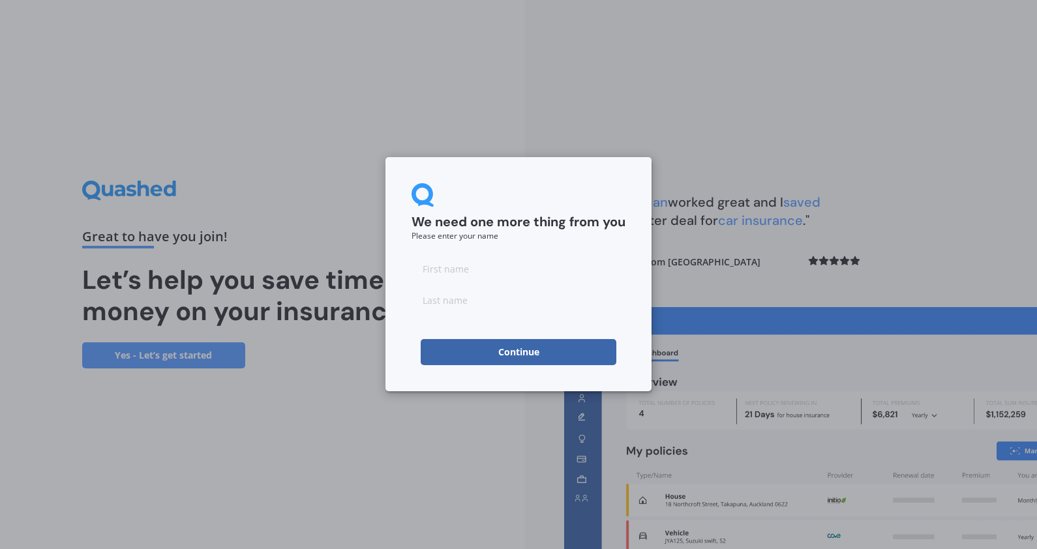
click at [575, 351] on button "Continue" at bounding box center [519, 352] width 196 height 26
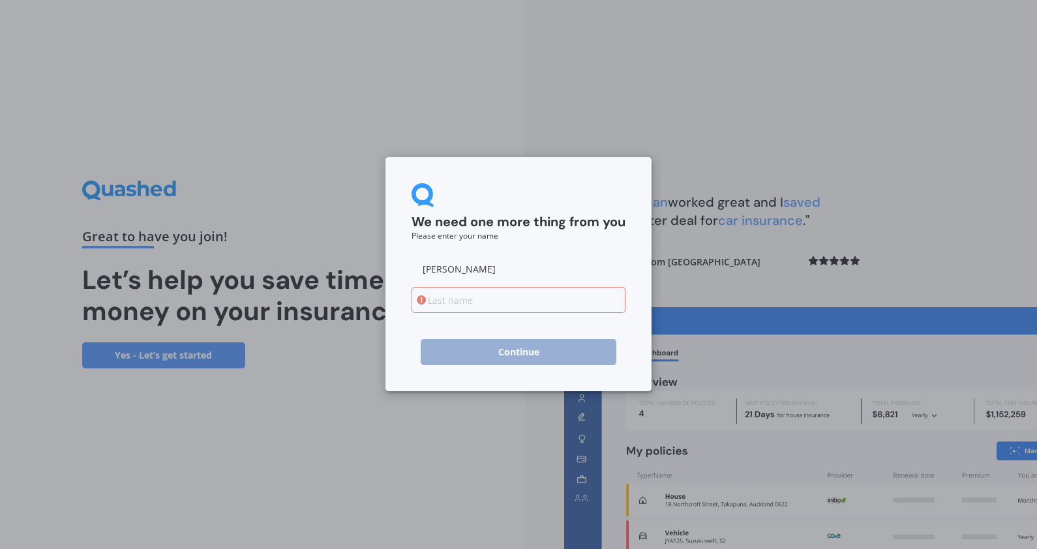
type input "[PERSON_NAME]"
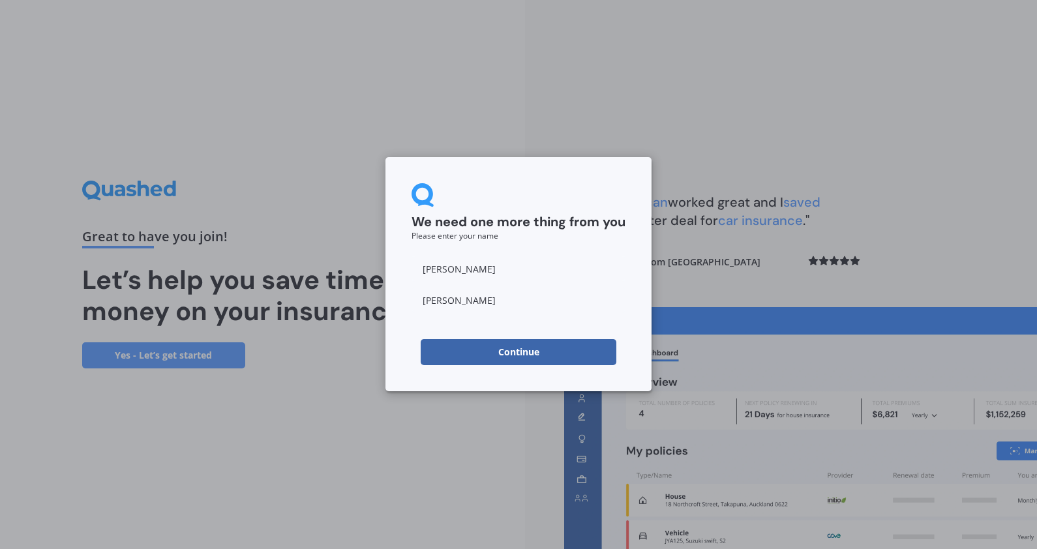
type input "[PERSON_NAME]"
click at [566, 345] on button "Continue" at bounding box center [519, 352] width 196 height 26
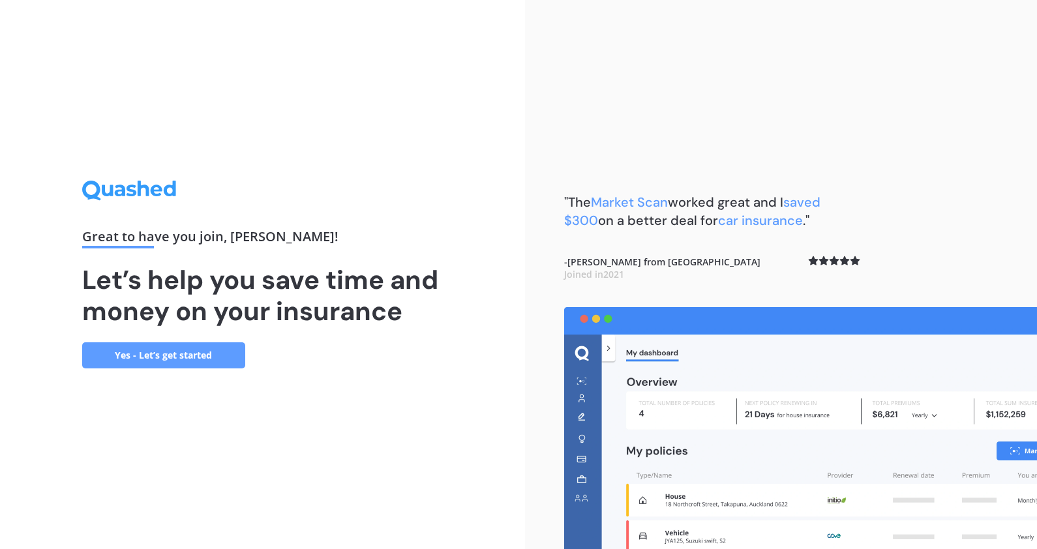
click at [153, 354] on link "Yes - Let’s get started" at bounding box center [163, 355] width 163 height 26
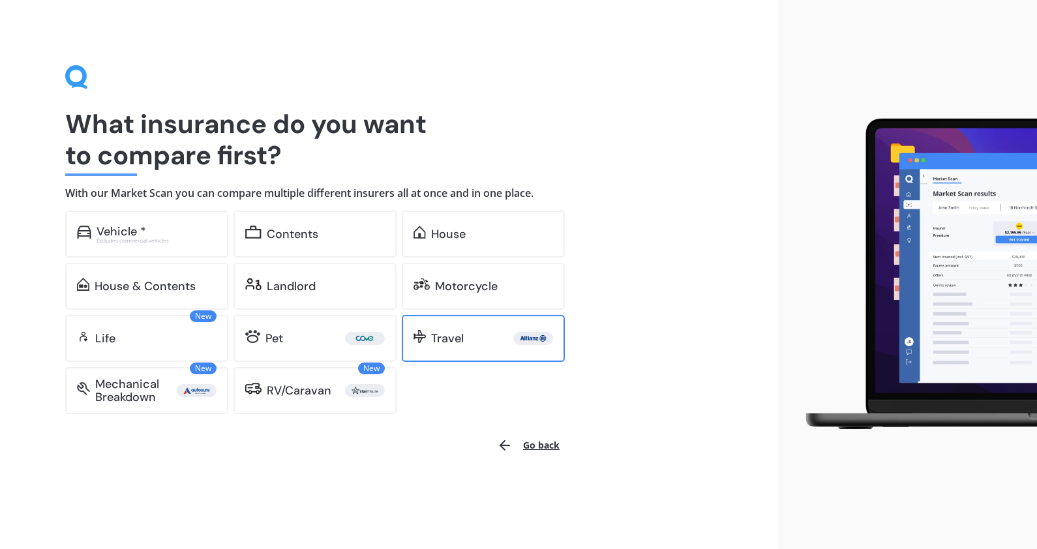
click at [512, 344] on div "Travel" at bounding box center [492, 338] width 122 height 13
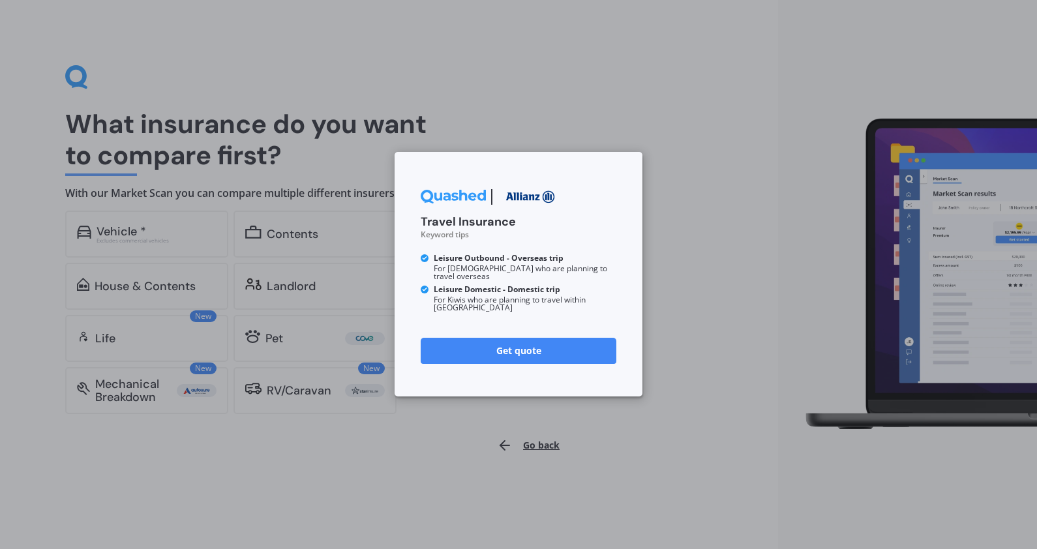
click at [542, 344] on link "Get quote" at bounding box center [519, 351] width 196 height 26
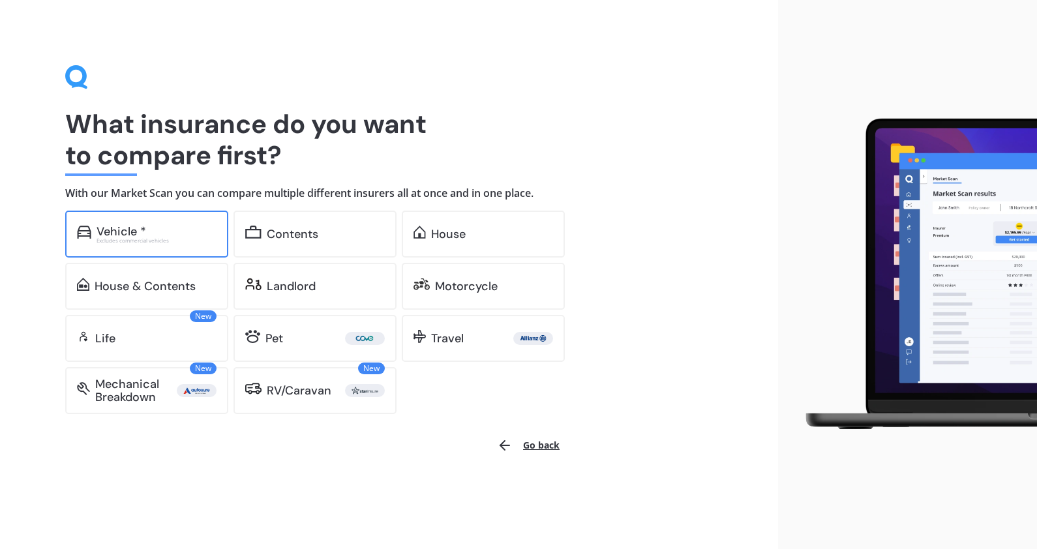
click at [174, 236] on div "Vehicle *" at bounding box center [156, 231] width 120 height 13
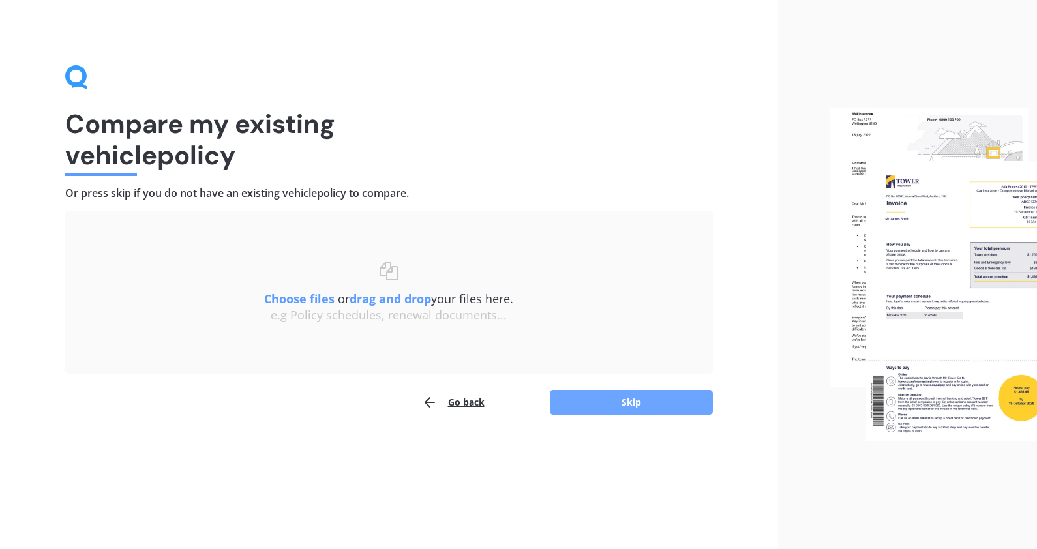
click at [672, 396] on button "Skip" at bounding box center [631, 402] width 163 height 25
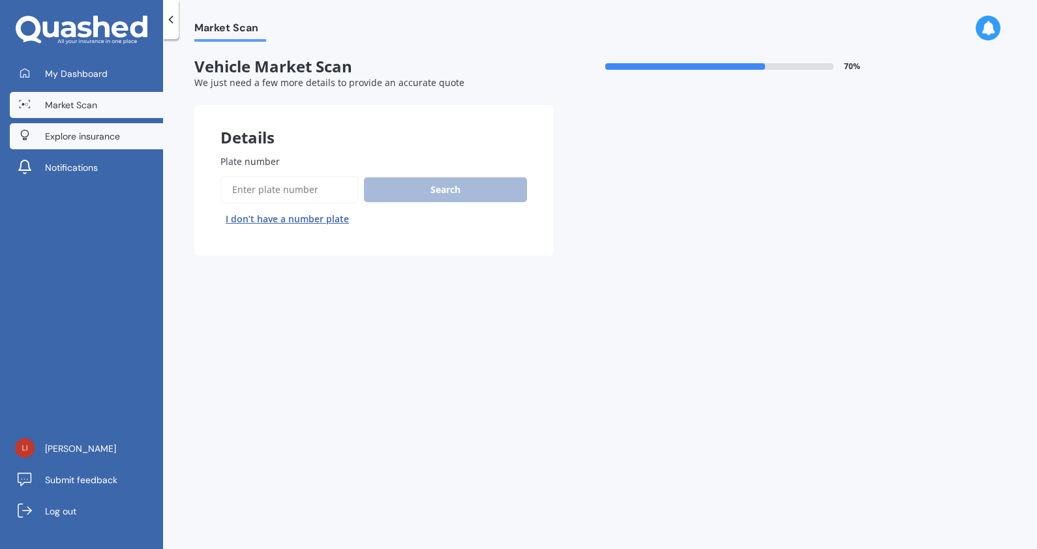
click at [96, 130] on span "Explore insurance" at bounding box center [82, 136] width 75 height 13
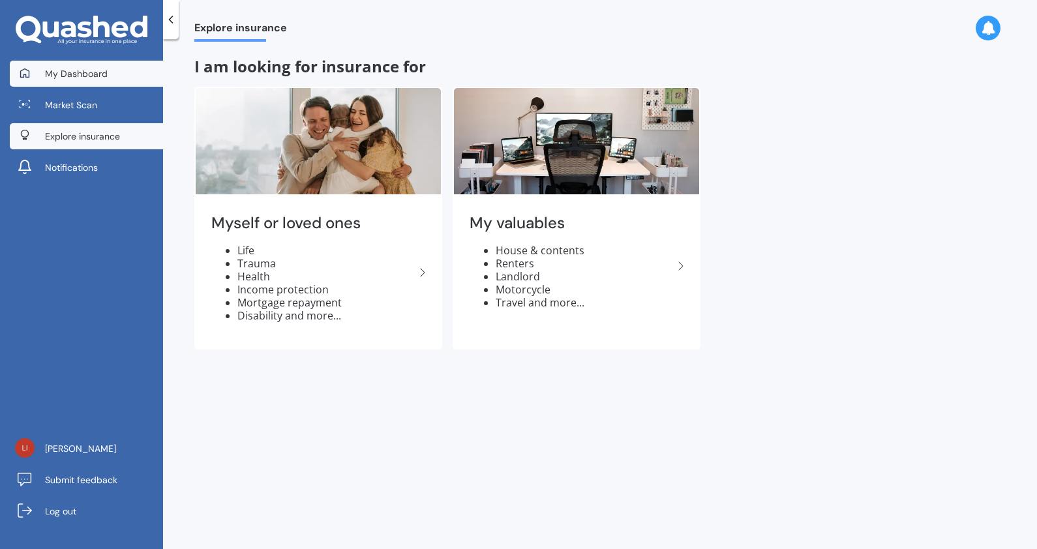
click at [85, 78] on span "My Dashboard" at bounding box center [76, 73] width 63 height 13
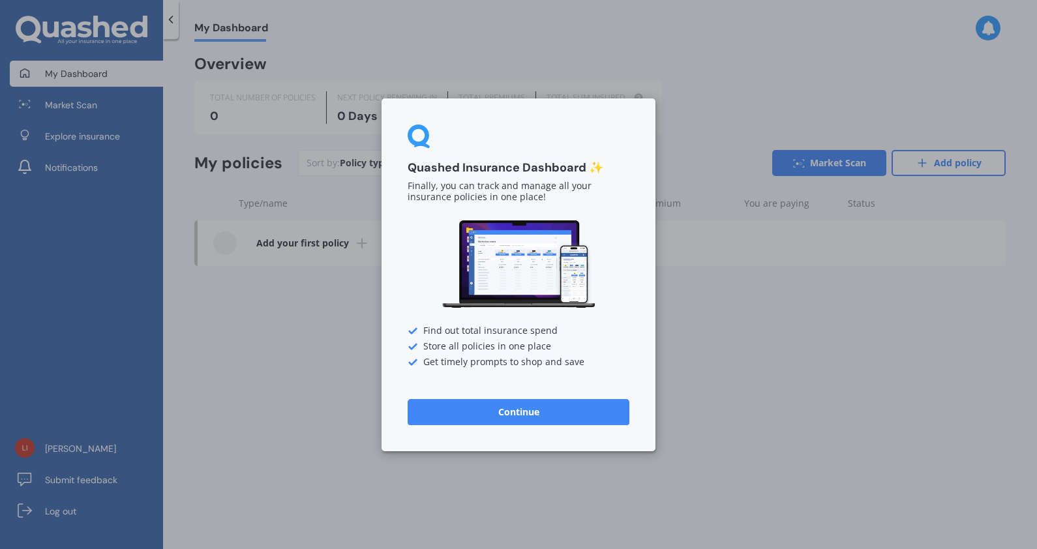
click at [558, 415] on button "Continue" at bounding box center [518, 411] width 222 height 26
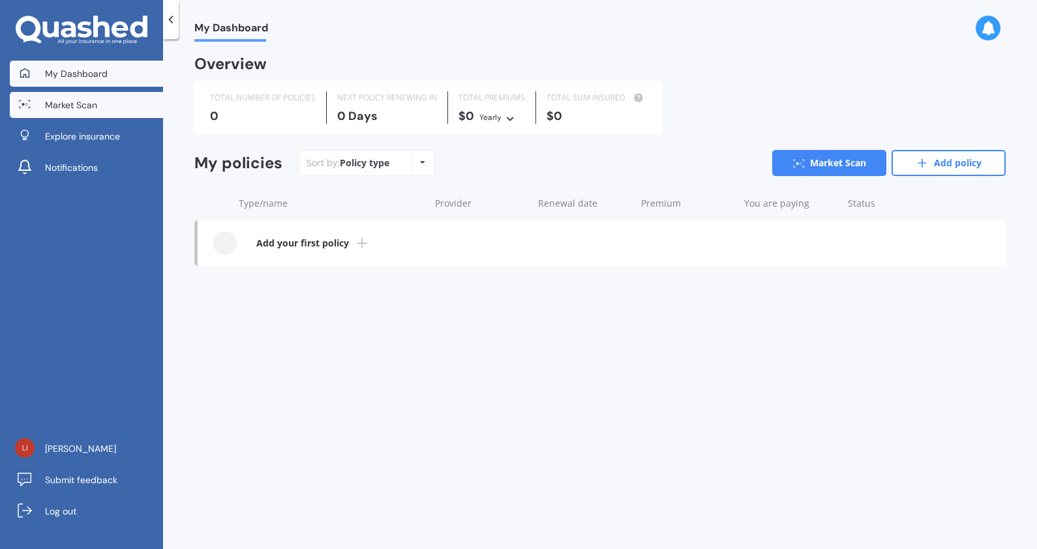
click at [68, 95] on link "Market Scan" at bounding box center [86, 105] width 153 height 26
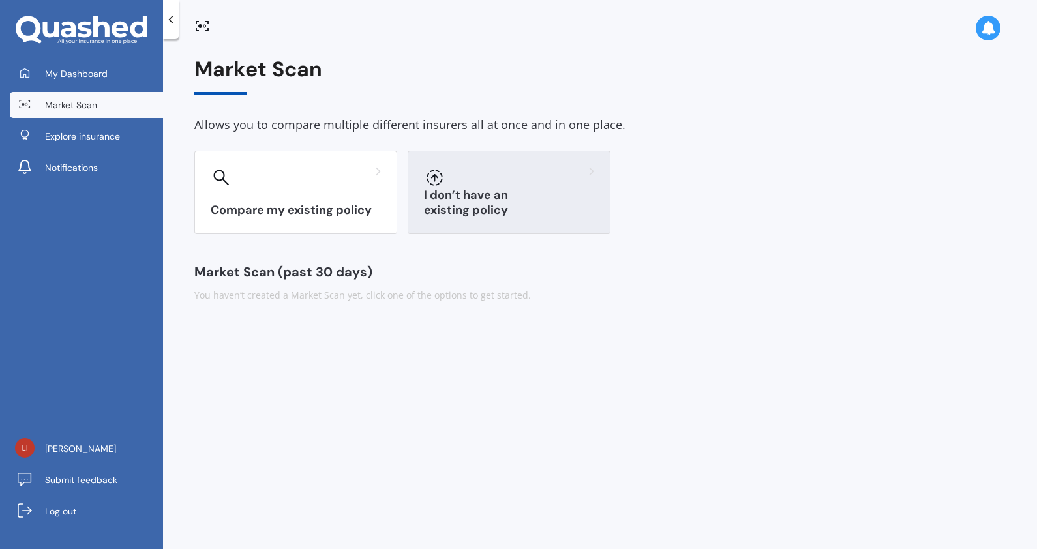
click at [569, 226] on div "I don’t have an existing policy" at bounding box center [508, 192] width 203 height 83
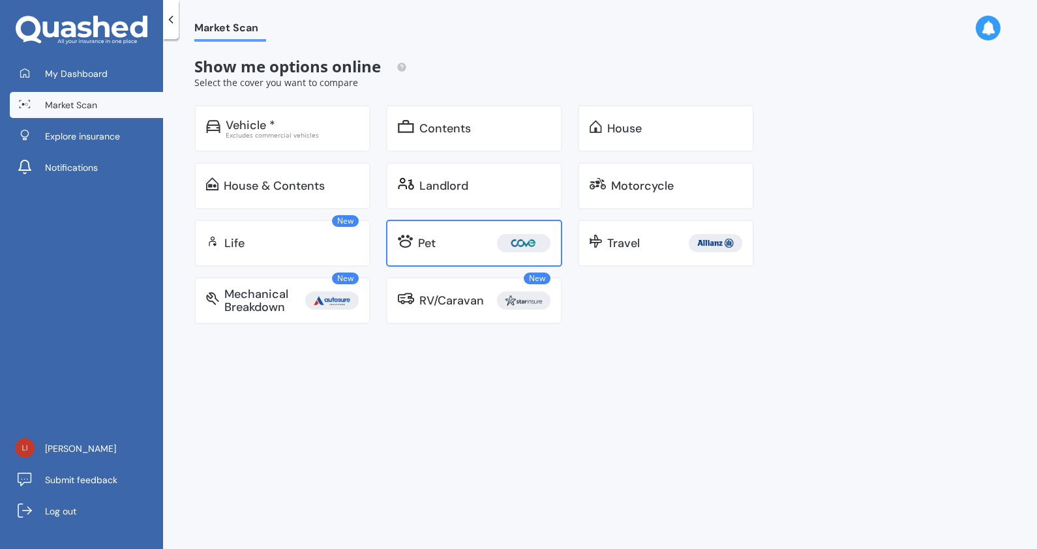
click at [475, 232] on link "Pet" at bounding box center [474, 243] width 176 height 47
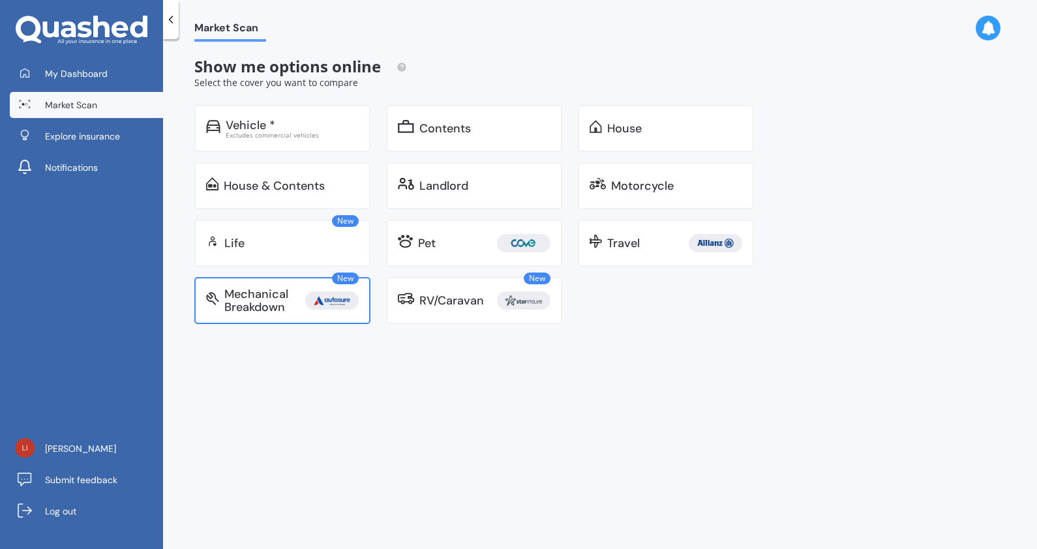
click at [302, 308] on div "Mechanical Breakdown" at bounding box center [264, 301] width 81 height 26
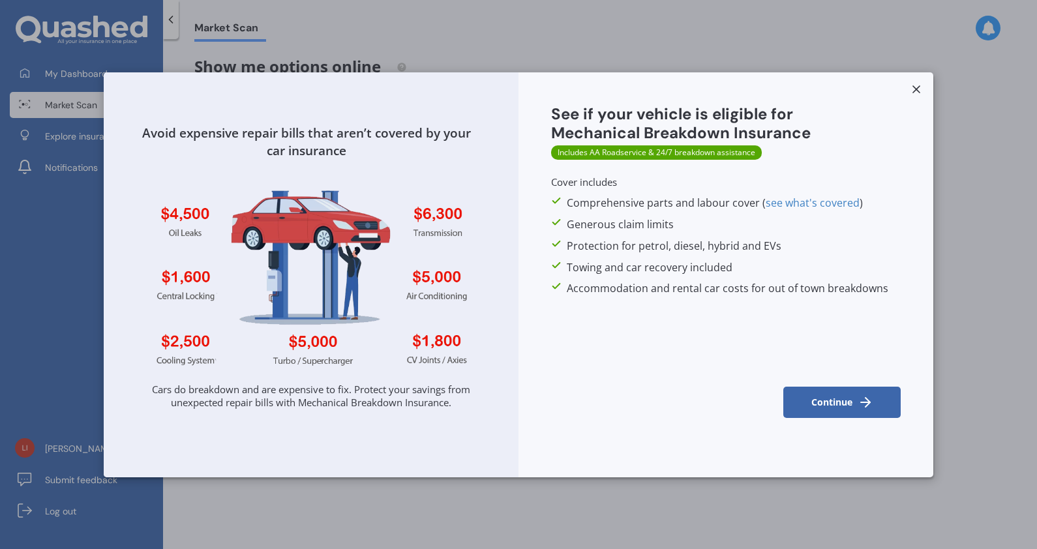
click at [835, 402] on button "Continue" at bounding box center [841, 402] width 117 height 31
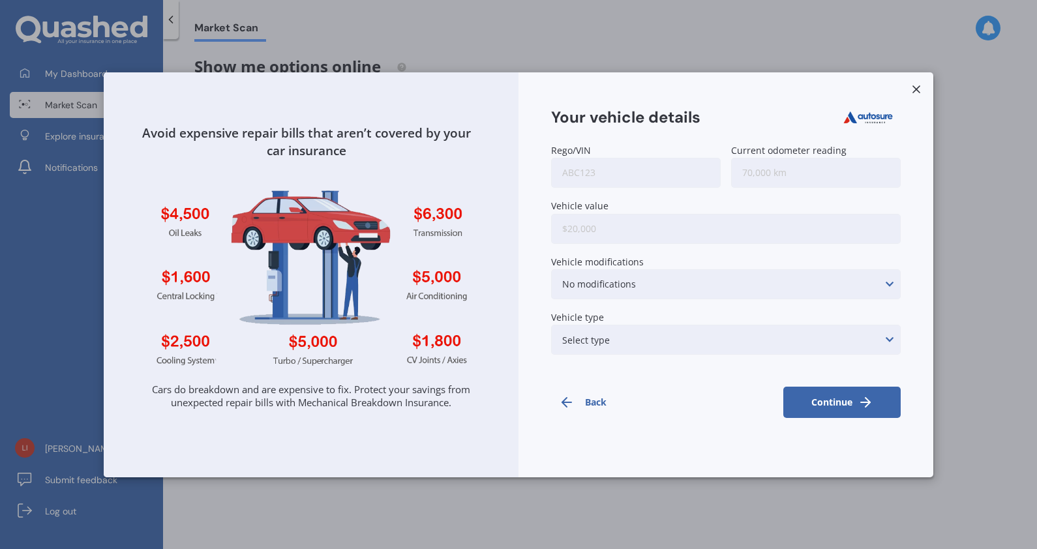
click at [813, 280] on div "No modifications Suspension modifications Air intake/air filter/intake ducting …" at bounding box center [725, 284] width 349 height 30
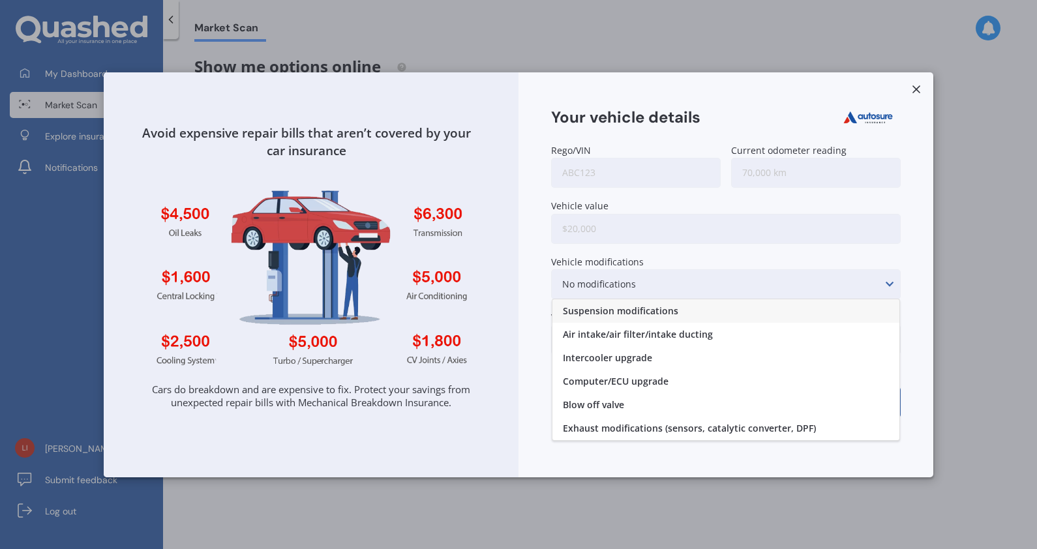
click at [859, 280] on div "No modifications Suspension modifications Air intake/air filter/intake ducting …" at bounding box center [725, 284] width 349 height 30
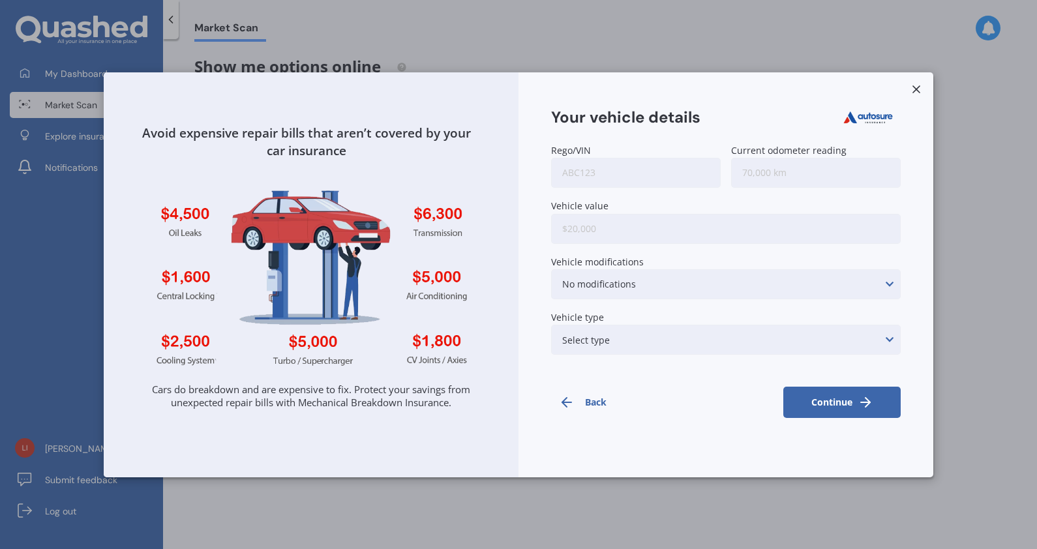
click at [859, 280] on div "No modifications Suspension modifications Air intake/air filter/intake ducting …" at bounding box center [725, 284] width 349 height 30
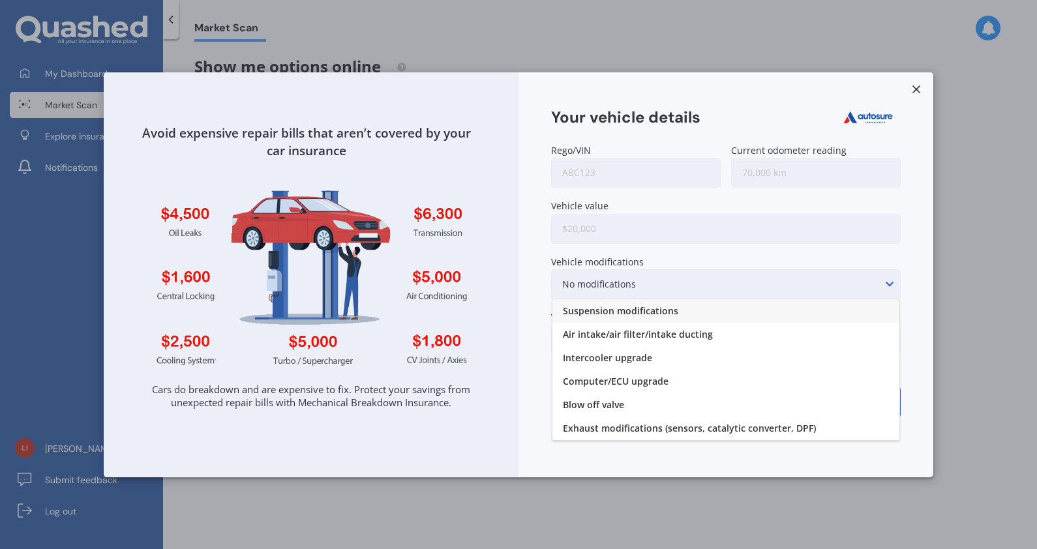
click at [861, 280] on div "No modifications Suspension modifications Air intake/air filter/intake ducting …" at bounding box center [725, 284] width 349 height 30
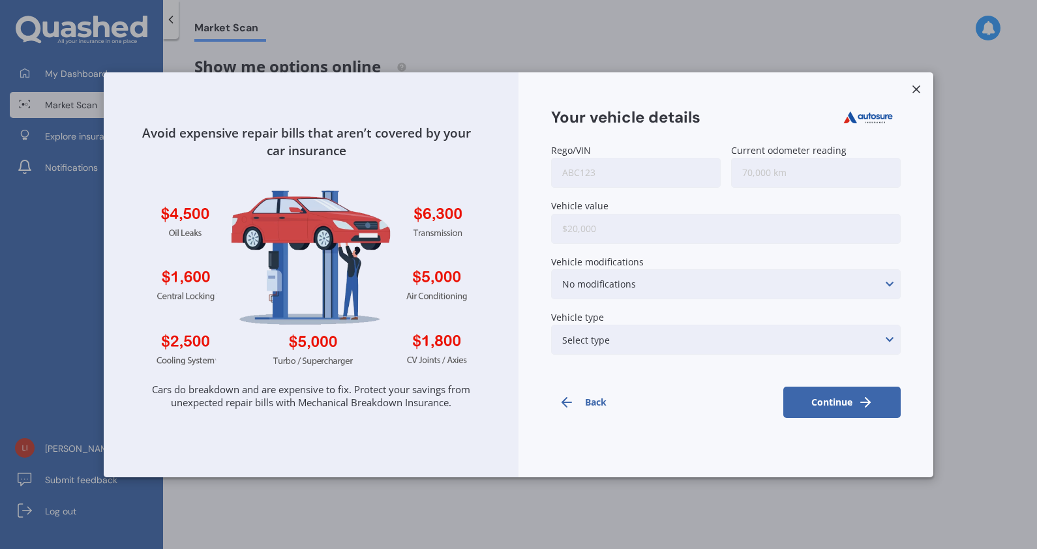
click at [825, 327] on div "Select type None of the below Electric Hybrid Turbo/Supercharged or Rotary" at bounding box center [725, 340] width 349 height 30
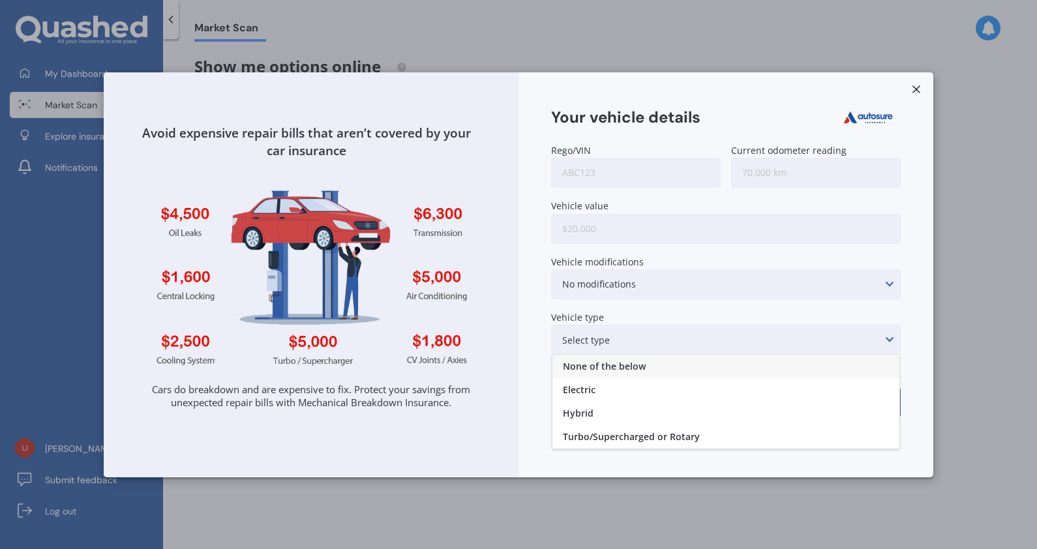
click at [893, 306] on div "Rego/VIN Current odometer reading Vehicle value Vehicle modifications No modifi…" at bounding box center [725, 252] width 349 height 214
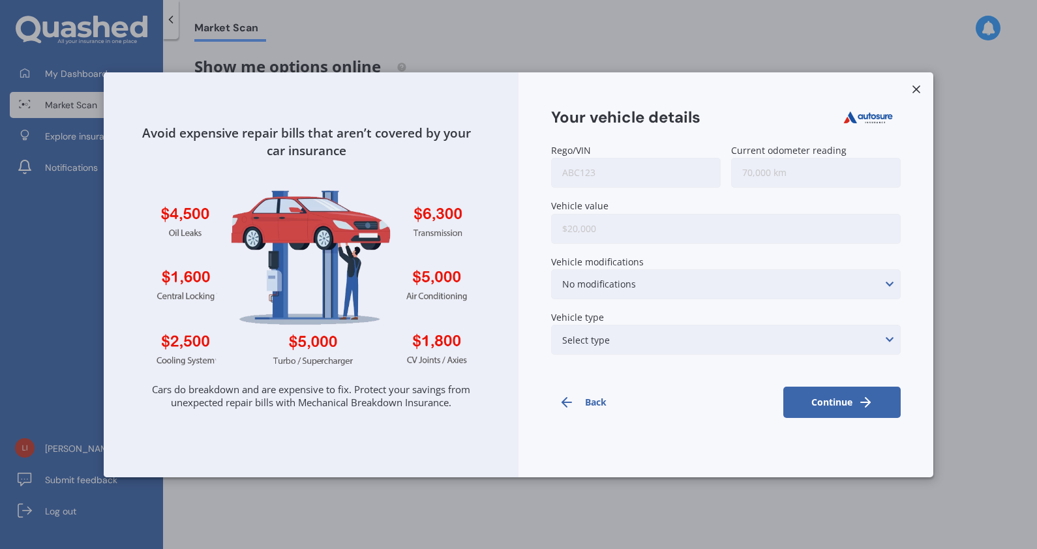
click at [918, 85] on icon at bounding box center [915, 89] width 13 height 13
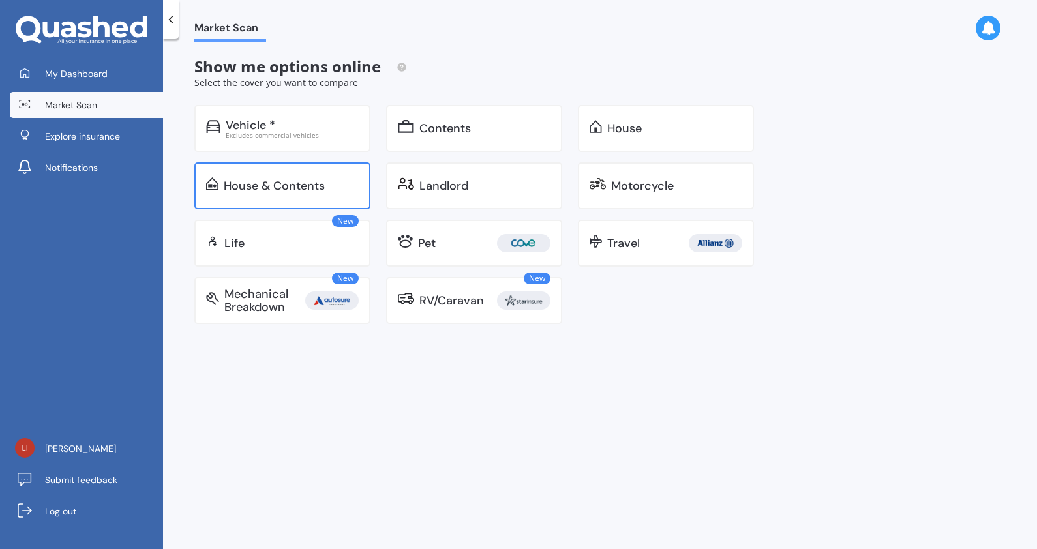
click at [287, 176] on div "House & Contents" at bounding box center [282, 185] width 176 height 47
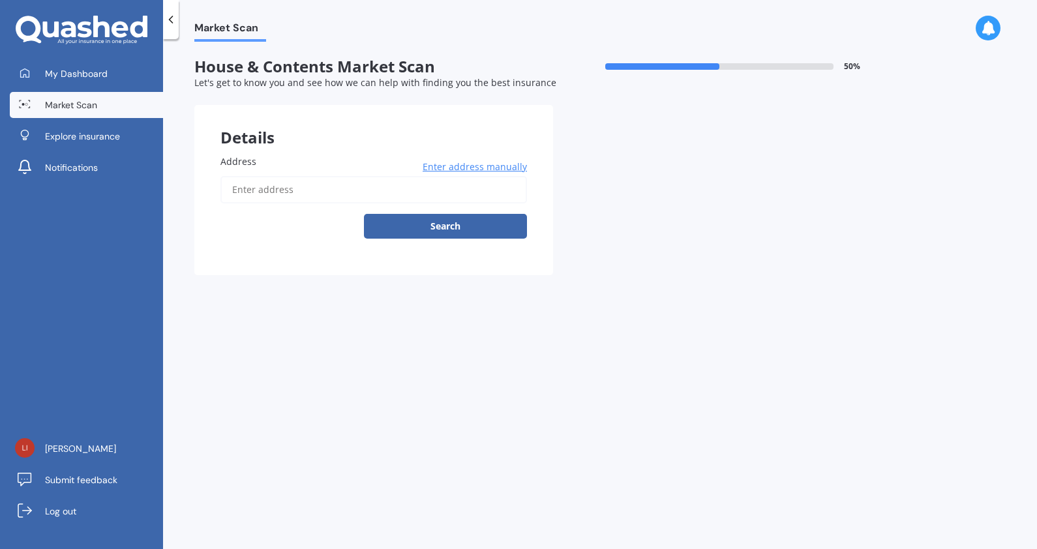
click at [167, 14] on icon at bounding box center [170, 19] width 13 height 13
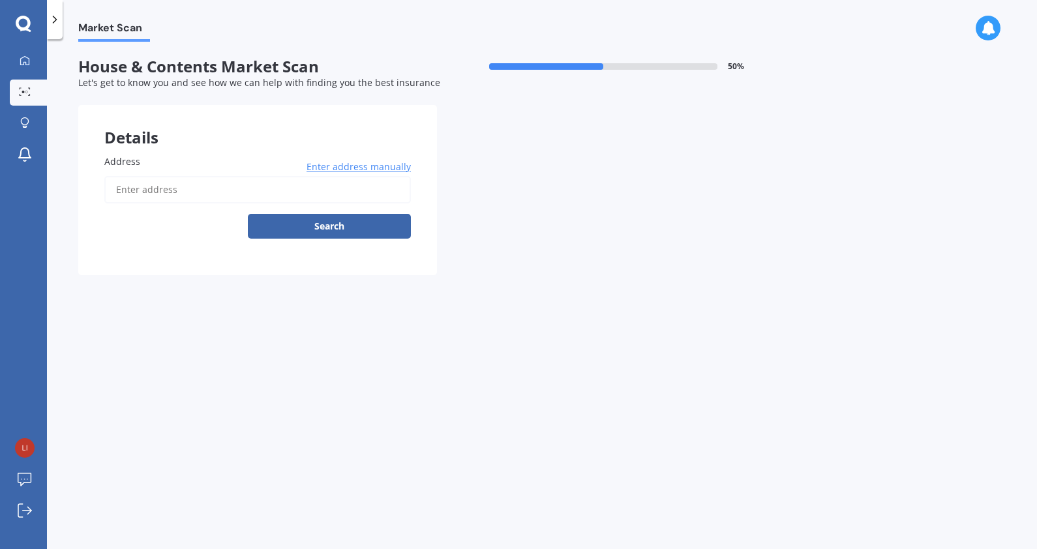
click at [61, 11] on div at bounding box center [55, 19] width 16 height 39
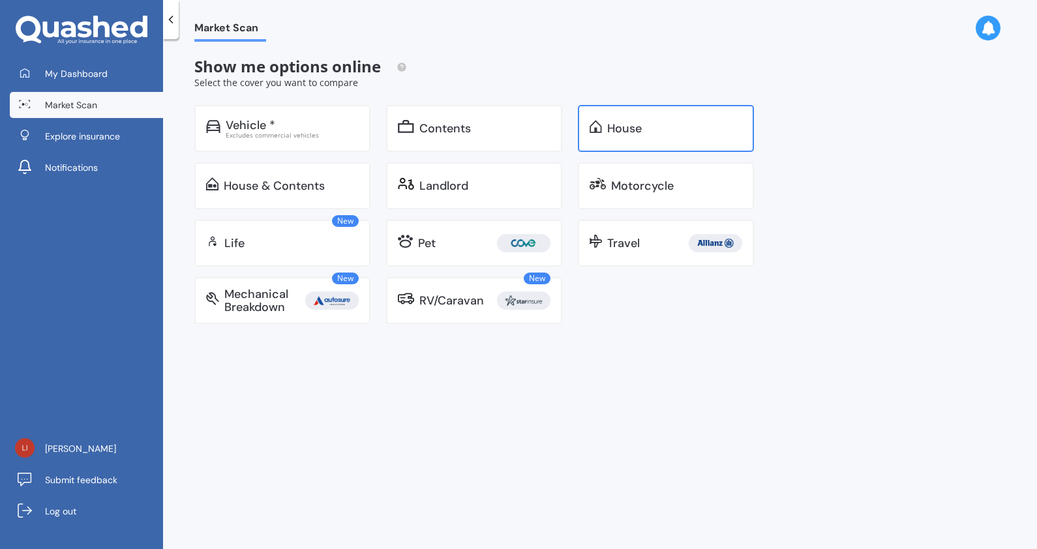
click at [663, 121] on div "House" at bounding box center [666, 128] width 176 height 47
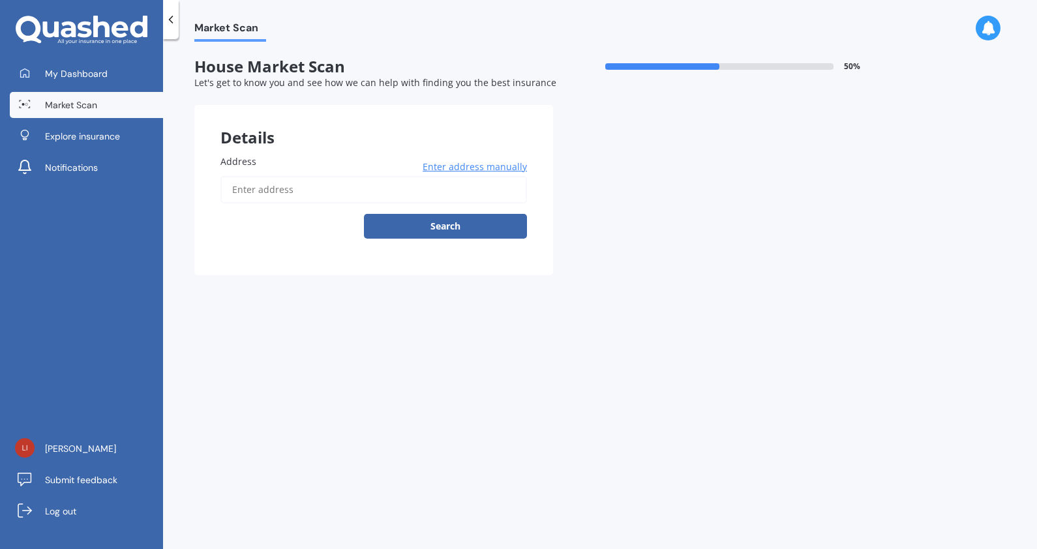
click at [173, 16] on polyline at bounding box center [171, 19] width 3 height 7
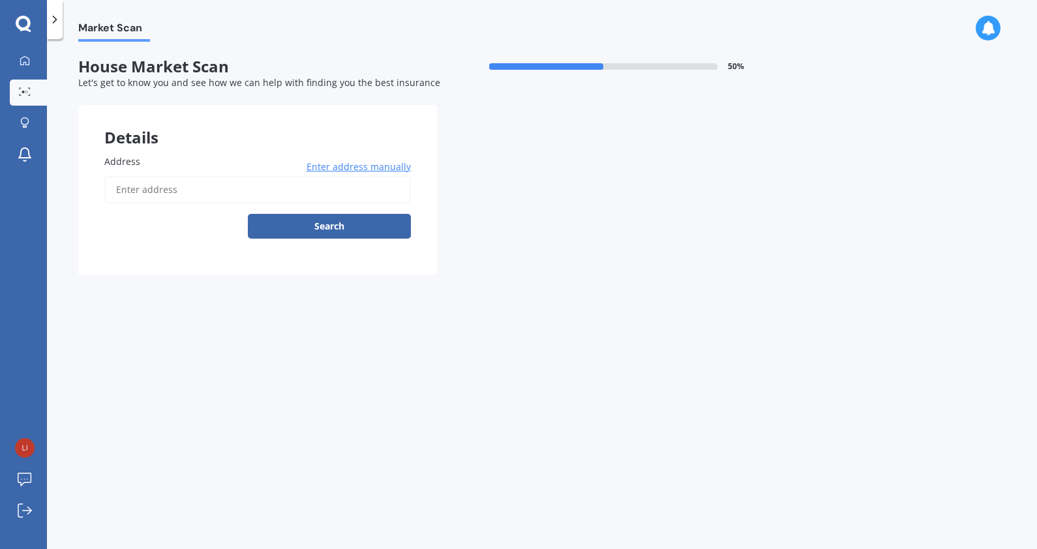
click at [51, 18] on icon at bounding box center [54, 19] width 13 height 13
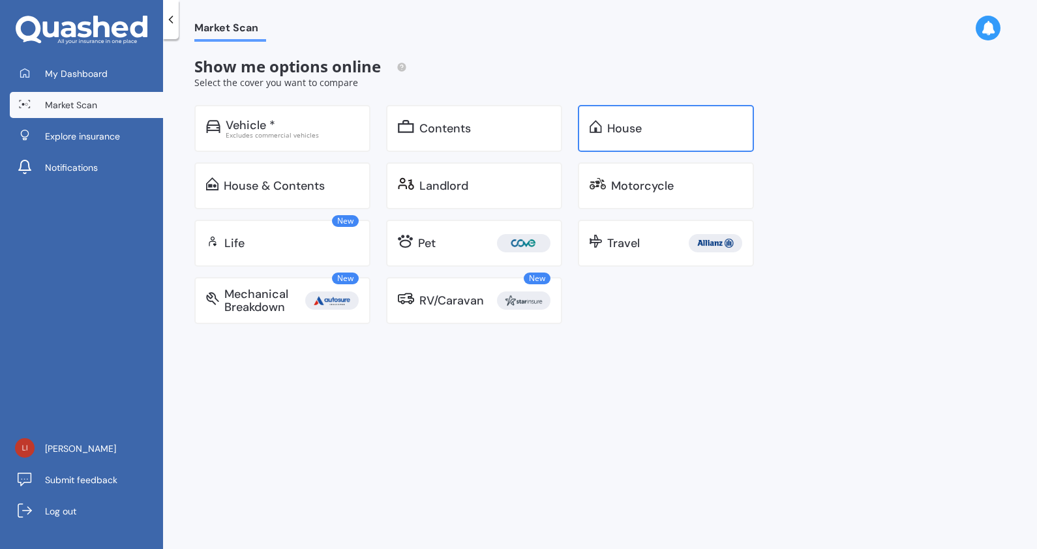
click at [689, 127] on div "House" at bounding box center [674, 128] width 135 height 13
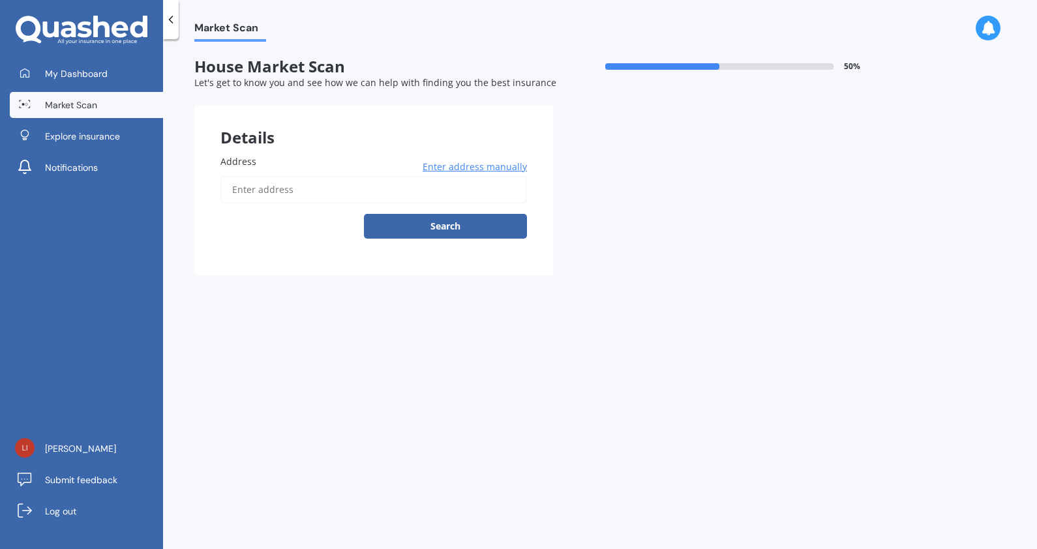
drag, startPoint x: 306, startPoint y: 178, endPoint x: 323, endPoint y: 192, distance: 21.3
click at [306, 178] on input "Address" at bounding box center [373, 189] width 306 height 27
type input "[STREET_ADDRESS] 2014新西兰"
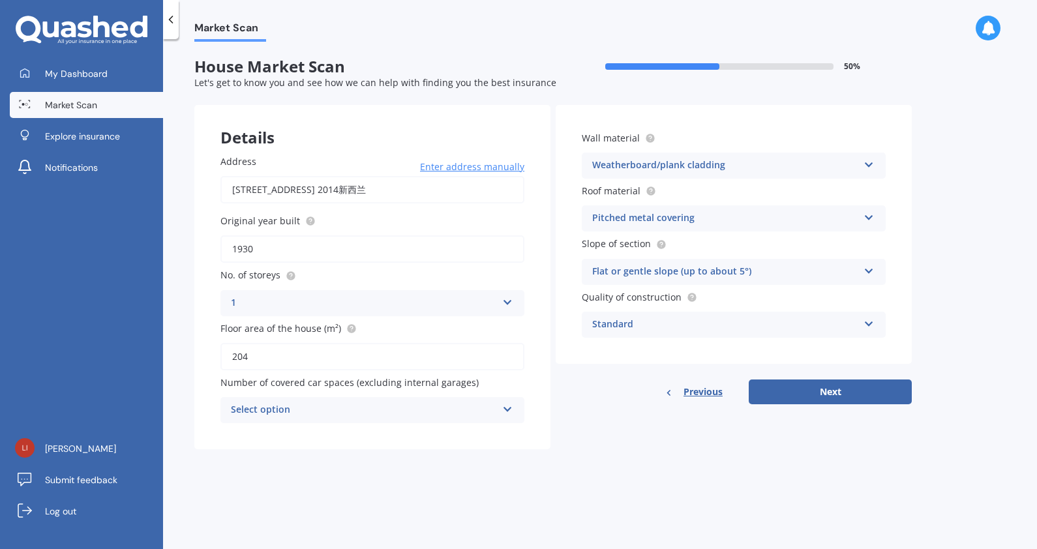
click at [510, 414] on div "Select option 0 1 2 3 4 5+" at bounding box center [372, 410] width 304 height 26
click at [510, 414] on div "0 0 1 2 3 4 5+" at bounding box center [372, 410] width 304 height 26
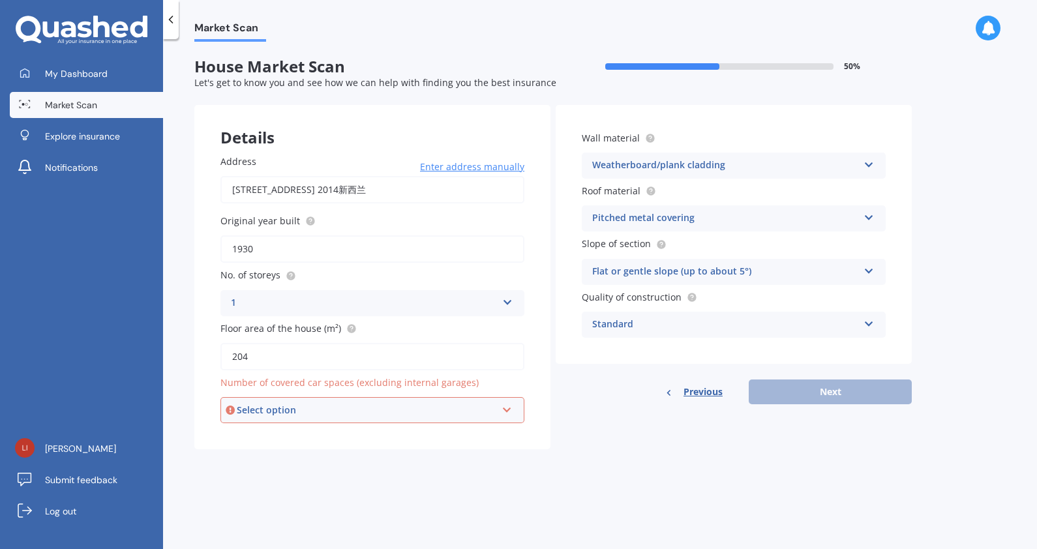
click at [582, 445] on div "Details Address 91 Beach Road, Mellons Bay, Auckland 2014新西兰 Enter address manu…" at bounding box center [552, 277] width 717 height 344
click at [458, 412] on div "Select option" at bounding box center [366, 410] width 259 height 14
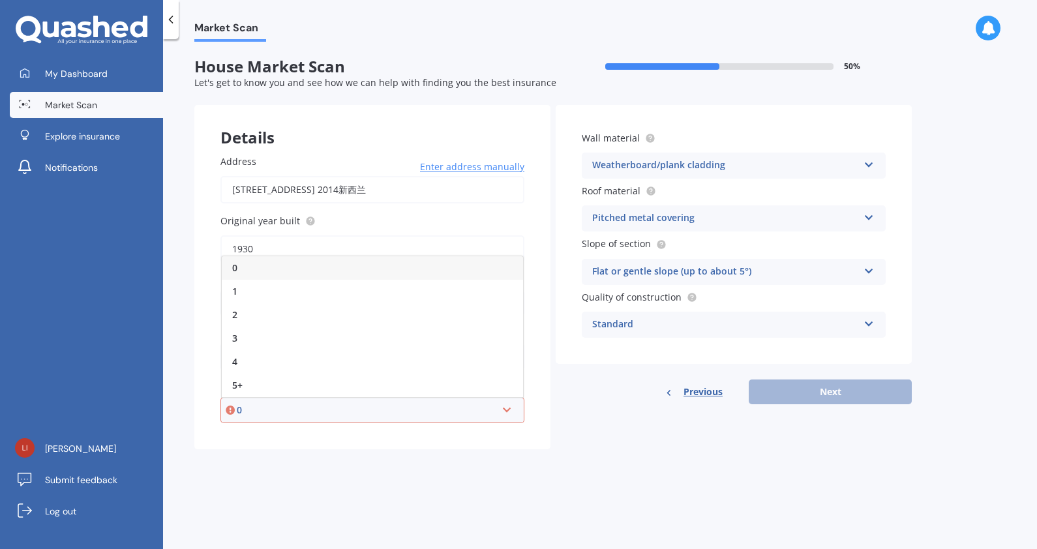
click at [297, 261] on div "0" at bounding box center [372, 267] width 301 height 23
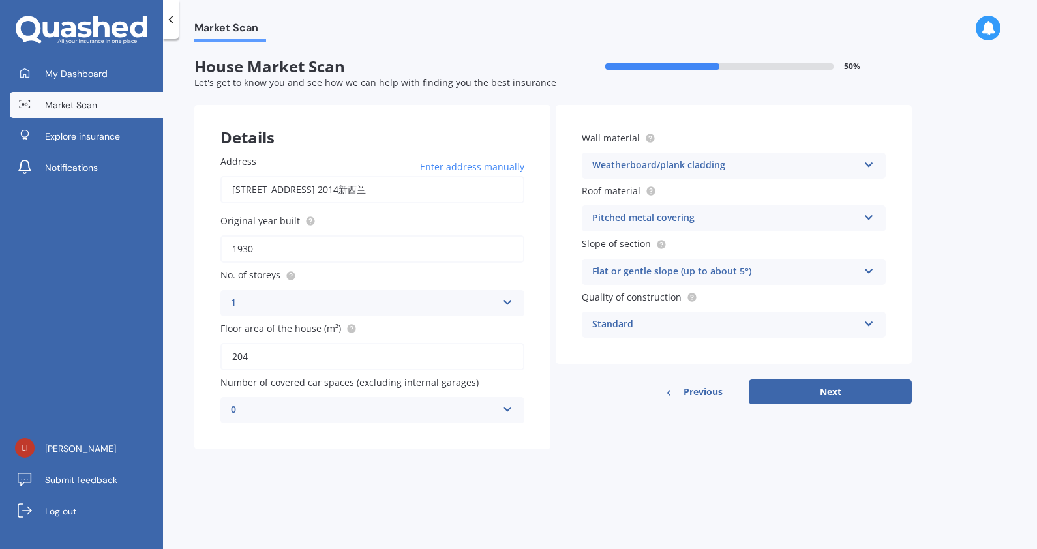
click at [795, 274] on div "Flat or gentle slope (up to about 5°)" at bounding box center [725, 272] width 266 height 16
click at [843, 271] on div "Flat or gentle slope (up to about 5°)" at bounding box center [725, 272] width 266 height 16
click at [858, 394] on button "Next" at bounding box center [829, 391] width 163 height 25
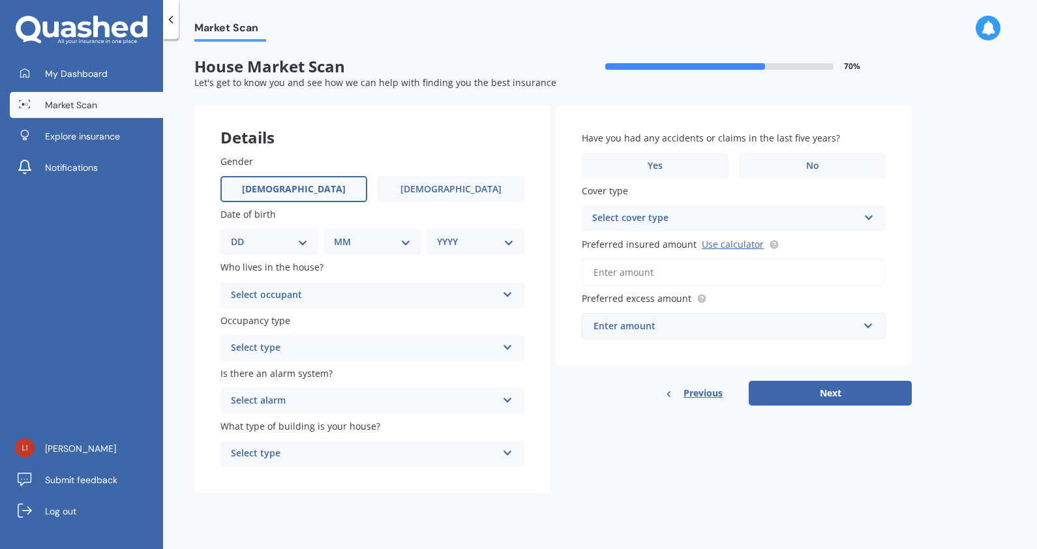
click at [316, 192] on label "[DEMOGRAPHIC_DATA]" at bounding box center [293, 189] width 147 height 26
click at [0, 0] on input "[DEMOGRAPHIC_DATA]" at bounding box center [0, 0] width 0 height 0
click at [290, 238] on select "DD 01 02 03 04 05 06 07 08 09 10 11 12 13 14 15 16 17 18 19 20 21 22 23 24 25 2…" at bounding box center [269, 242] width 77 height 14
select select "01"
click at [241, 235] on select "DD 01 02 03 04 05 06 07 08 09 10 11 12 13 14 15 16 17 18 19 20 21 22 23 24 25 2…" at bounding box center [269, 242] width 77 height 14
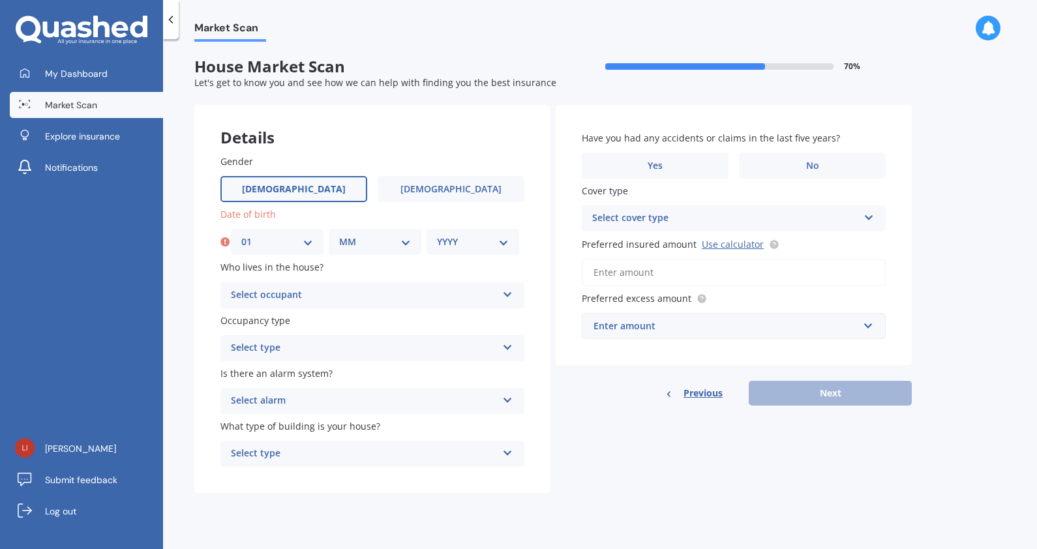
click at [385, 253] on div "MM 01 02 03 04 05 06 07 08 09 10 11 12" at bounding box center [375, 242] width 93 height 26
click at [381, 239] on select "MM 01 02 03 04 05 06 07 08 09 10 11 12" at bounding box center [375, 242] width 72 height 14
select select "01"
click at [339, 235] on select "MM 01 02 03 04 05 06 07 08 09 10 11 12" at bounding box center [375, 242] width 72 height 14
click at [482, 246] on select "YYYY 2009 2008 2007 2006 2005 2004 2003 2002 2001 2000 1999 1998 1997 1996 1995…" at bounding box center [473, 242] width 72 height 14
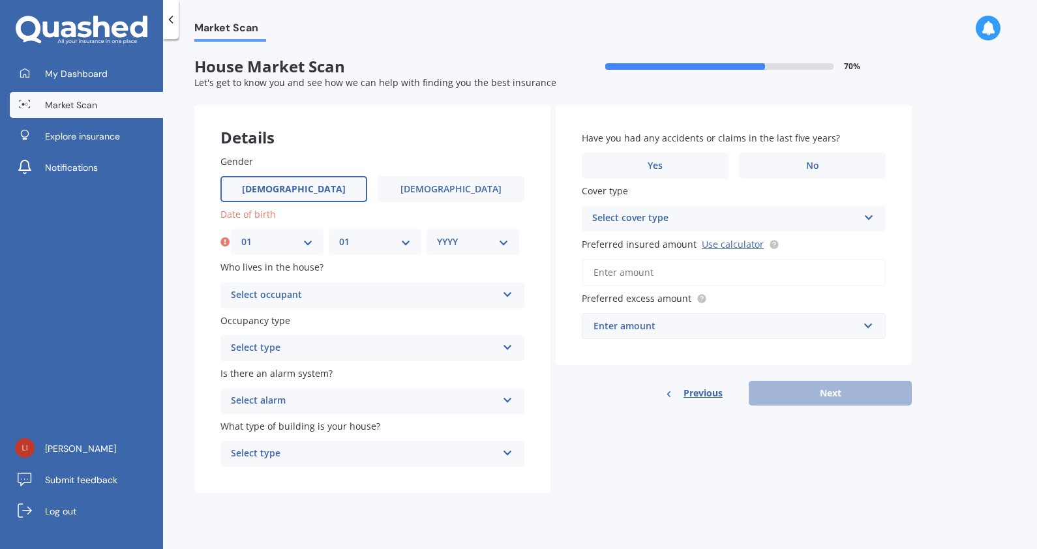
select select "1990"
click at [437, 235] on select "YYYY 2009 2008 2007 2006 2005 2004 2003 2002 2001 2000 1999 1998 1997 1996 1995…" at bounding box center [473, 242] width 72 height 14
click at [332, 289] on div "Select occupant" at bounding box center [364, 296] width 266 height 16
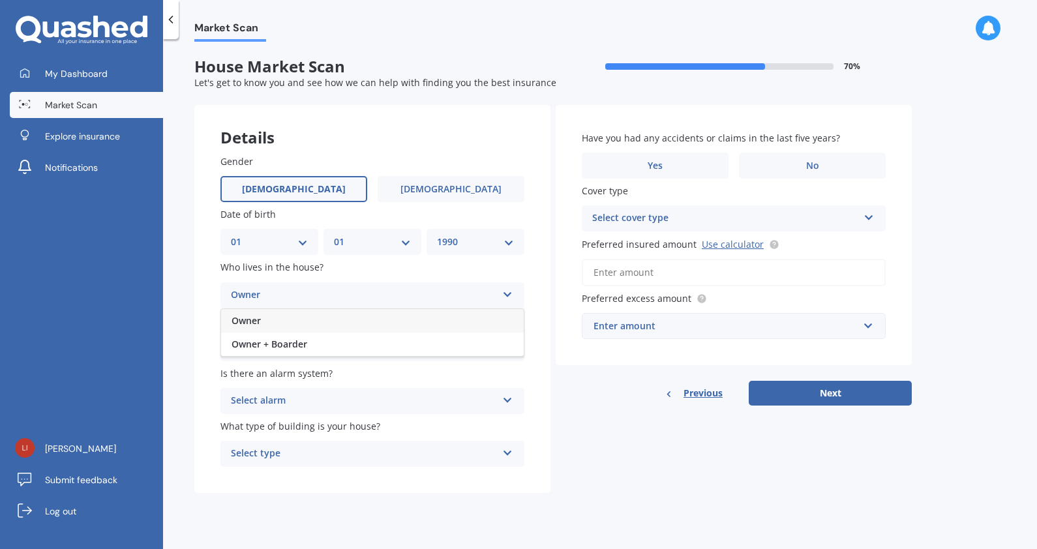
click at [340, 320] on div "Owner" at bounding box center [372, 320] width 303 height 23
click at [347, 349] on div "Select type" at bounding box center [364, 348] width 266 height 16
click at [355, 376] on div "Permanent" at bounding box center [372, 373] width 303 height 23
click at [381, 404] on div "Select alarm" at bounding box center [364, 401] width 266 height 16
click at [394, 424] on div "Yes, monitored" at bounding box center [372, 426] width 303 height 23
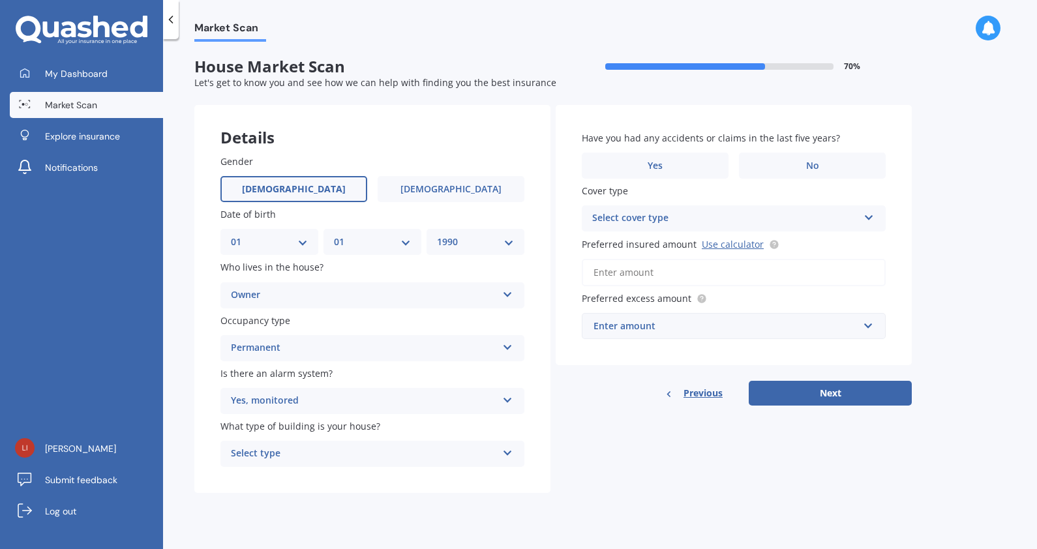
click at [408, 456] on div "Select type" at bounding box center [364, 454] width 266 height 16
click at [390, 479] on div "Freestanding" at bounding box center [372, 478] width 303 height 23
click at [455, 456] on div "Freestanding" at bounding box center [364, 454] width 266 height 16
click at [613, 444] on div "Details Gender Male Female Date of birth DD 01 02 03 04 05 06 07 08 09 10 11 12…" at bounding box center [552, 299] width 717 height 389
click at [832, 158] on label "No" at bounding box center [812, 166] width 147 height 26
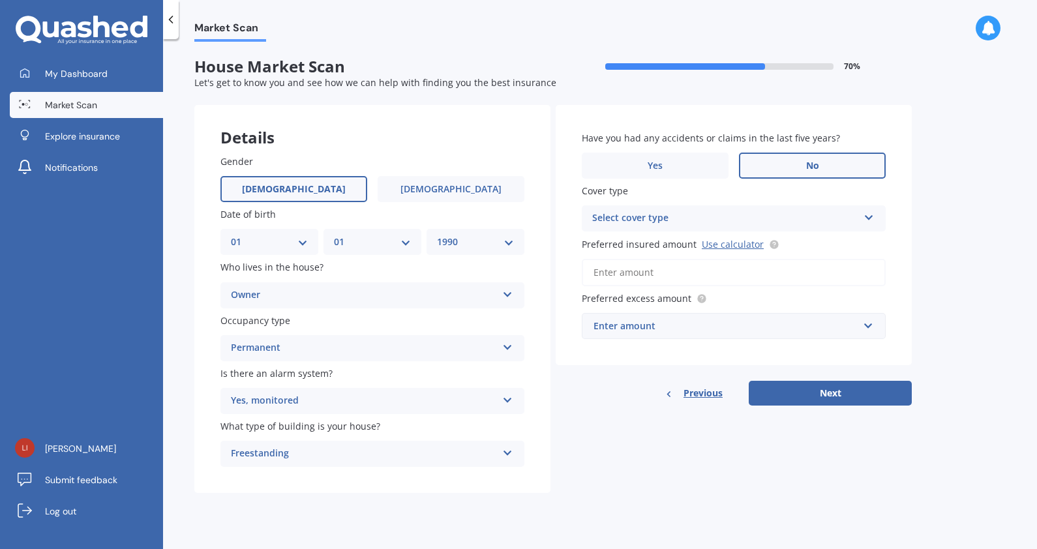
click at [0, 0] on input "No" at bounding box center [0, 0] width 0 height 0
click at [782, 219] on div "Select cover type" at bounding box center [725, 219] width 266 height 16
click at [751, 198] on div "Cover type High High" at bounding box center [734, 208] width 304 height 48
click at [727, 213] on div "High" at bounding box center [725, 219] width 266 height 16
click at [600, 209] on div "High High" at bounding box center [734, 218] width 304 height 26
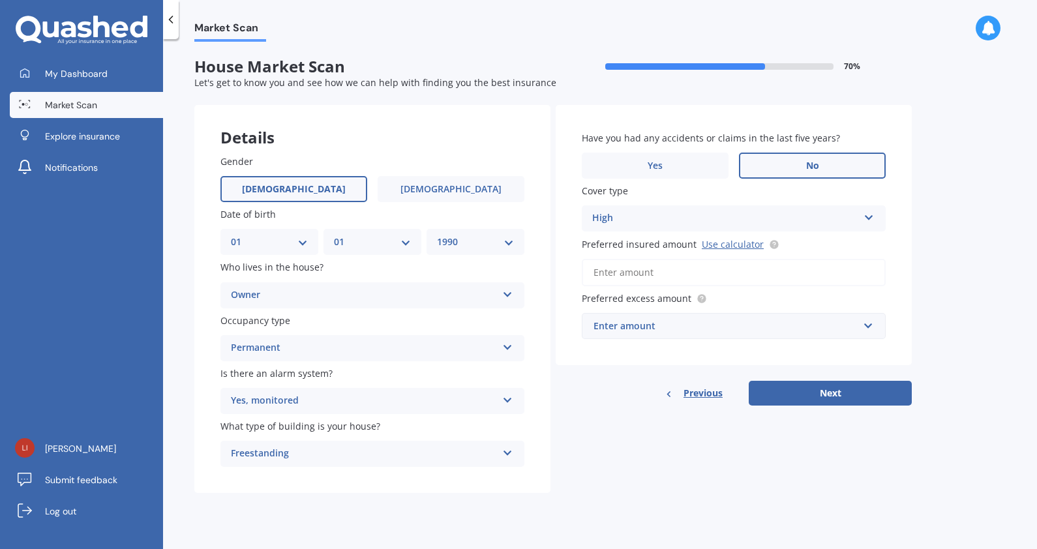
click at [612, 287] on div "Have you had any accidents or claims in the last five years? Yes No Cover type …" at bounding box center [733, 235] width 356 height 260
click at [615, 278] on input "Preferred insured amount Use calculator" at bounding box center [734, 272] width 304 height 27
click at [748, 244] on link "Use calculator" at bounding box center [733, 244] width 62 height 12
click at [652, 261] on input "Preferred insured amount Use calculator" at bounding box center [734, 272] width 304 height 27
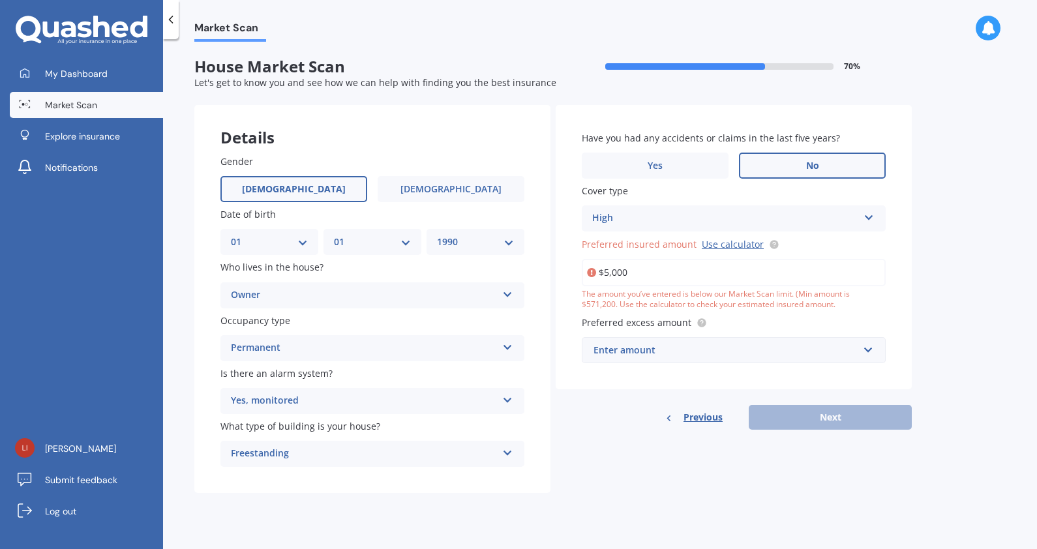
drag, startPoint x: 655, startPoint y: 274, endPoint x: 589, endPoint y: 270, distance: 65.4
click at [589, 270] on div "$5,000" at bounding box center [734, 272] width 304 height 27
type input "$2"
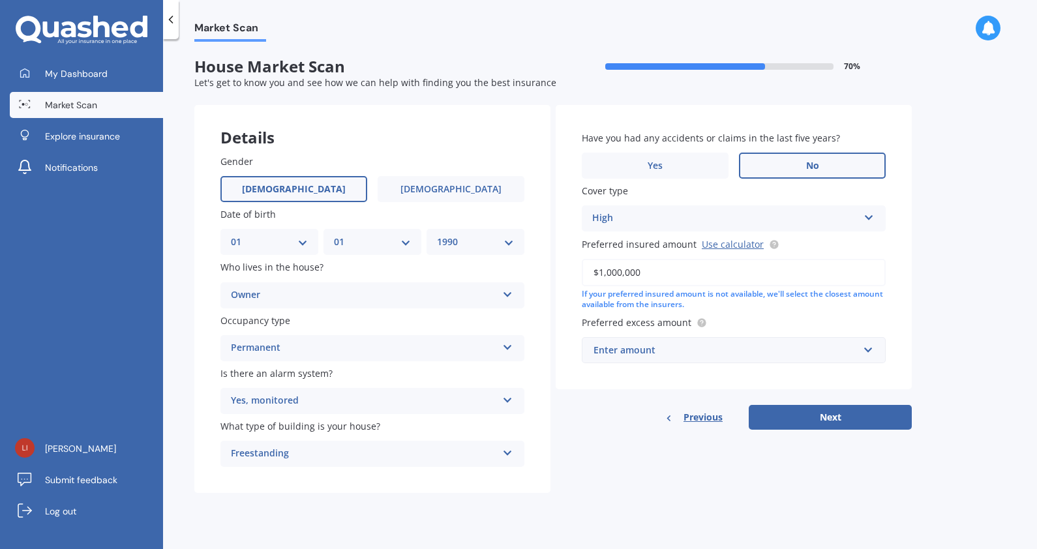
type input "$1,000,000"
click at [687, 310] on div "Have you had any accidents or claims in the last five years? Yes No Cover type …" at bounding box center [733, 247] width 356 height 285
click at [645, 343] on div "Enter amount" at bounding box center [725, 350] width 265 height 14
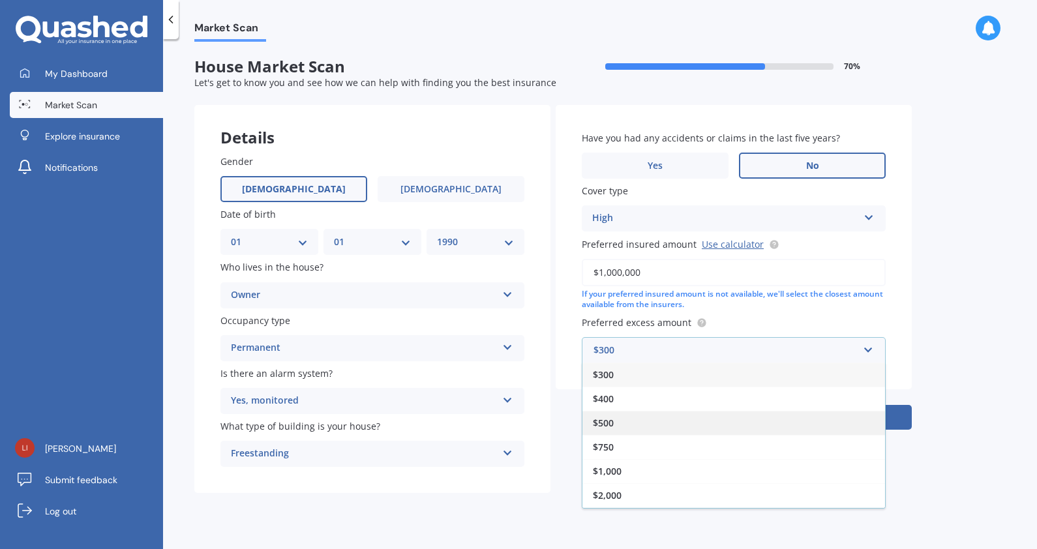
click at [642, 421] on div "$500" at bounding box center [733, 423] width 303 height 24
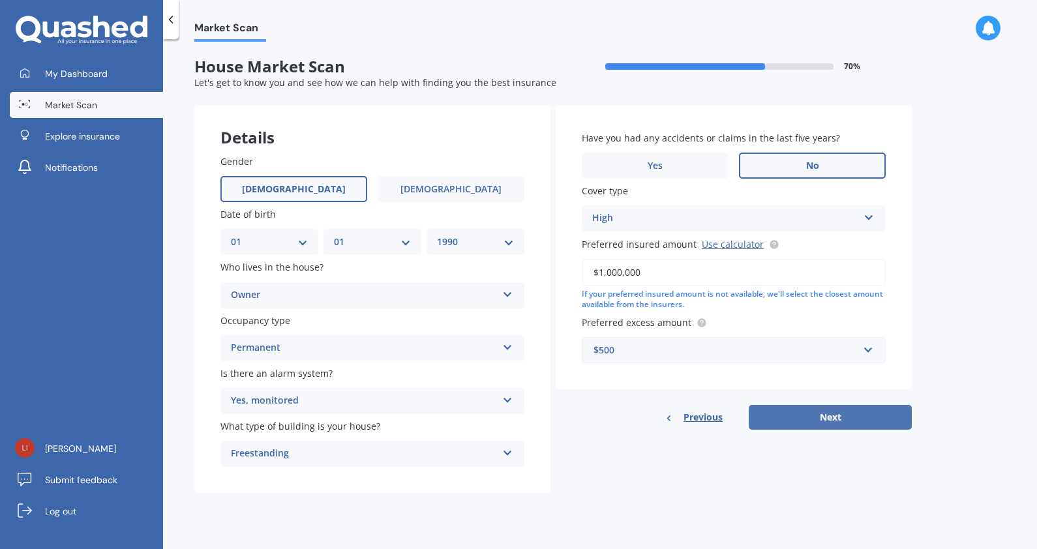
click at [806, 409] on button "Next" at bounding box center [829, 417] width 163 height 25
select select "01"
select select "1990"
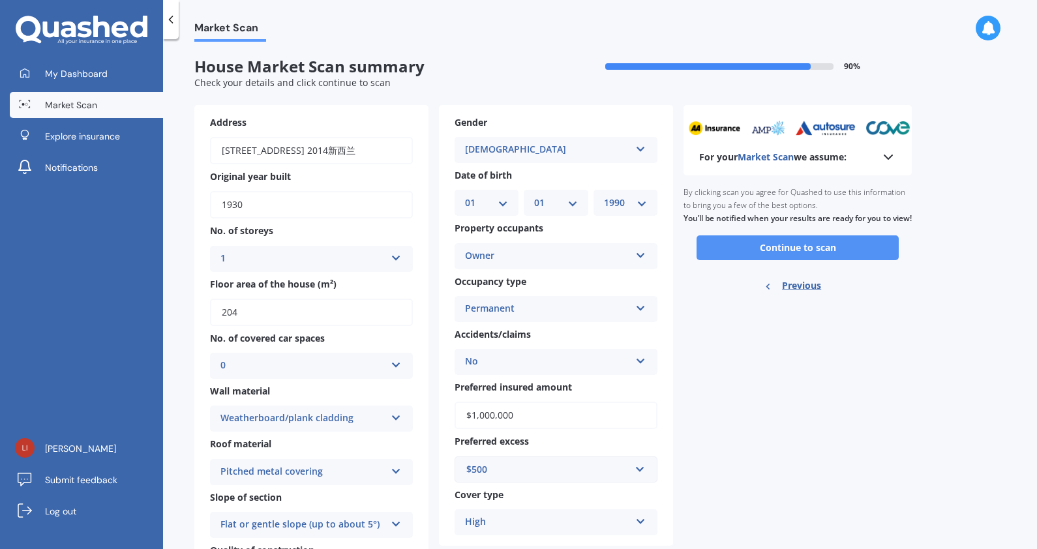
click at [799, 258] on button "Continue to scan" at bounding box center [797, 247] width 202 height 25
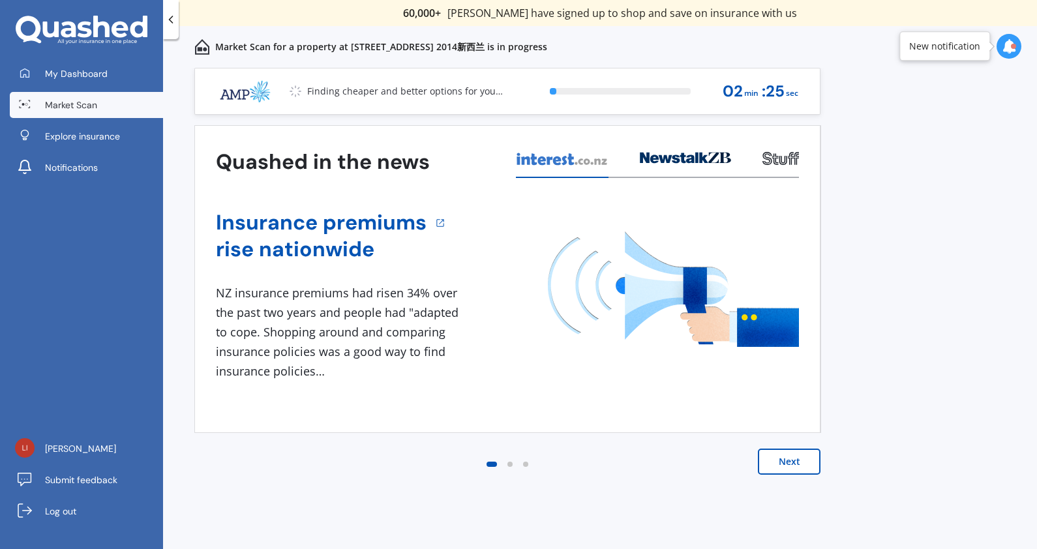
click at [1001, 42] on div at bounding box center [1008, 46] width 25 height 25
click at [953, 117] on div "[STREET_ADDRESS] 2014新西兰" at bounding box center [915, 117] width 97 height 9
click at [700, 163] on icon at bounding box center [685, 158] width 91 height 12
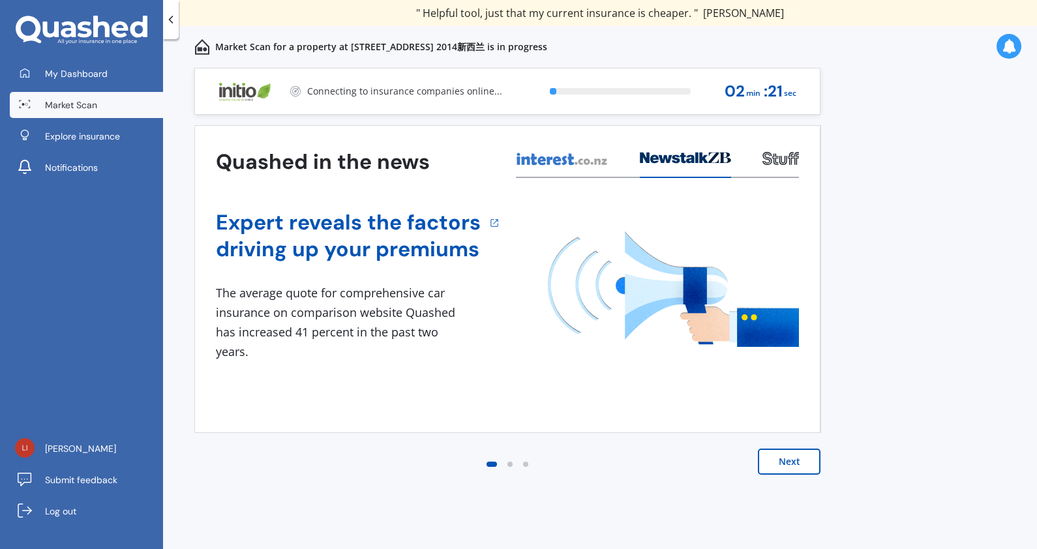
click at [550, 156] on icon at bounding box center [562, 159] width 93 height 14
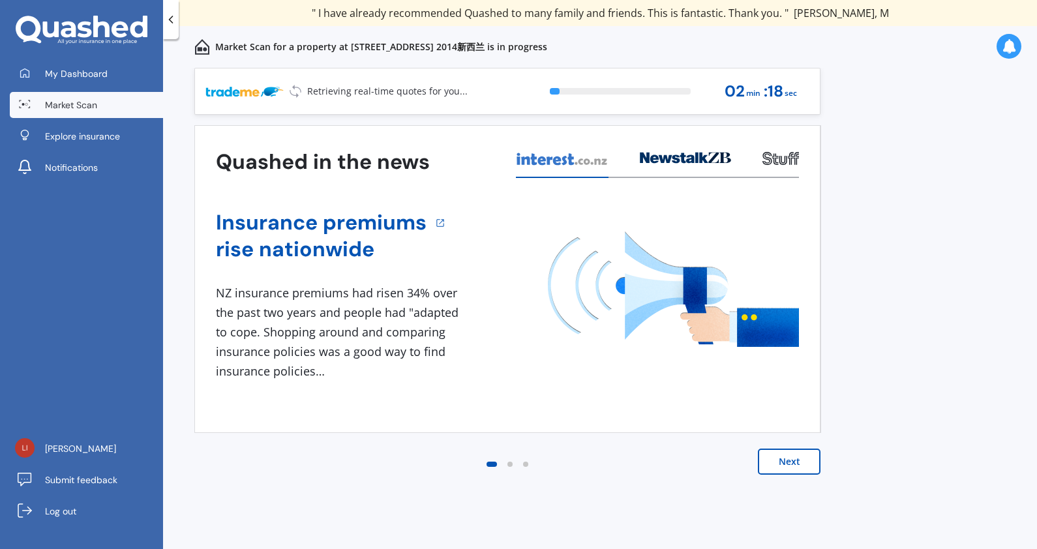
click at [765, 147] on div at bounding box center [780, 162] width 37 height 31
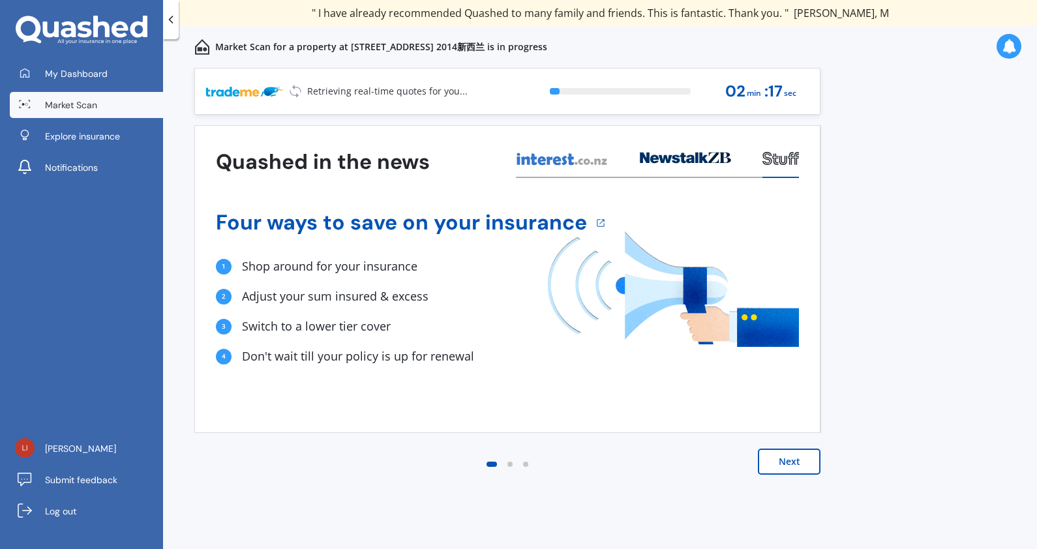
click at [331, 219] on h4 "Four ways to save on your insurance" at bounding box center [401, 222] width 371 height 27
click at [689, 160] on icon at bounding box center [690, 159] width 8 height 8
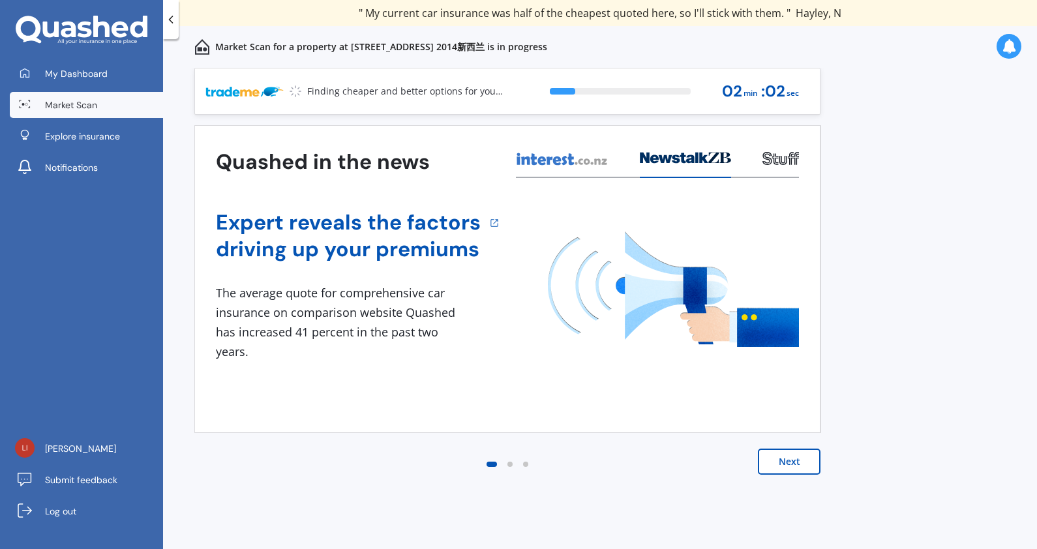
click at [574, 163] on icon at bounding box center [562, 159] width 93 height 14
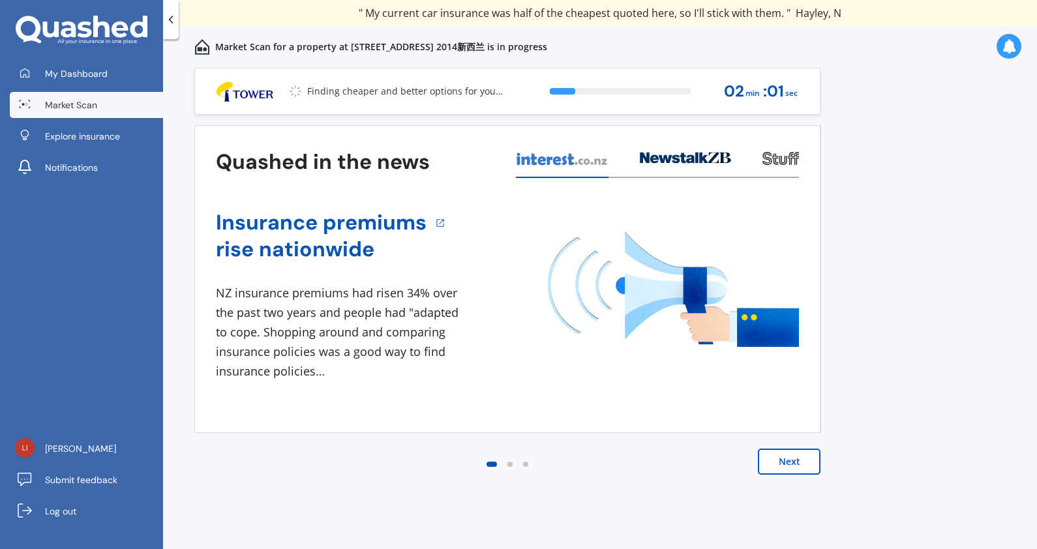
click at [325, 227] on h4 "Insurance premiums" at bounding box center [321, 222] width 211 height 27
click at [782, 165] on div at bounding box center [780, 162] width 37 height 31
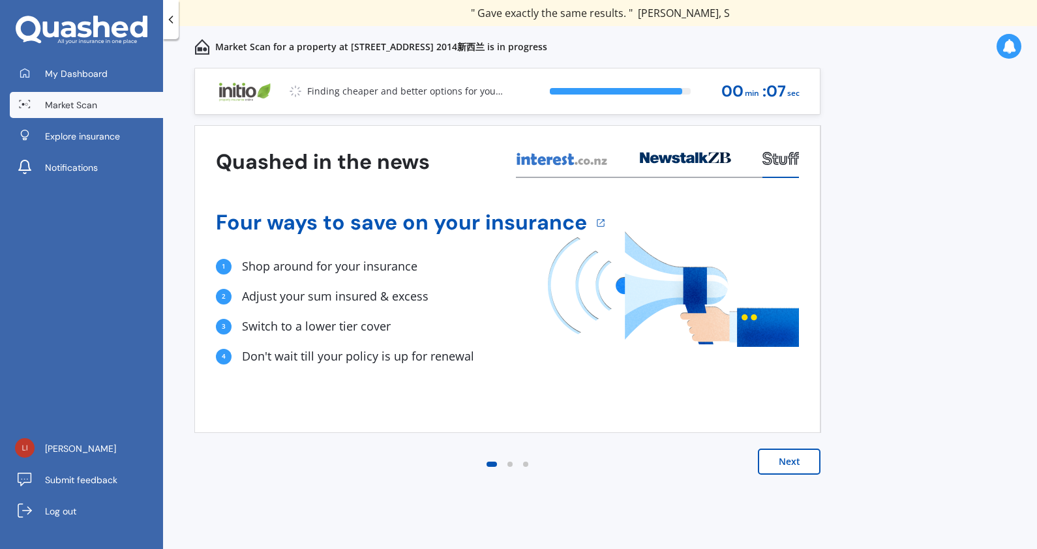
click at [558, 158] on icon at bounding box center [562, 159] width 93 height 14
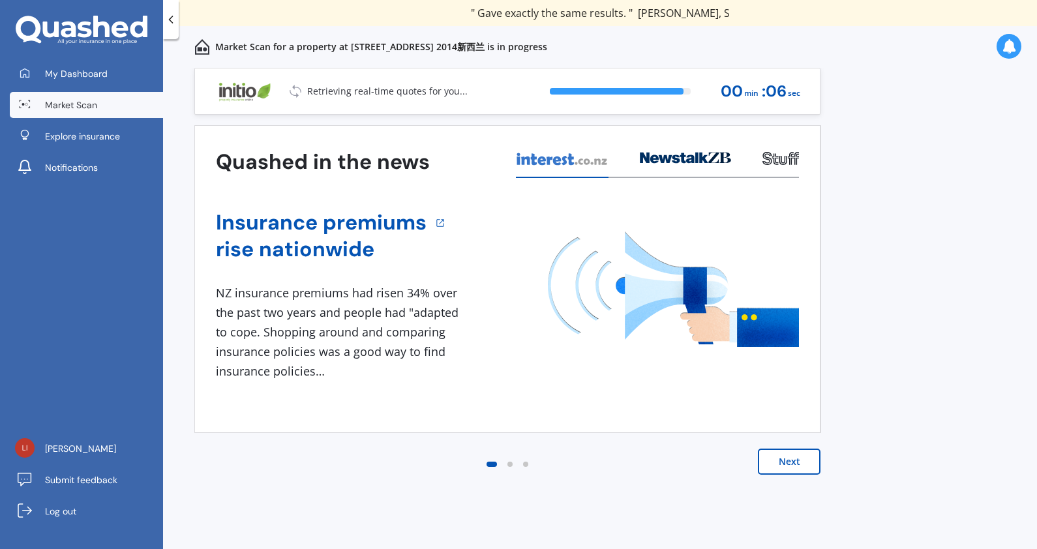
click at [792, 467] on button "Next" at bounding box center [789, 462] width 63 height 26
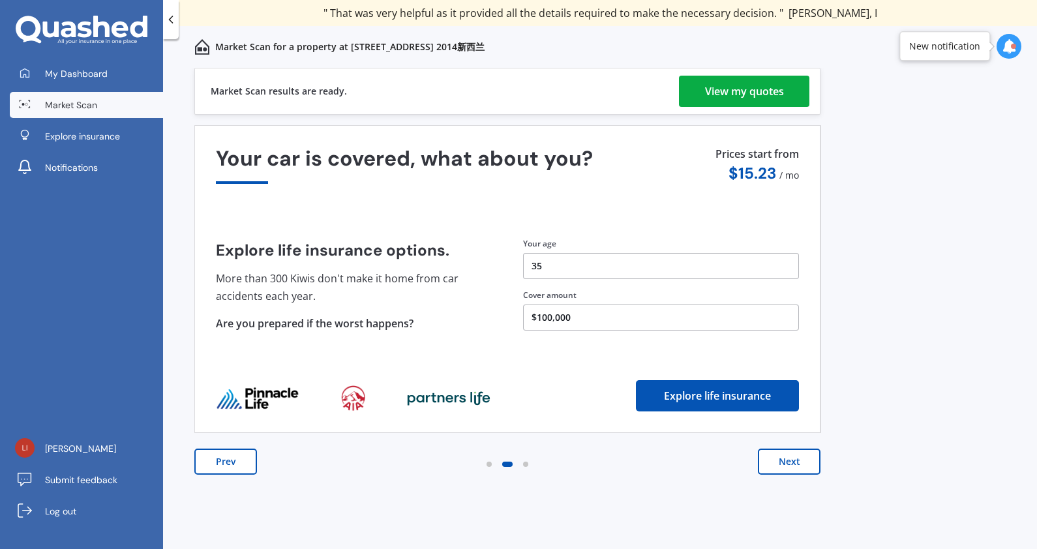
click at [768, 463] on button "Next" at bounding box center [789, 462] width 63 height 26
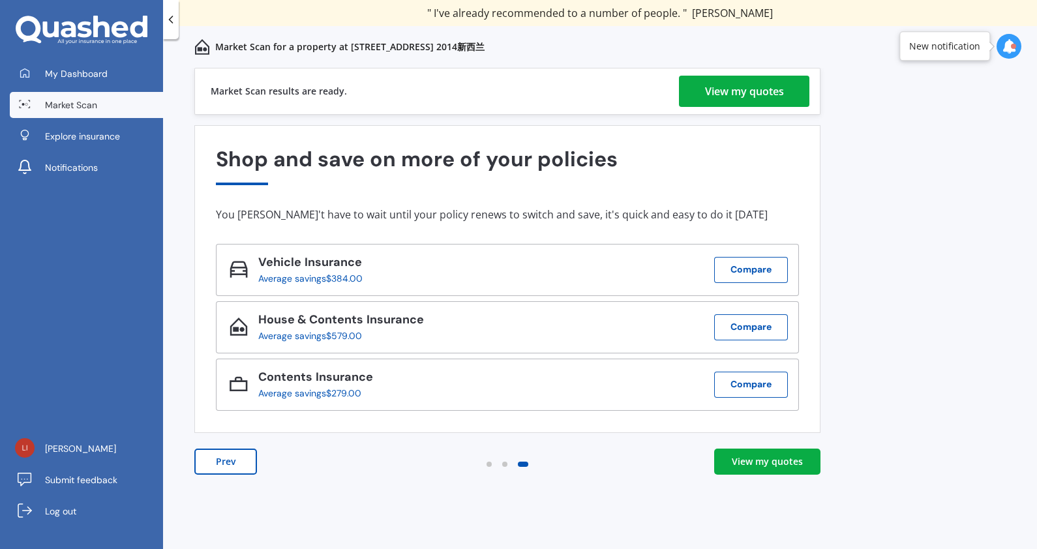
click at [248, 455] on button "Prev" at bounding box center [225, 462] width 63 height 26
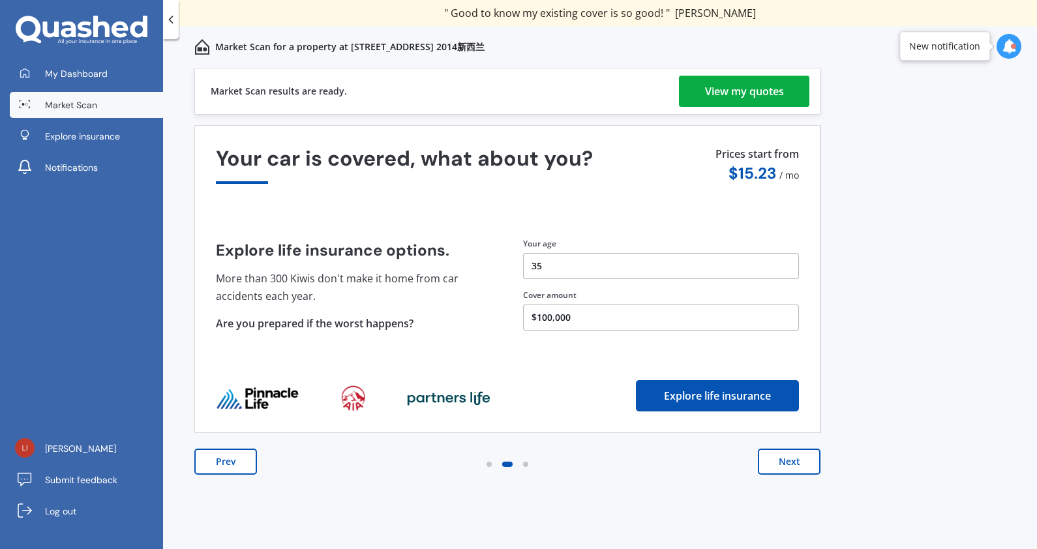
drag, startPoint x: 582, startPoint y: 267, endPoint x: 518, endPoint y: 254, distance: 65.2
click at [523, 254] on button "35" at bounding box center [661, 266] width 276 height 26
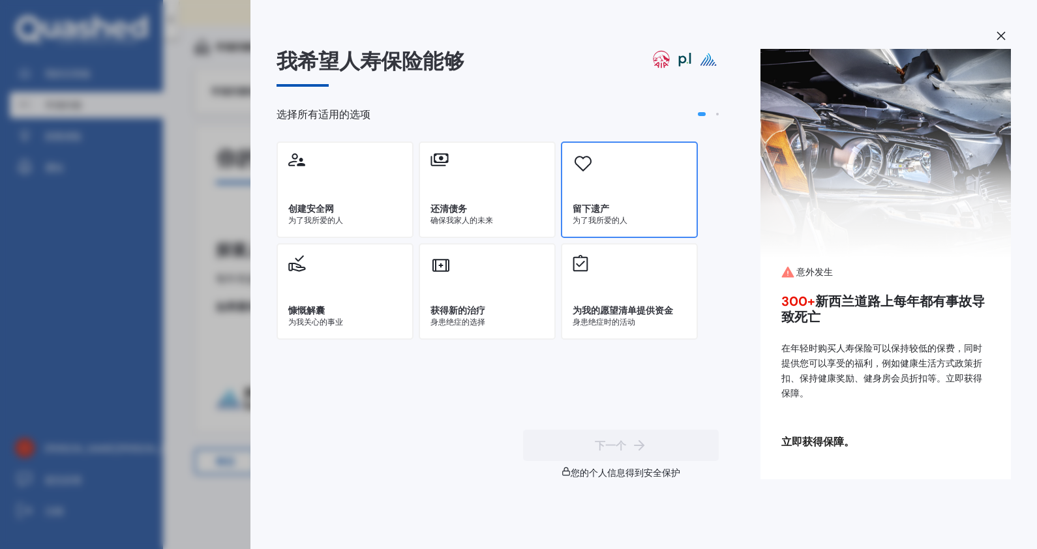
click at [615, 158] on div "留下遗产 为了我所爱的人" at bounding box center [629, 189] width 137 height 96
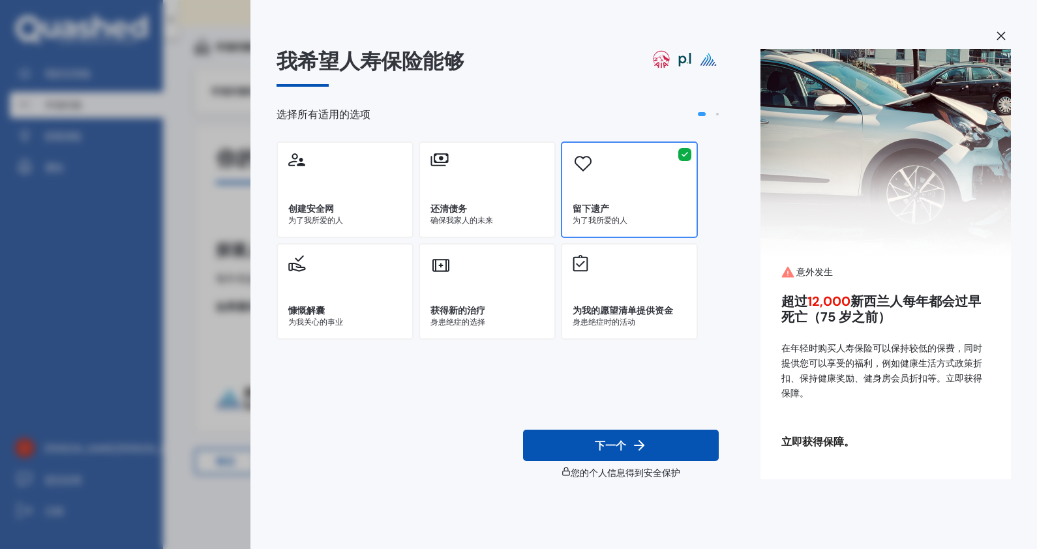
click at [631, 439] on icon at bounding box center [639, 445] width 16 height 16
select select "01"
select select "1990"
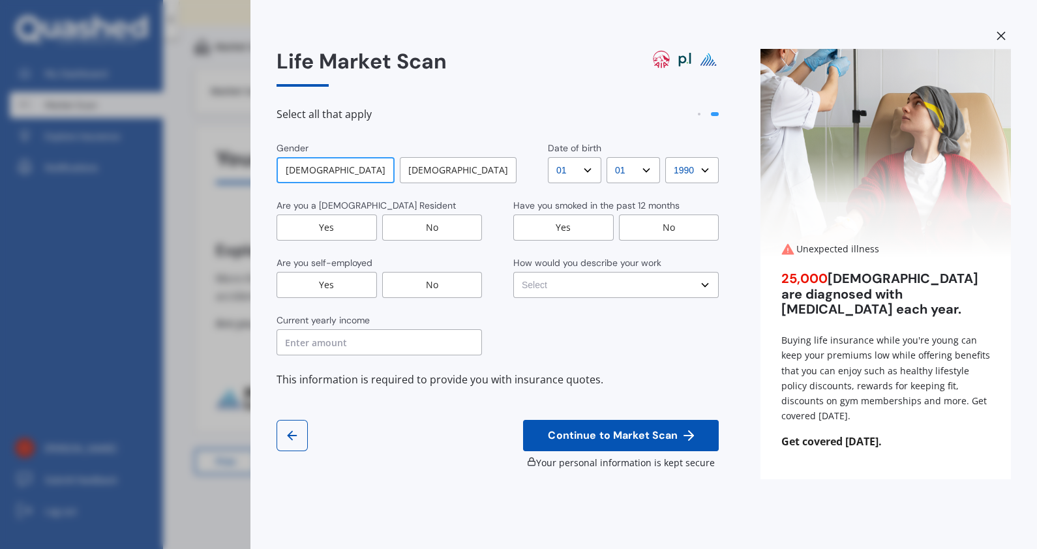
click at [326, 232] on div "Yes" at bounding box center [326, 227] width 100 height 26
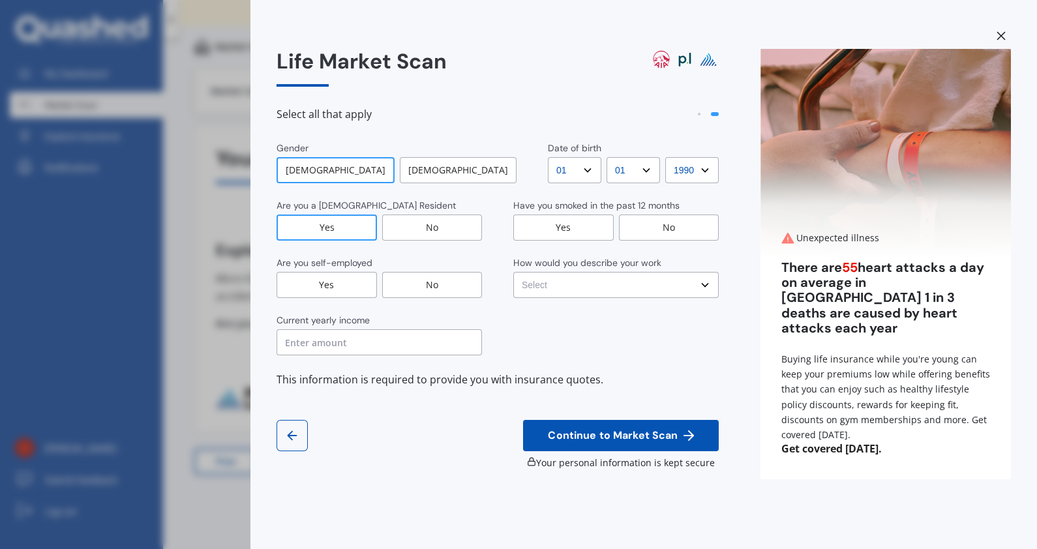
click at [312, 282] on div "Yes" at bounding box center [326, 285] width 100 height 26
click at [383, 344] on input "text" at bounding box center [378, 342] width 205 height 26
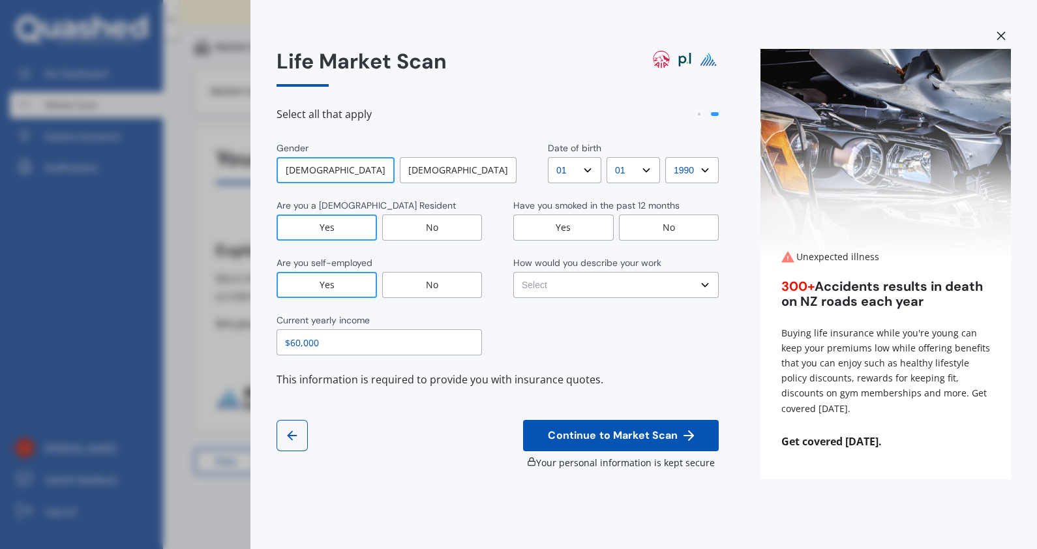
type input "$60,000"
click at [694, 170] on select "YYYY YYYY 2009 2008 2007 2006 2005 2004 2003 2002 2001 2000 1999 1998 1997 1996…" at bounding box center [691, 170] width 53 height 26
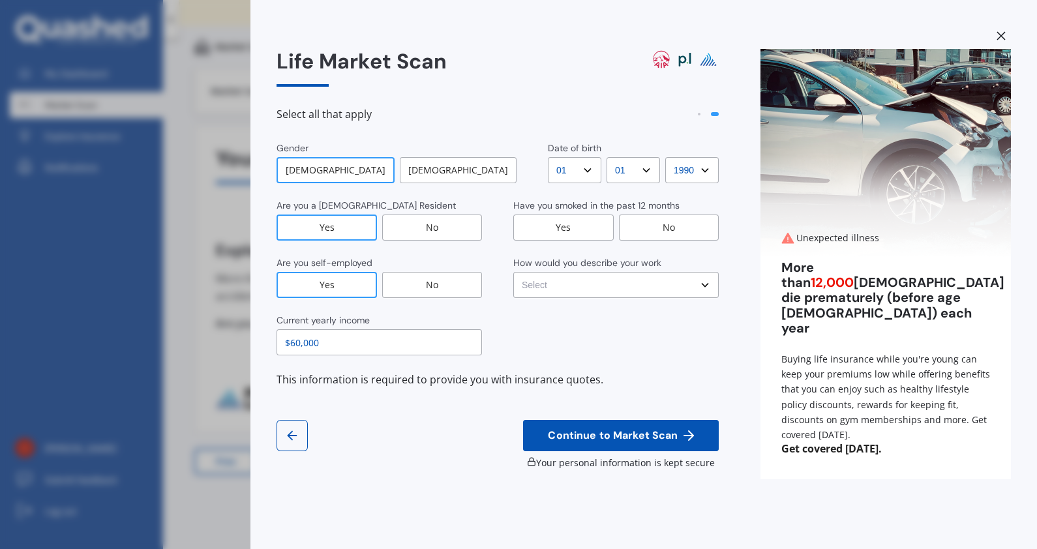
select select "1998"
click at [665, 157] on select "YYYY YYYY 2009 2008 2007 2006 2005 2004 2003 2002 2001 2000 1999 1998 1997 1996…" at bounding box center [691, 170] width 53 height 26
click at [693, 225] on div "No" at bounding box center [669, 227] width 100 height 26
click at [642, 285] on select "Select No manual work e.g. lawyer, consultant, engineer Light manual work e.g. …" at bounding box center [615, 285] width 205 height 26
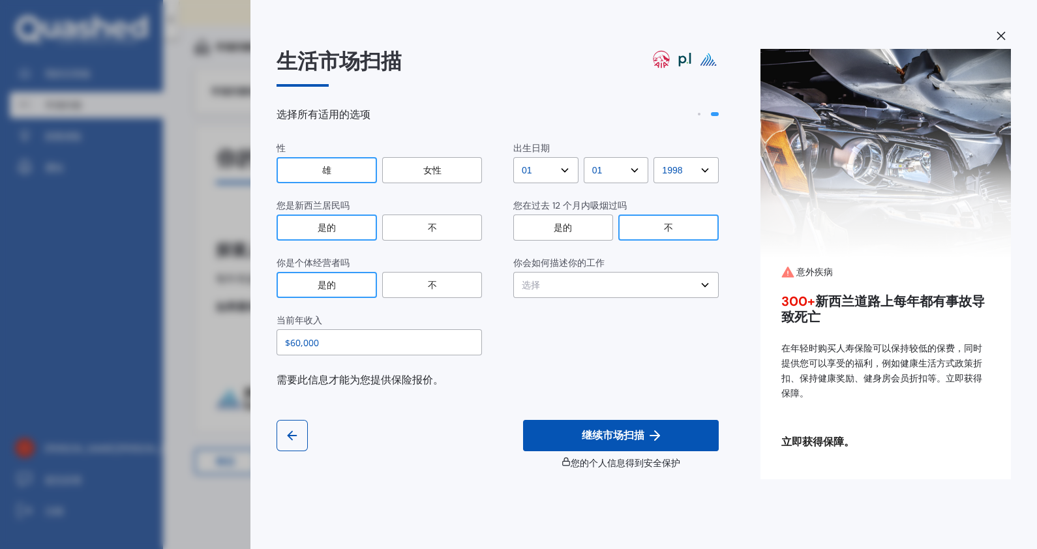
click at [625, 284] on select "选择 无需手工工作，例如律师、顾问、工程师 轻体力劳动，例如水管工、护士、美发师 繁重或重复的体力劳动，例如油漆工、出租车/优步、快递员 每周工作时间少于 2…" at bounding box center [615, 285] width 205 height 26
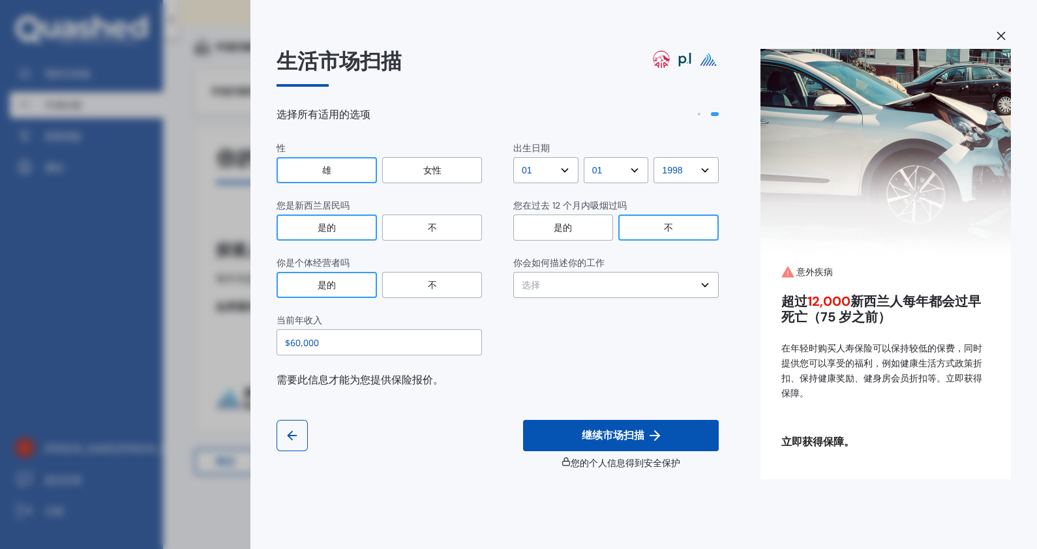
select select "No manual work e.g. lawyer, consultant, engineer"
click at [513, 272] on select "选择 无需手工工作，例如律师、顾问、工程师 轻体力劳动，例如水管工、护士、美发师 繁重或重复的体力劳动，例如油漆工、出租车/优步、快递员 每周工作时间少于 2…" at bounding box center [615, 285] width 205 height 26
click at [633, 288] on select "选择 无需手工工作，例如律师、顾问、工程师 轻体力劳动，例如水管工、护士、美发师 繁重或重复的体力劳动，例如油漆工、出租车/优步、快递员 每周工作时间少于 2…" at bounding box center [615, 285] width 205 height 26
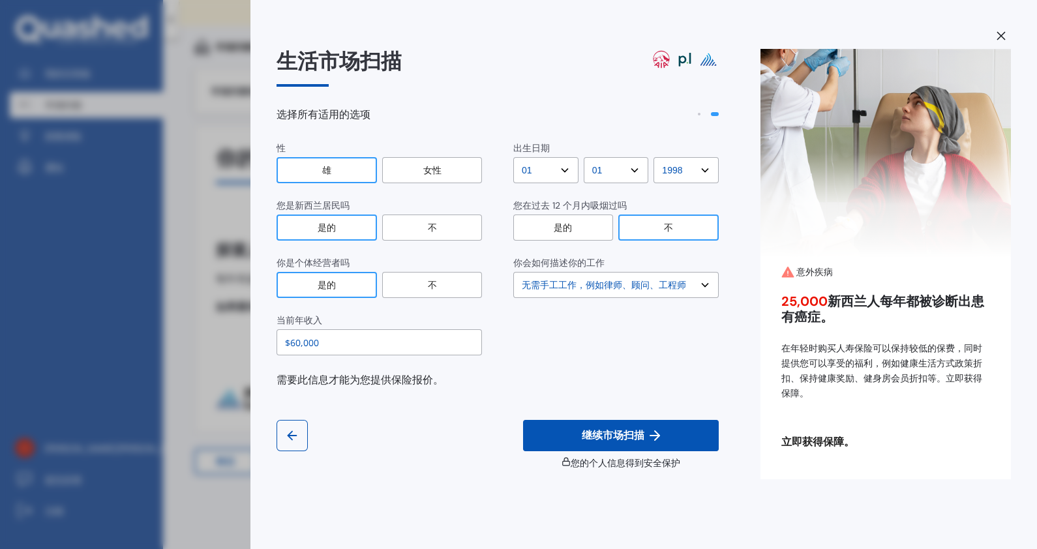
click at [659, 284] on select "选择 无需手工工作，例如律师、顾问、工程师 轻体力劳动，例如水管工、护士、美发师 繁重或重复的体力劳动，例如油漆工、出租车/优步、快递员 每周工作时间少于 2…" at bounding box center [615, 285] width 205 height 26
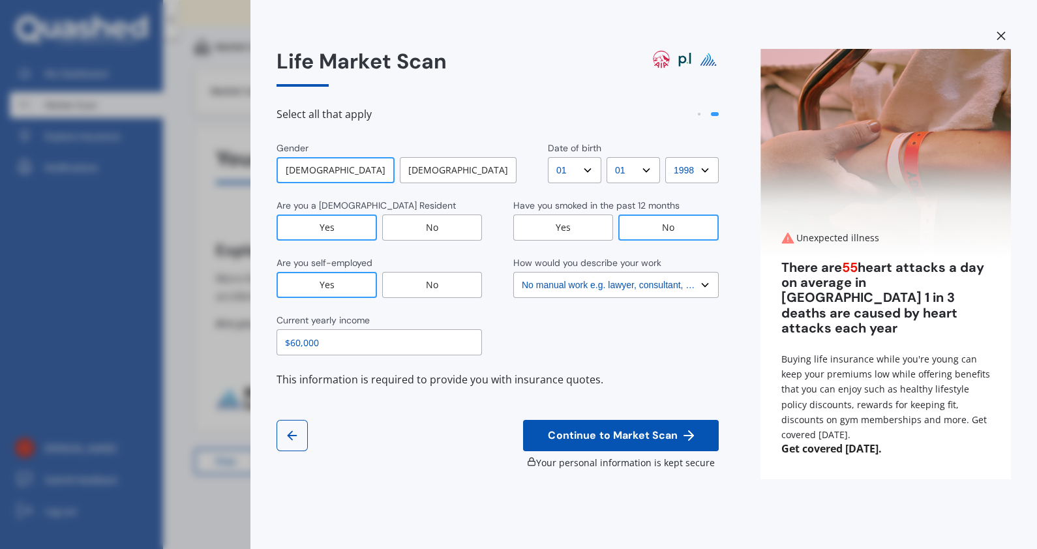
click at [632, 433] on span "Continue to Market Scan" at bounding box center [612, 436] width 135 height 12
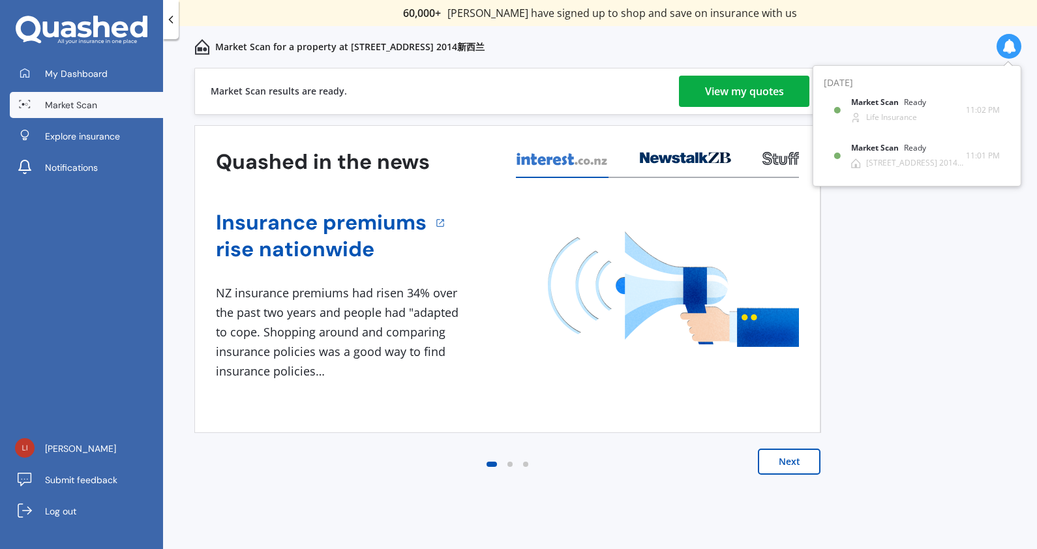
click at [91, 104] on span "Market Scan" at bounding box center [71, 104] width 52 height 13
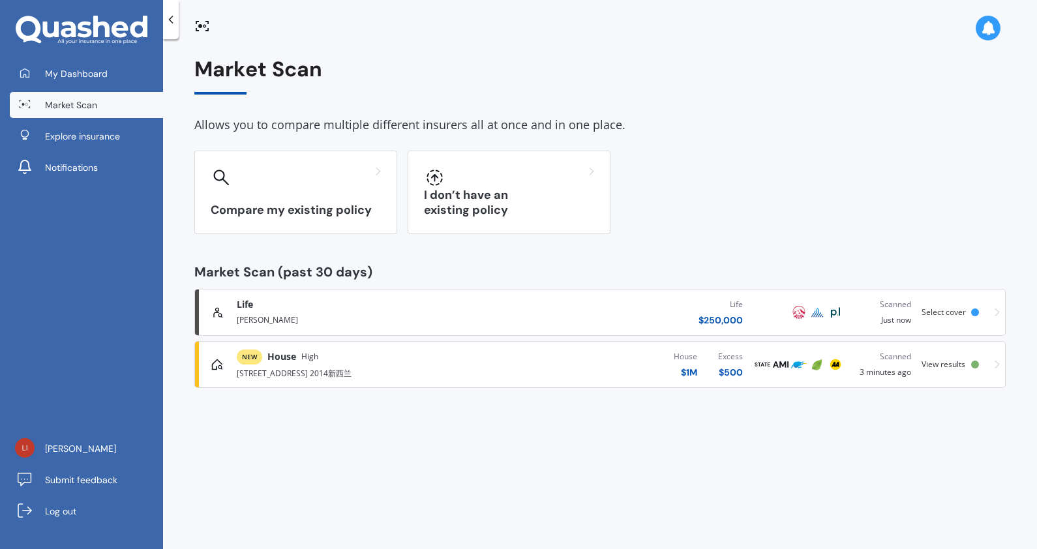
click at [726, 306] on div "Life" at bounding box center [720, 304] width 44 height 13
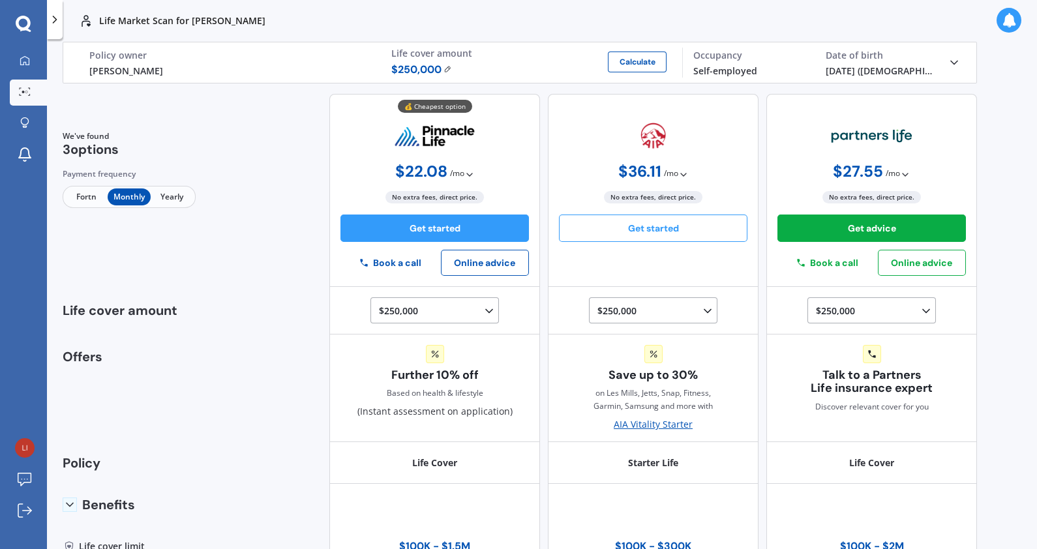
click at [627, 228] on button "Get started" at bounding box center [653, 227] width 188 height 27
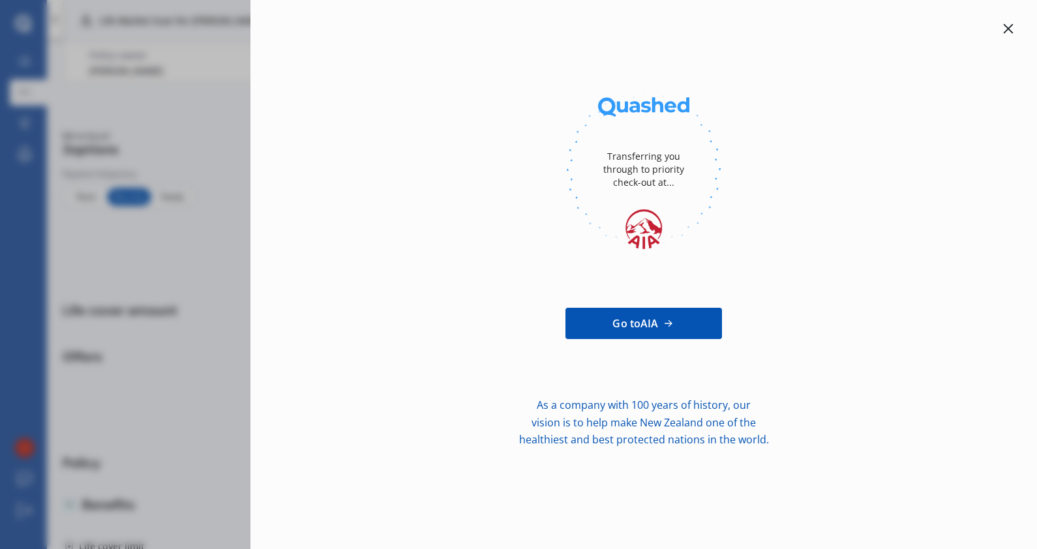
click at [1005, 27] on icon at bounding box center [1008, 28] width 10 height 10
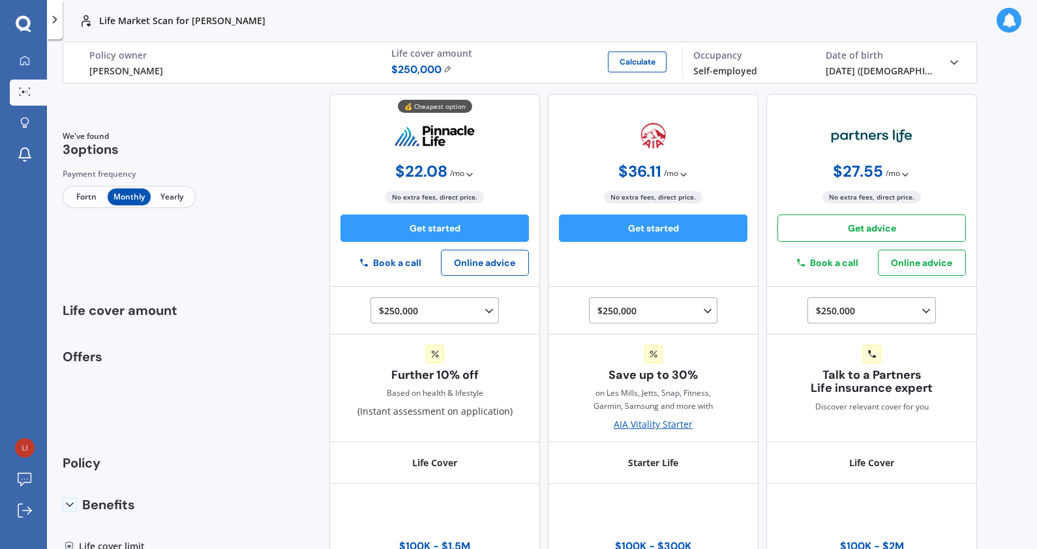
click at [880, 235] on button "Get advice" at bounding box center [871, 227] width 188 height 27
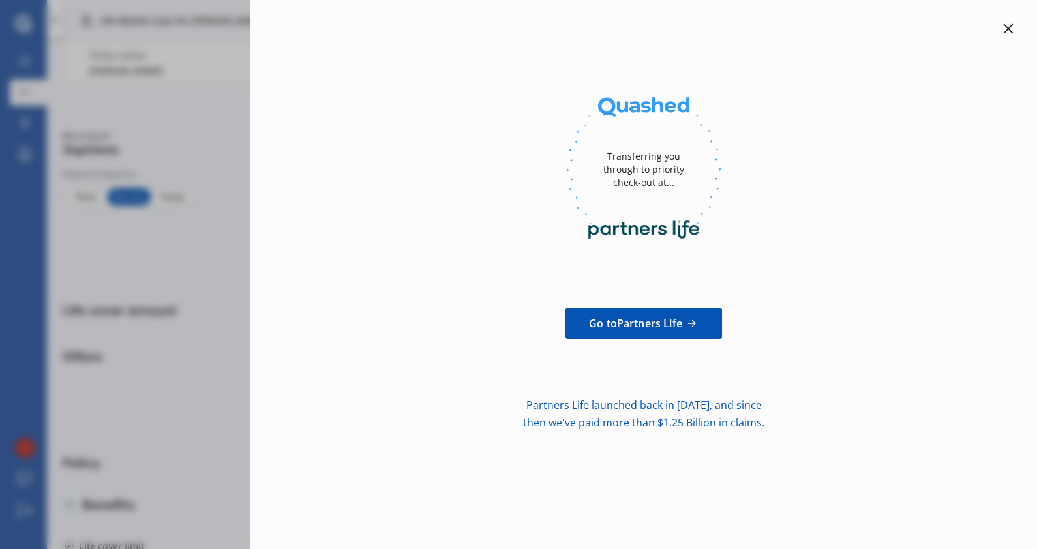
click at [1003, 29] on icon at bounding box center [1008, 28] width 10 height 10
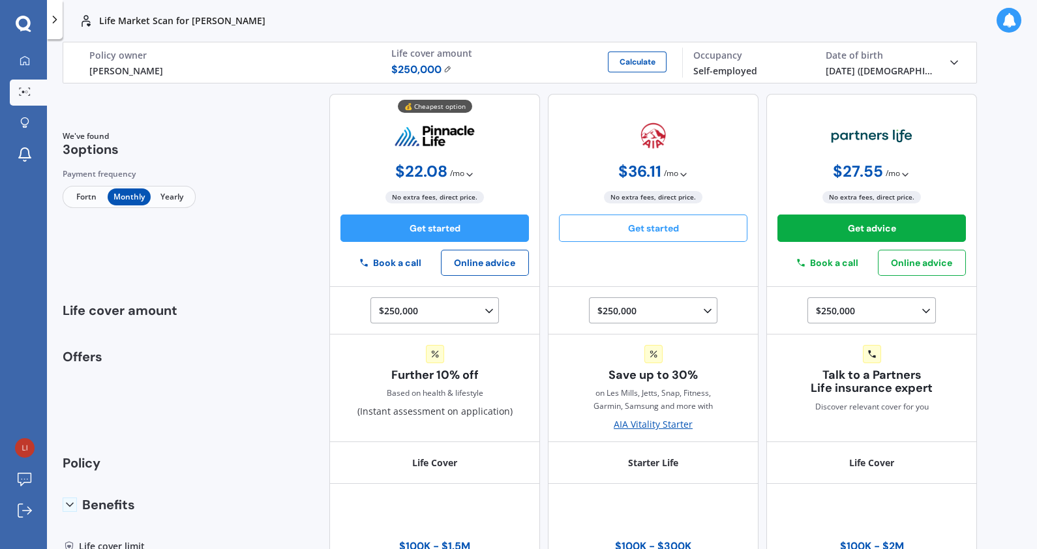
click at [655, 231] on button "Get started" at bounding box center [653, 227] width 188 height 27
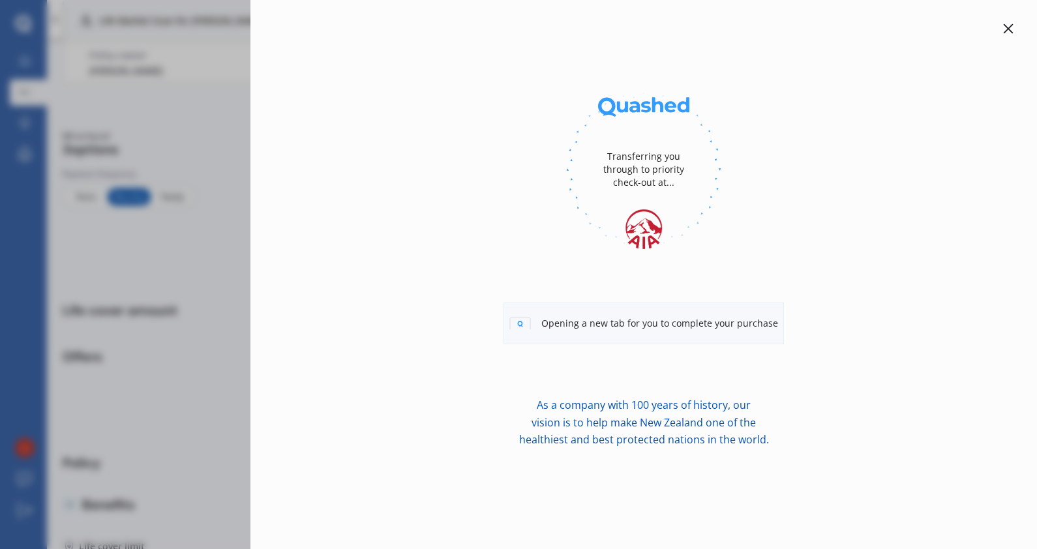
click at [997, 21] on div at bounding box center [643, 29] width 745 height 16
click at [1007, 26] on icon at bounding box center [1008, 28] width 10 height 10
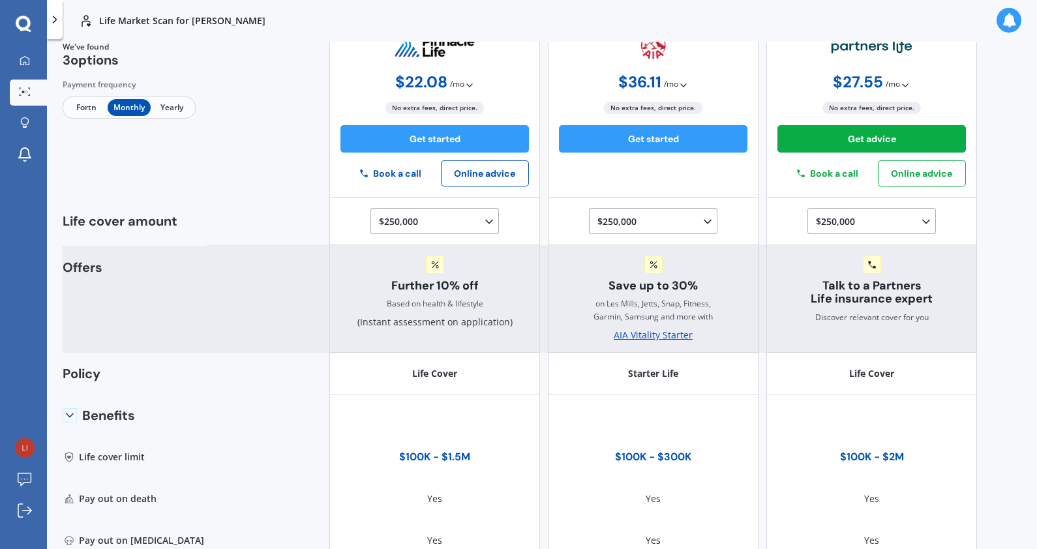
scroll to position [162, 0]
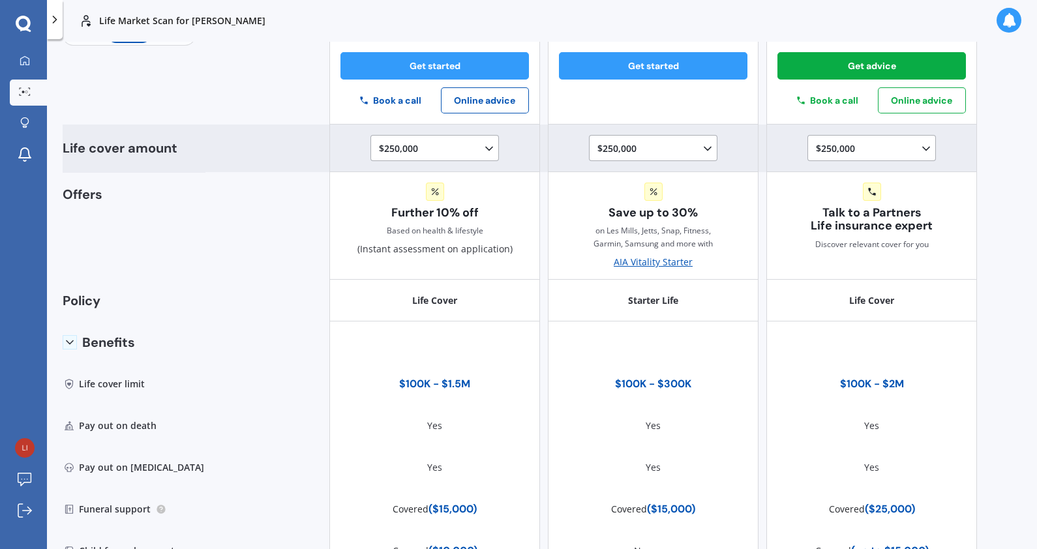
click at [659, 147] on div "$250,000 $100,000 $150,000 $200,000 $250,000 $300,000" at bounding box center [655, 149] width 117 height 16
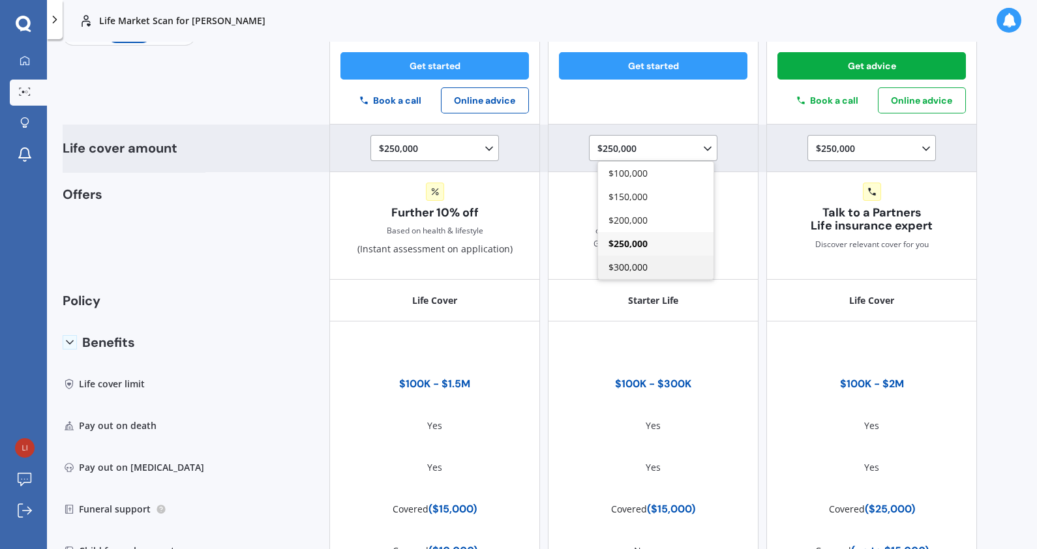
click at [652, 263] on div "$300,000" at bounding box center [655, 267] width 115 height 23
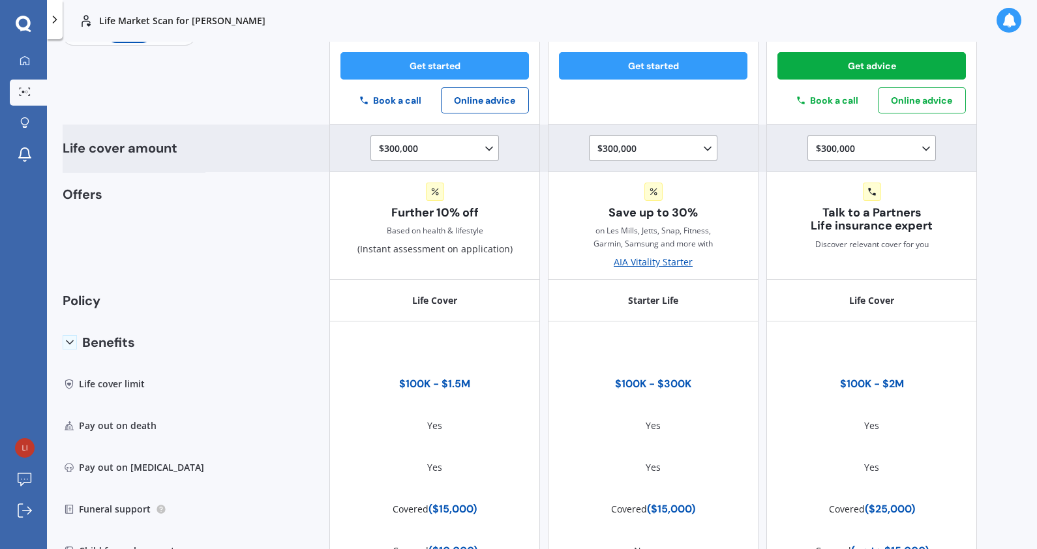
click at [445, 148] on div "$300,000 $100,000 $150,000 $200,000 $250,000 $300,000 $350,000 $400,000 $500,00…" at bounding box center [437, 149] width 117 height 16
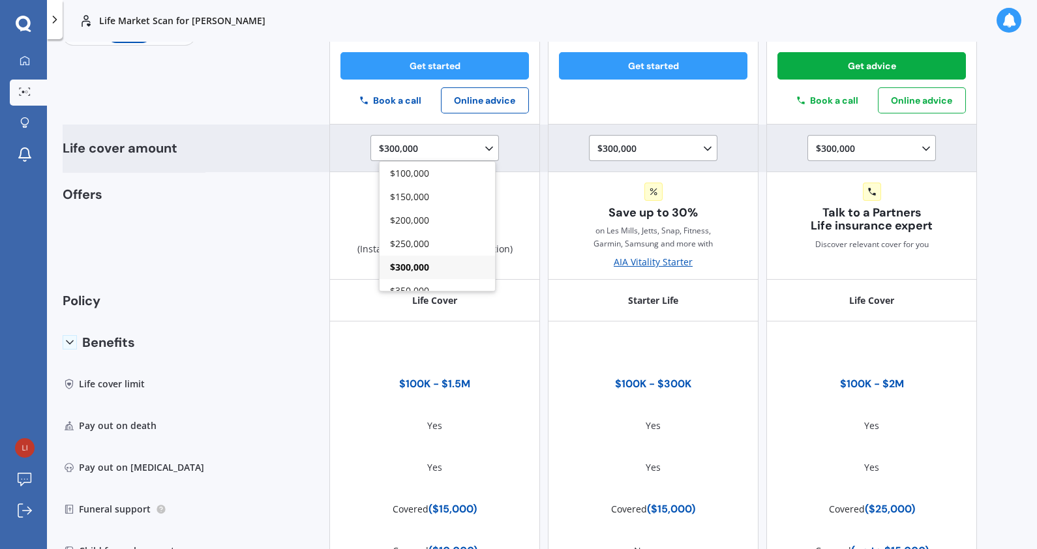
click at [871, 150] on div "$300,000 $100,000 $150,000 $200,000 $250,000 $300,000 $350,000 $400,000 $500,00…" at bounding box center [874, 149] width 117 height 16
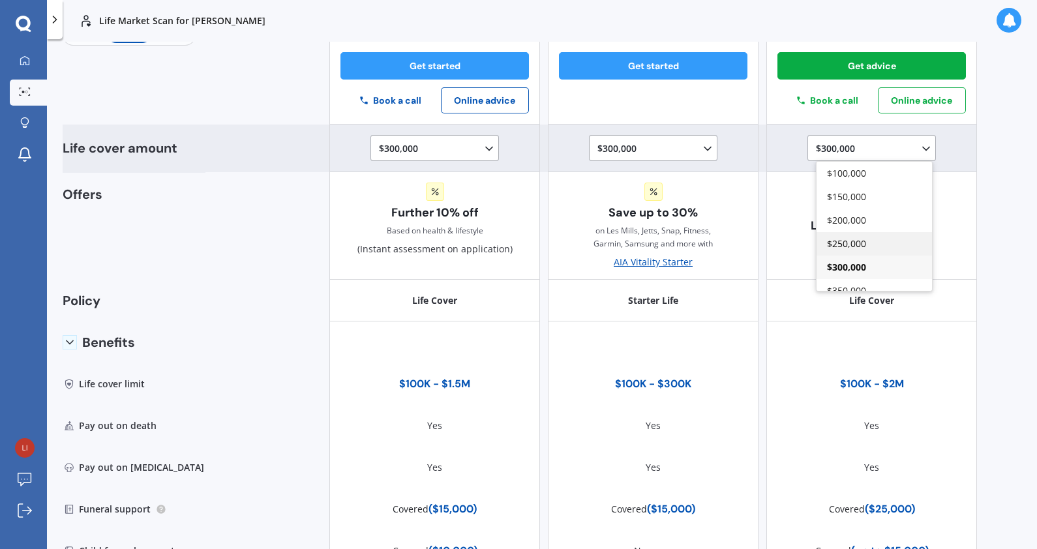
click at [867, 248] on div "$250,000" at bounding box center [873, 243] width 115 height 23
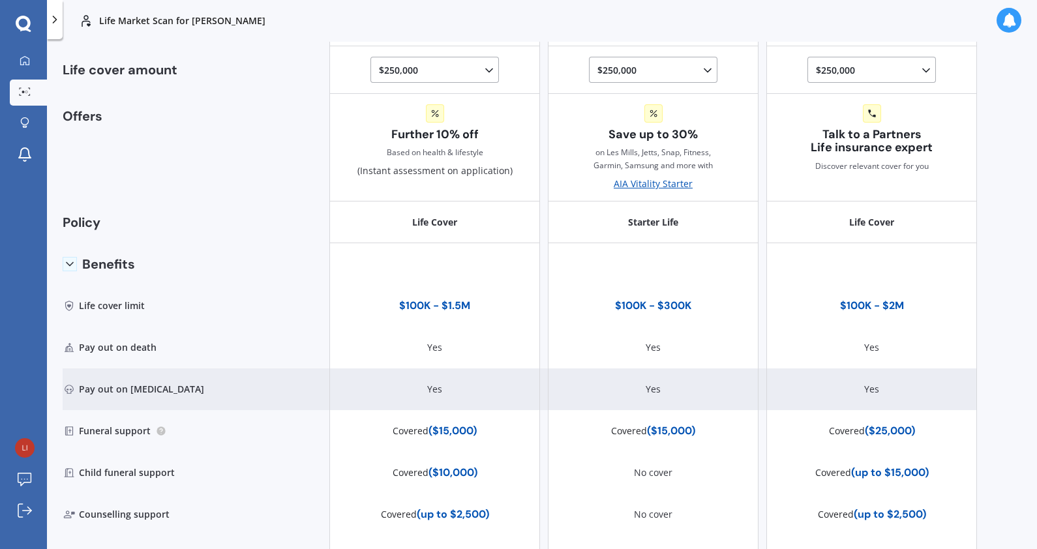
scroll to position [395, 0]
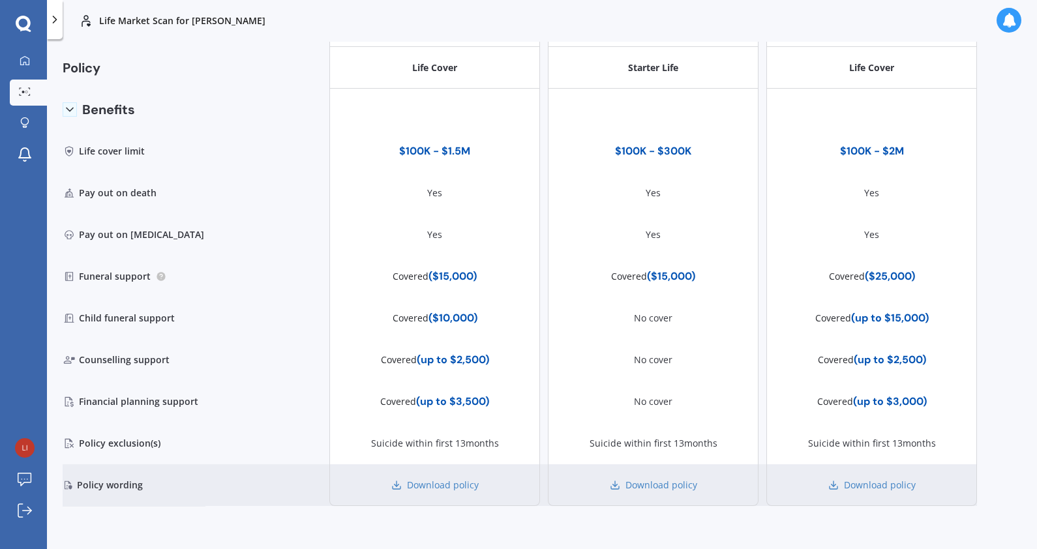
click at [441, 492] on div "Download policy" at bounding box center [434, 485] width 211 height 42
click at [443, 482] on link "Download policy" at bounding box center [434, 485] width 87 height 13
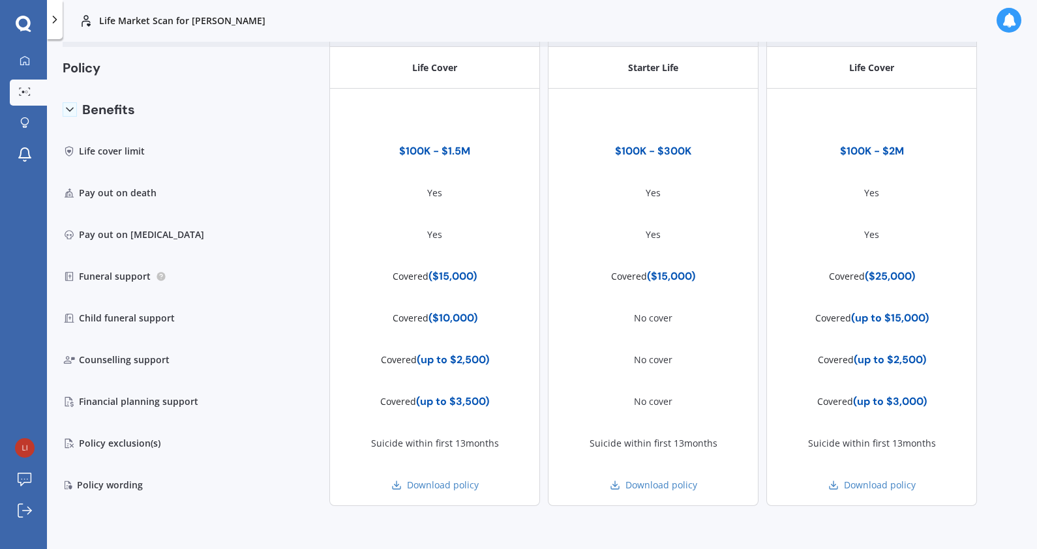
scroll to position [0, 0]
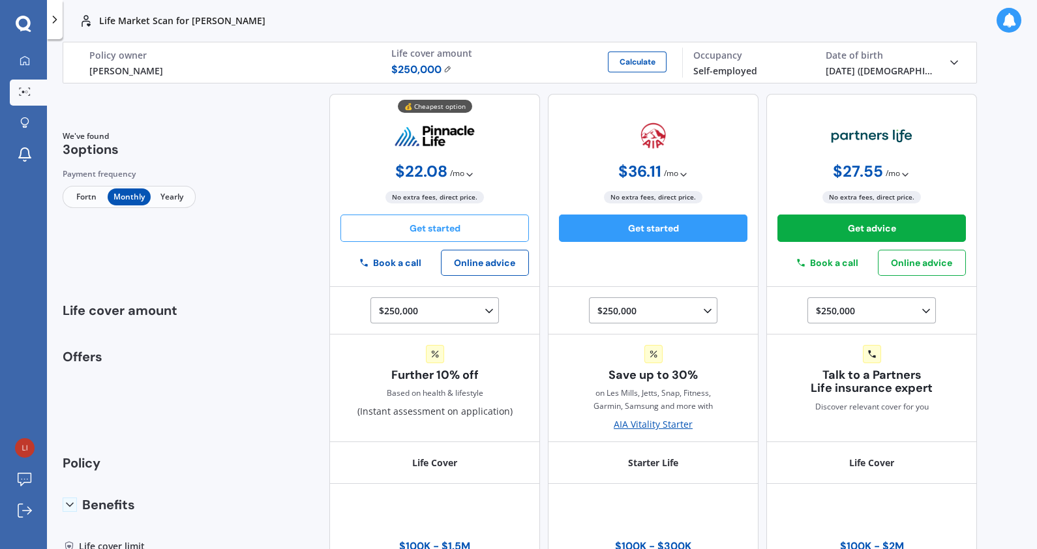
click at [471, 231] on button "Get started" at bounding box center [434, 227] width 188 height 27
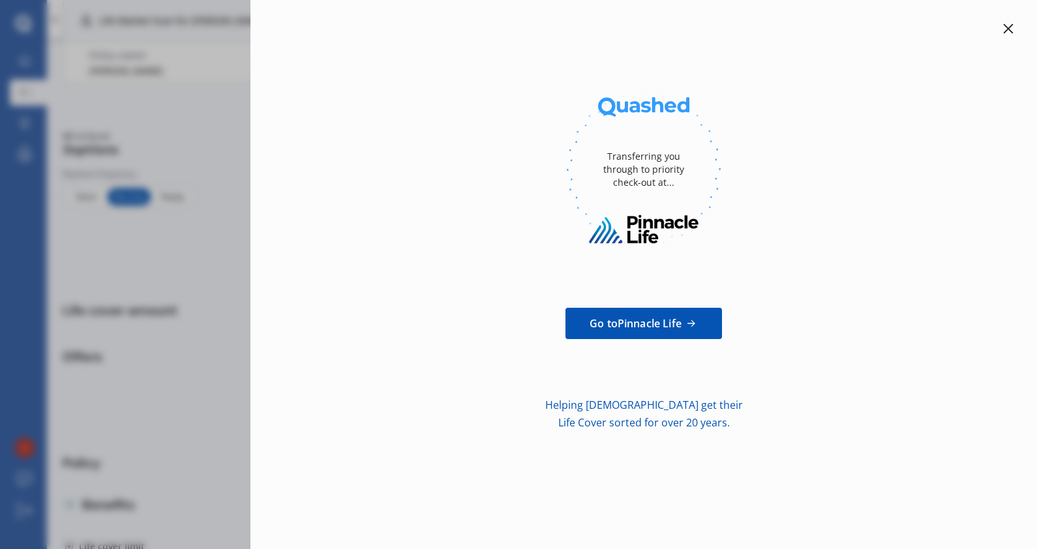
click at [1011, 20] on div "Transferring you through to priority check-out at... Go to Pinnacle Life Helpin…" at bounding box center [643, 274] width 786 height 549
click at [1011, 24] on icon at bounding box center [1008, 28] width 10 height 10
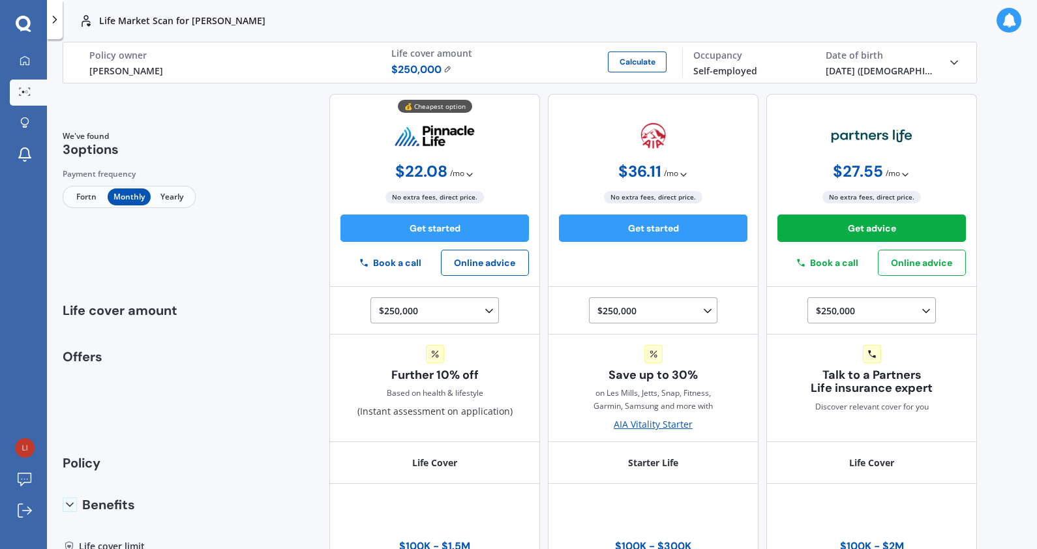
click at [911, 68] on div "01/01/1998 (27 y.o.)" at bounding box center [880, 71] width 111 height 14
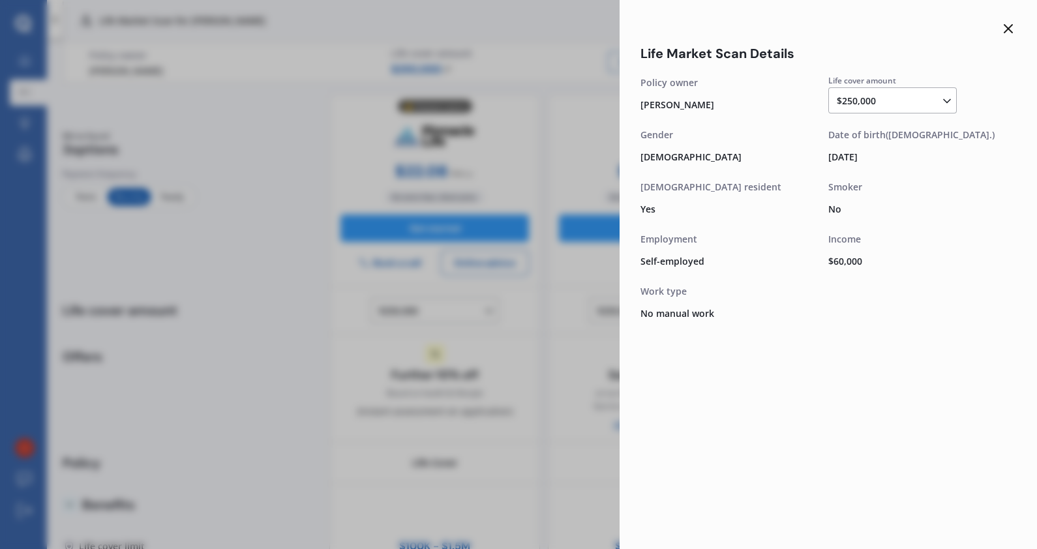
click at [1003, 23] on icon at bounding box center [1008, 29] width 16 height 16
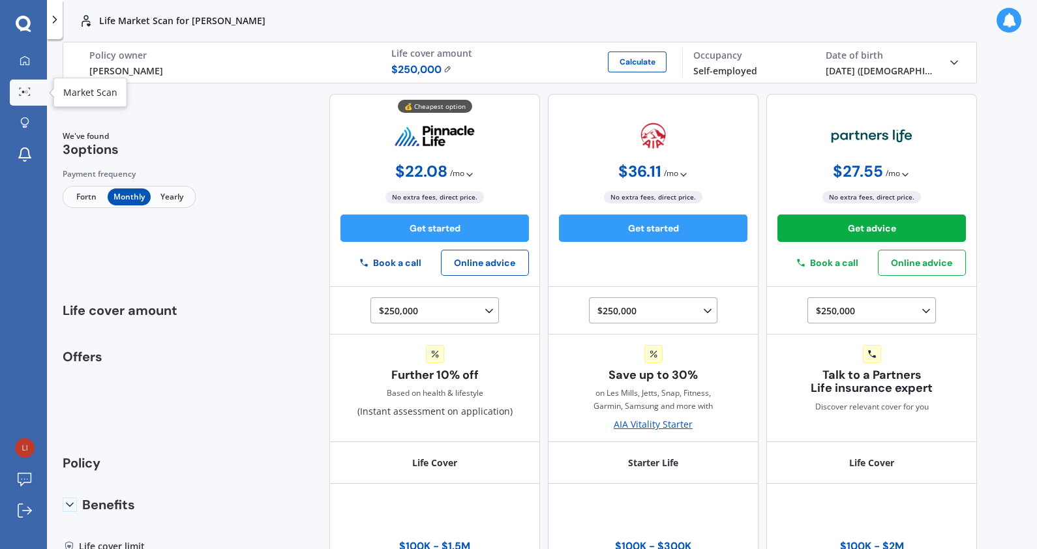
click at [35, 86] on link "Market Scan" at bounding box center [28, 93] width 37 height 26
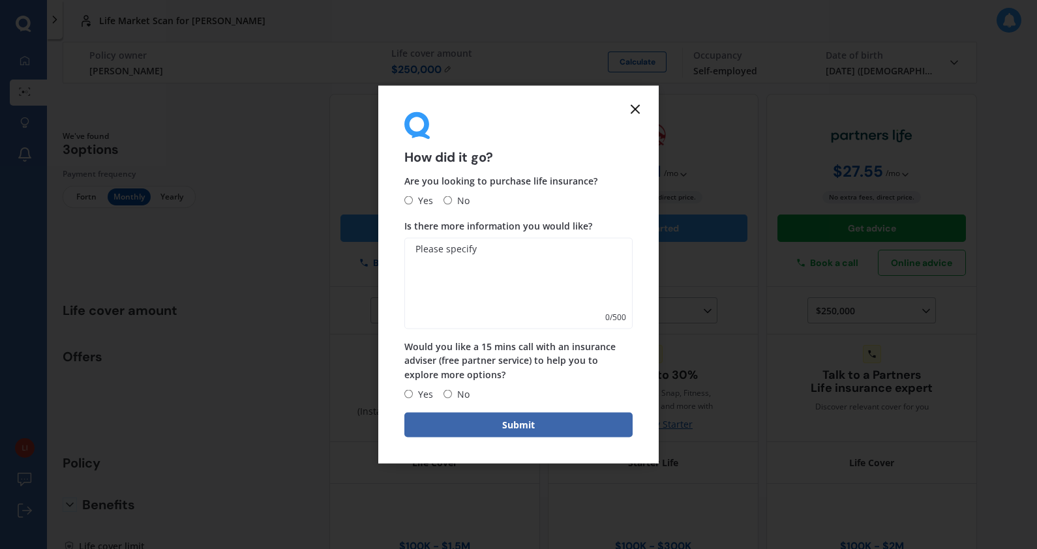
click at [636, 106] on icon at bounding box center [635, 110] width 16 height 16
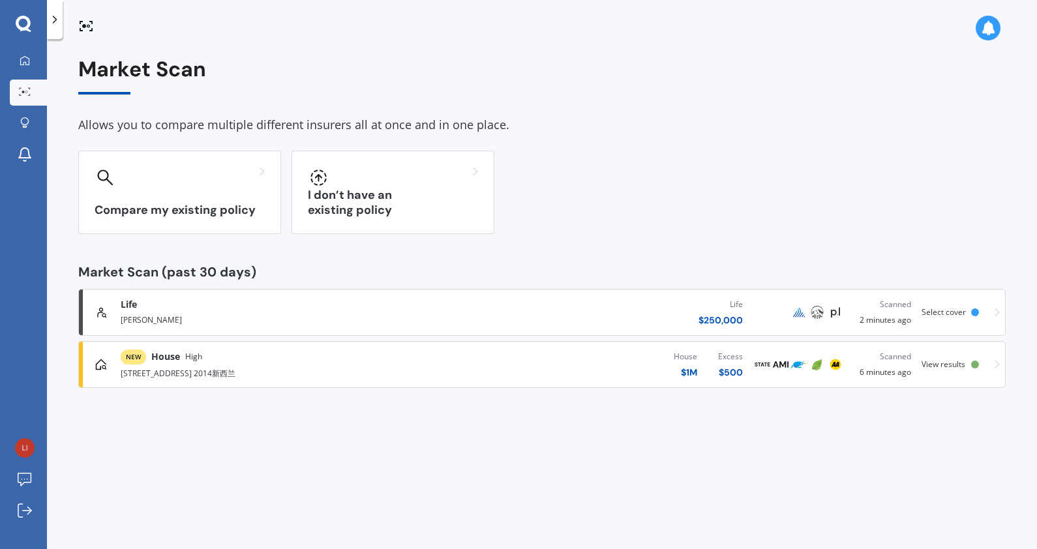
click at [258, 372] on div "[STREET_ADDRESS] 2014新西兰" at bounding box center [272, 372] width 303 height 16
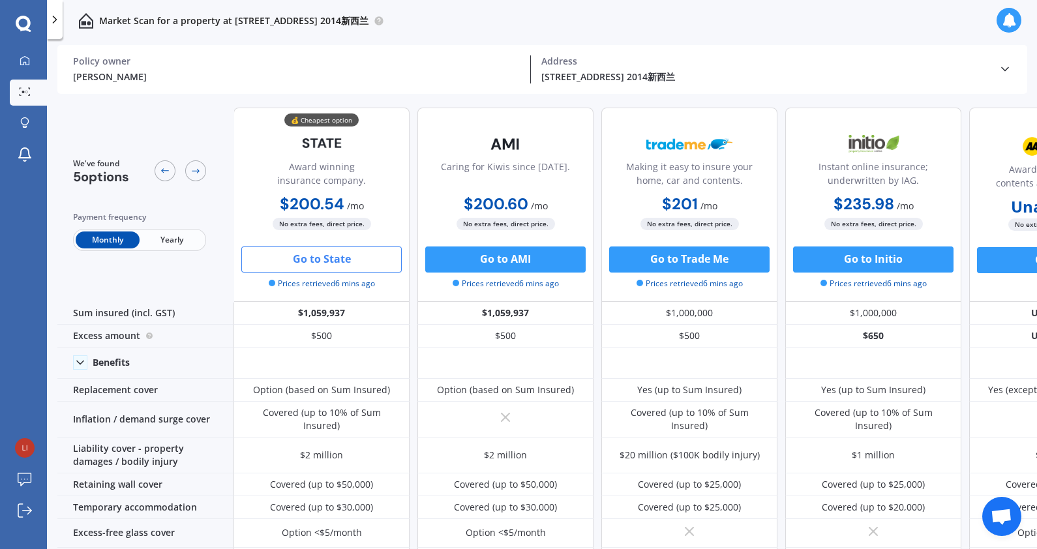
click at [346, 261] on button "Go to State" at bounding box center [321, 259] width 160 height 26
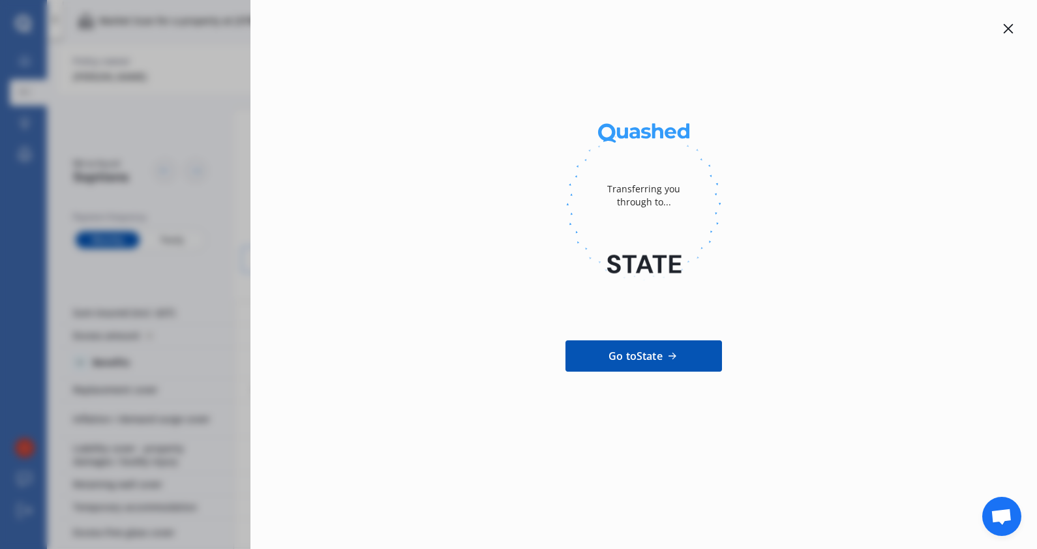
click at [1014, 25] on div at bounding box center [1008, 29] width 16 height 16
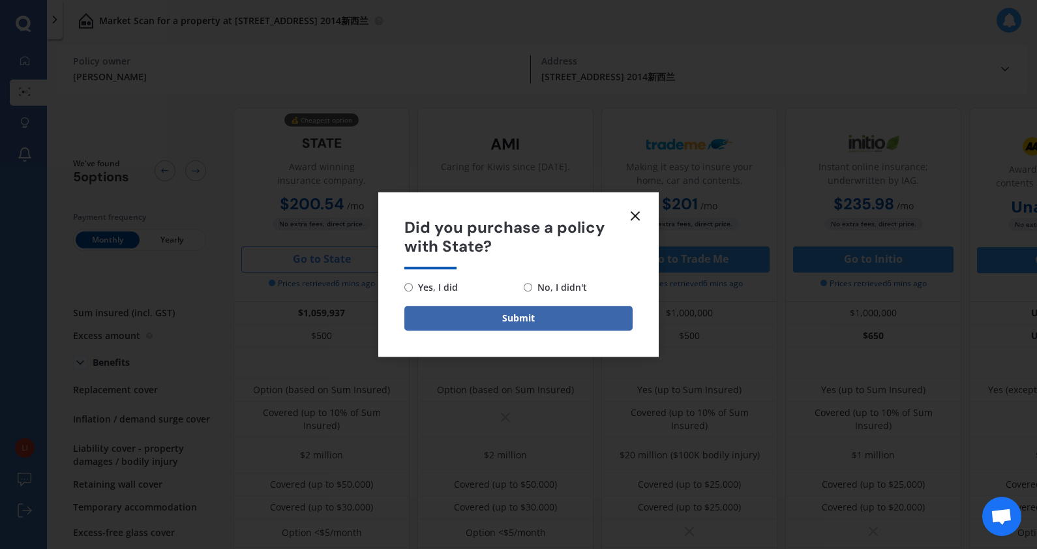
click at [569, 291] on span "No, I didn't" at bounding box center [559, 288] width 55 height 16
click at [532, 291] on input "No, I didn't" at bounding box center [528, 287] width 8 height 8
radio input "true"
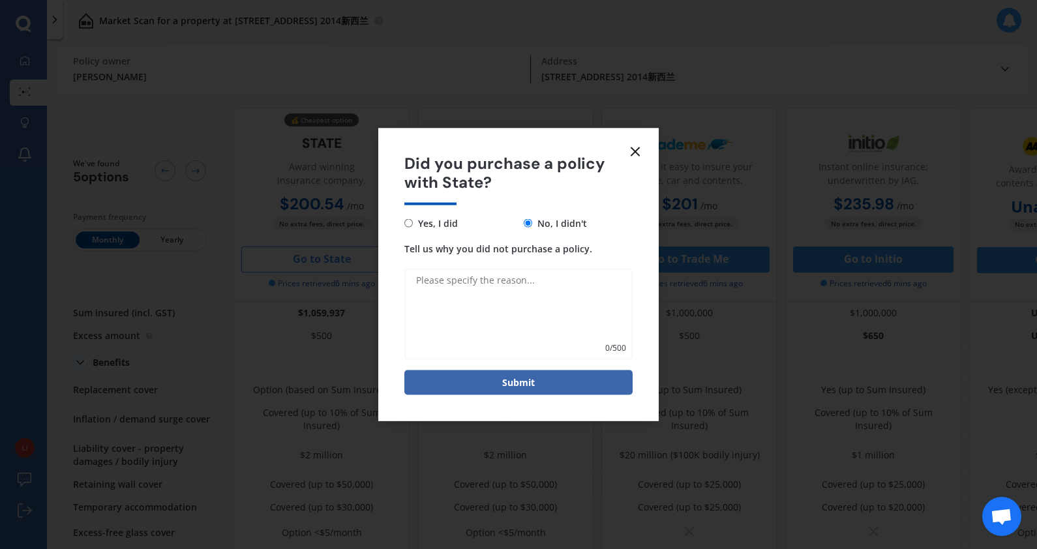
click at [638, 149] on icon at bounding box center [635, 152] width 16 height 16
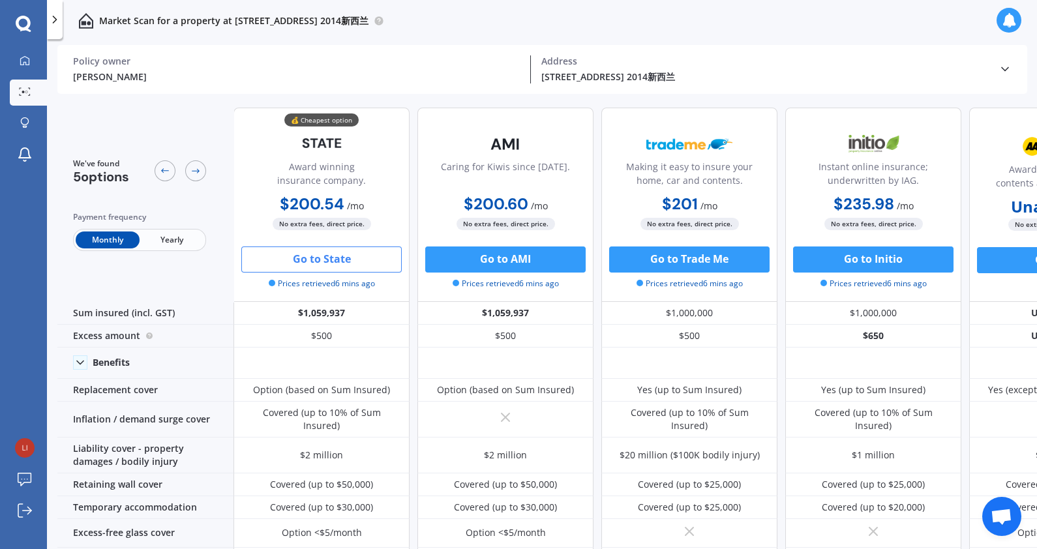
scroll to position [0, 114]
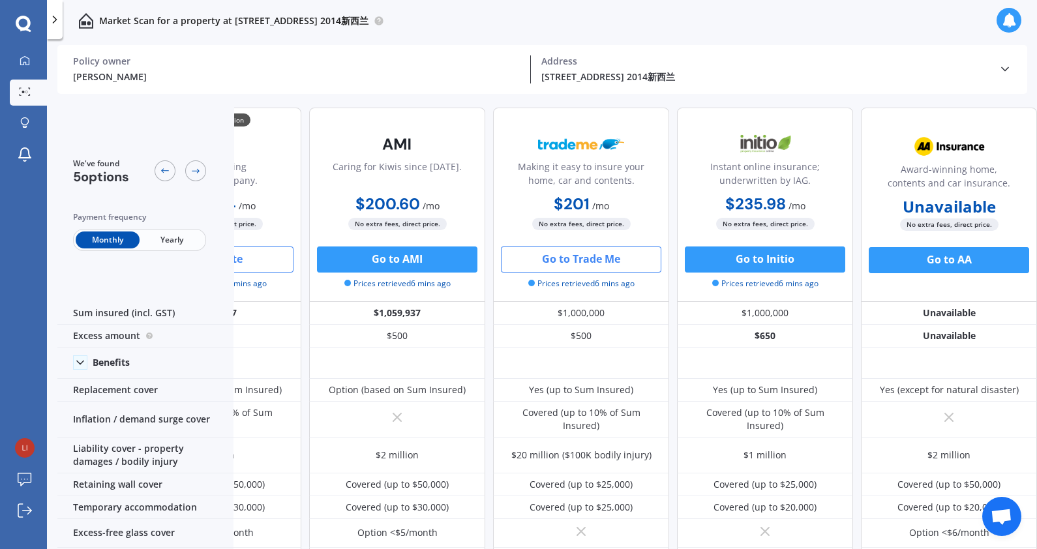
click at [602, 251] on button "Go to Trade Me" at bounding box center [581, 259] width 160 height 26
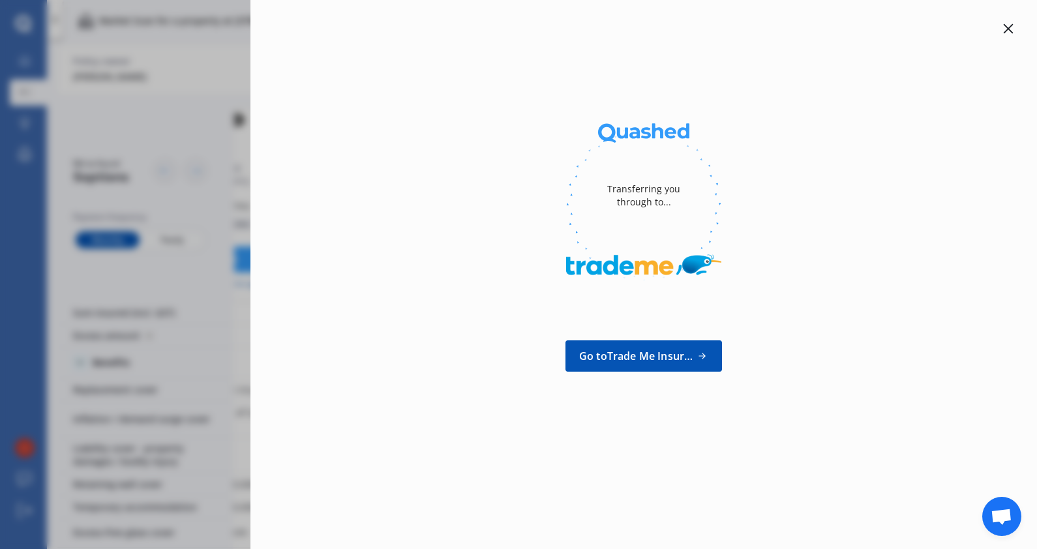
click at [1007, 24] on icon at bounding box center [1008, 28] width 10 height 10
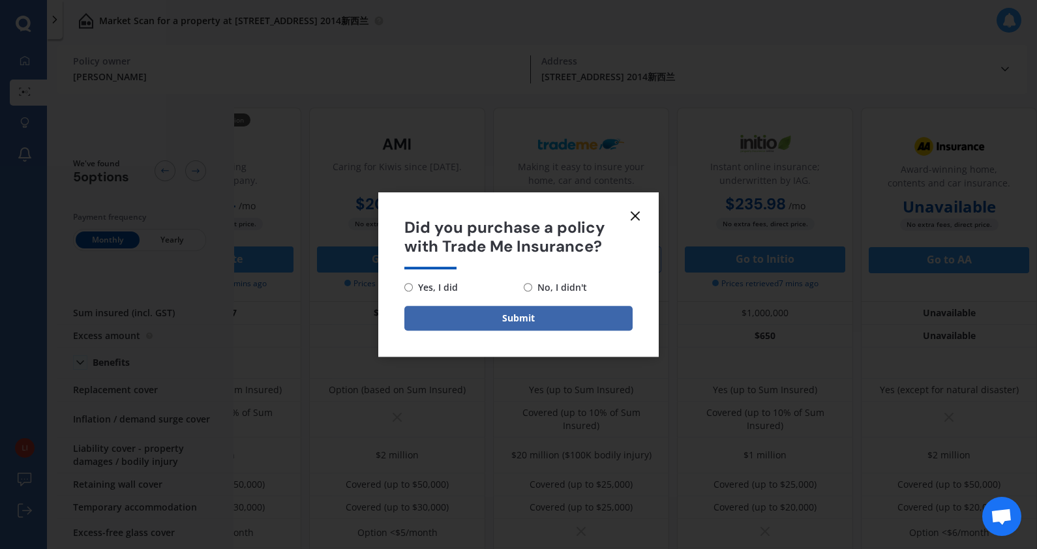
click at [640, 220] on icon at bounding box center [635, 216] width 16 height 16
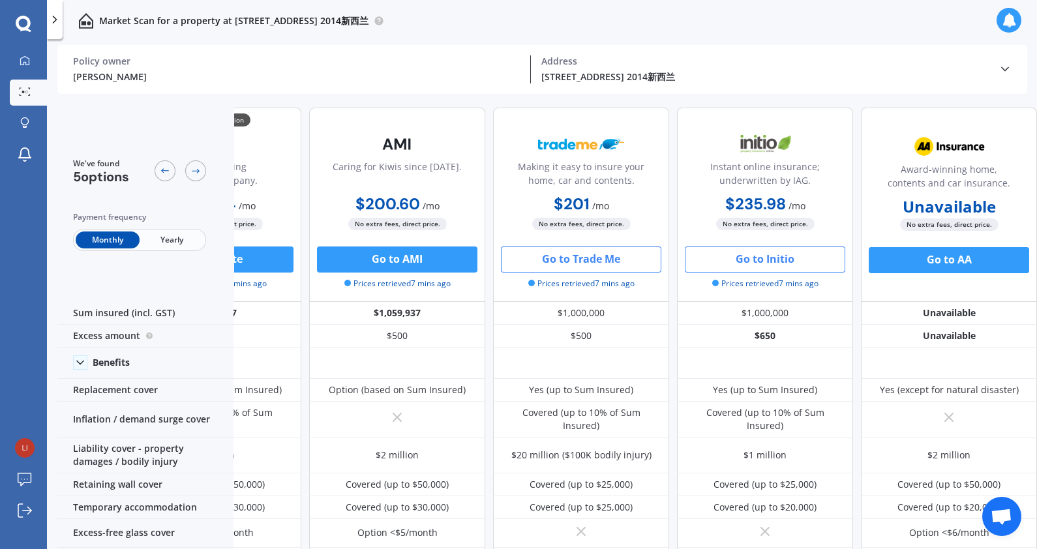
click at [791, 256] on button "Go to Initio" at bounding box center [765, 259] width 160 height 26
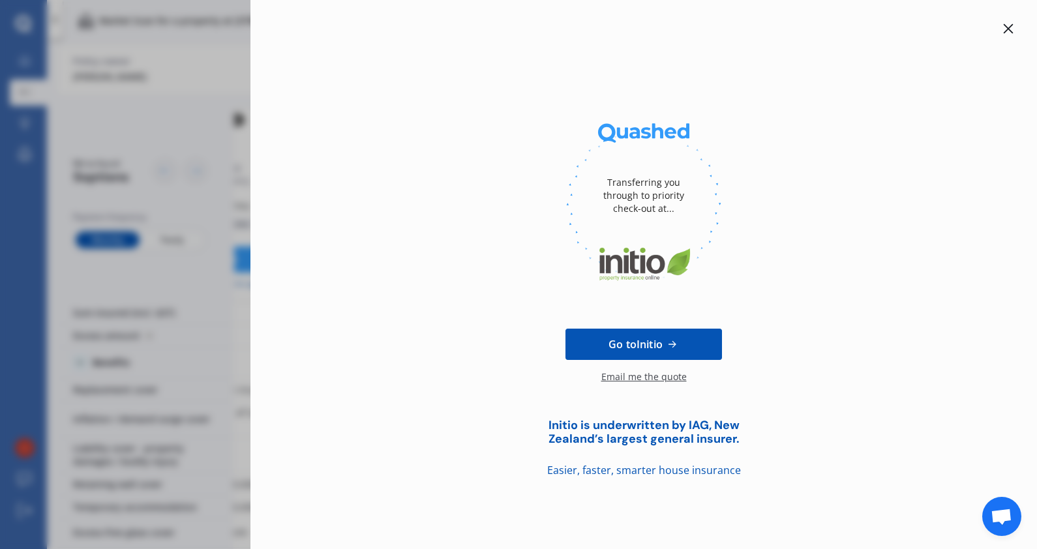
click at [1004, 29] on icon at bounding box center [1008, 28] width 10 height 10
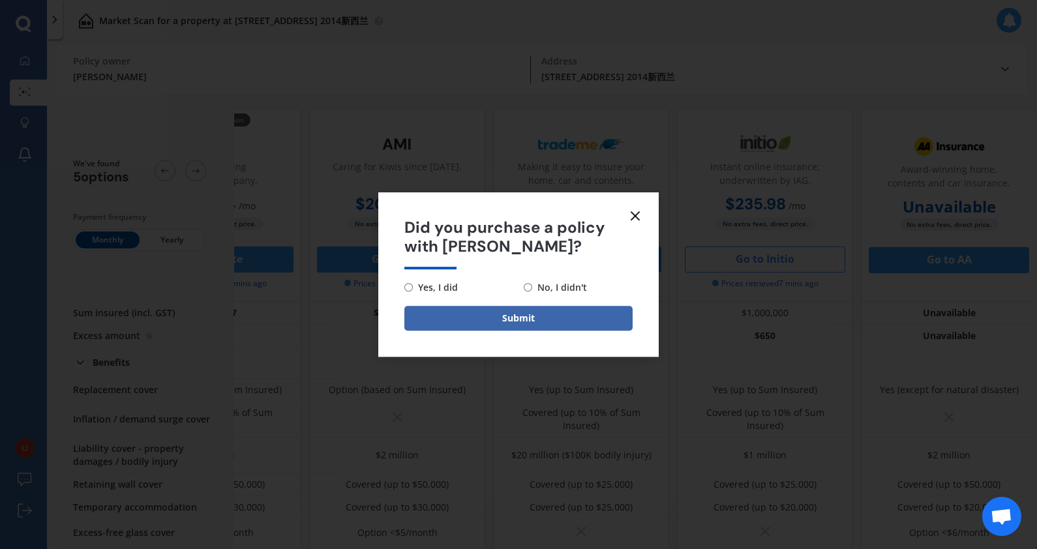
click at [636, 214] on line at bounding box center [635, 216] width 8 height 8
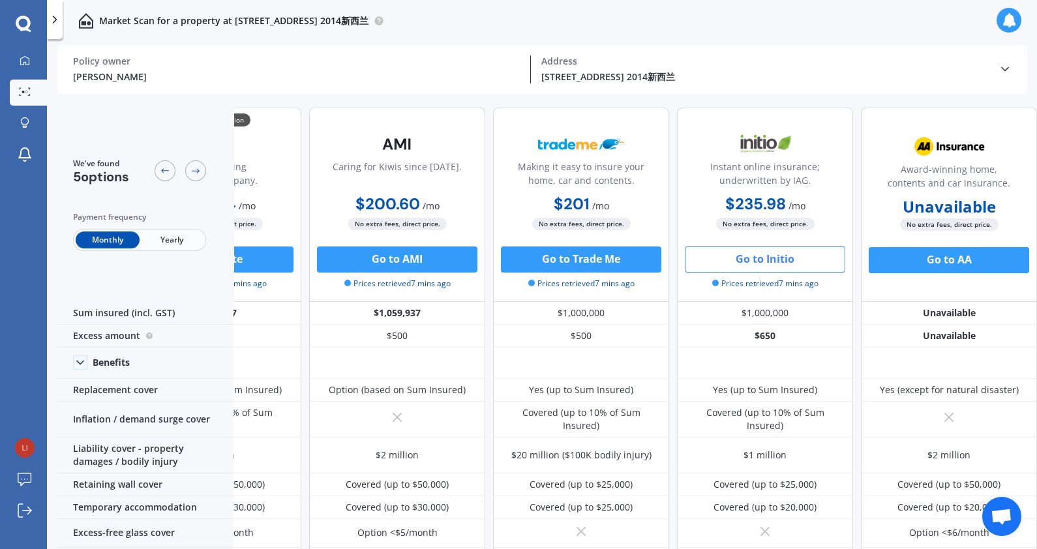
click at [790, 182] on div "Instant online insurance; underwritten by IAG." at bounding box center [765, 176] width 154 height 33
click at [978, 264] on button "Go to AA" at bounding box center [948, 260] width 160 height 26
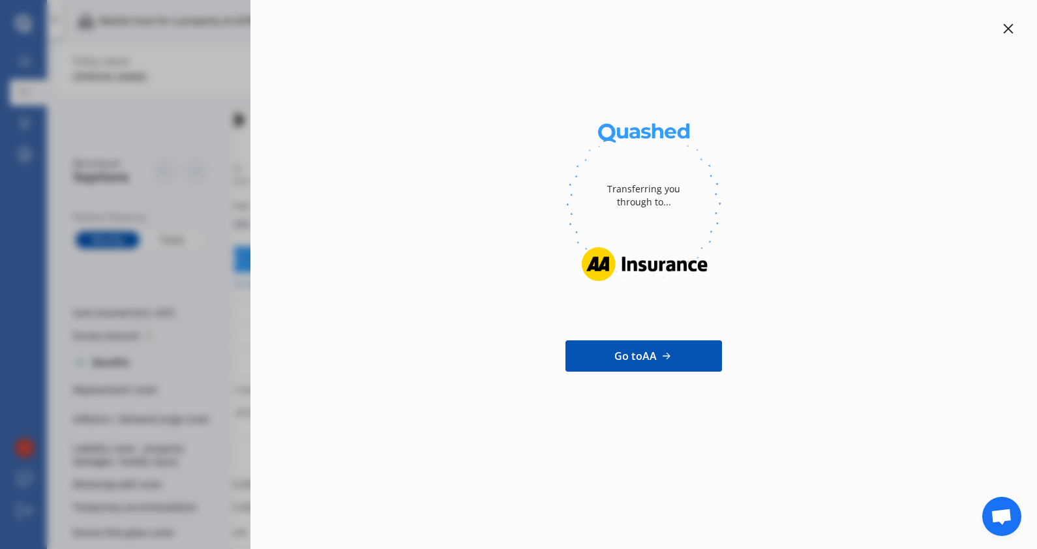
click at [1018, 26] on div "Transferring you through to... Go to AA" at bounding box center [643, 274] width 786 height 549
click at [1017, 26] on div "Transferring you through to... Go to AA" at bounding box center [643, 274] width 786 height 549
click at [1003, 26] on icon at bounding box center [1008, 28] width 10 height 10
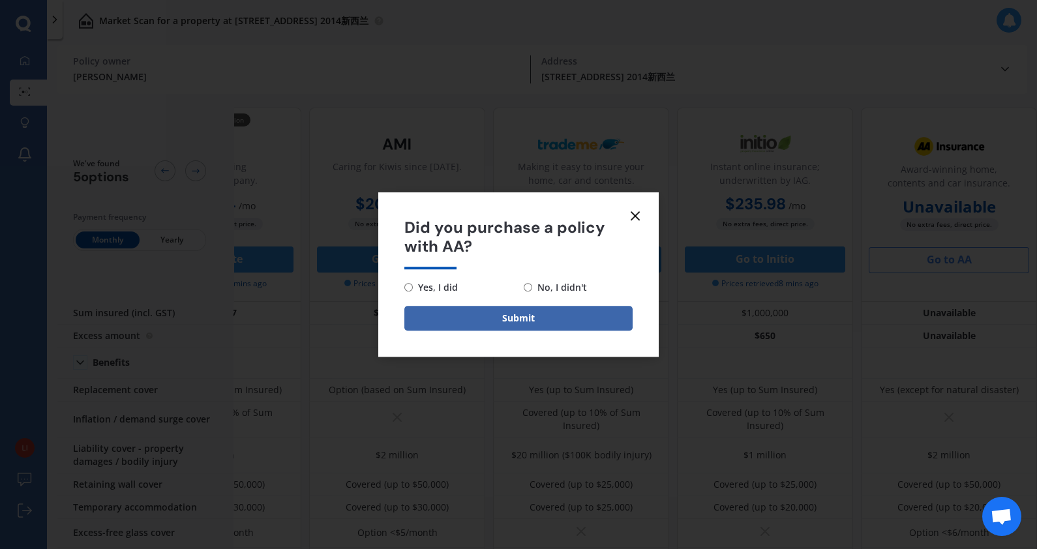
click at [574, 287] on span "No, I didn't" at bounding box center [559, 288] width 55 height 16
click at [532, 287] on input "No, I didn't" at bounding box center [528, 287] width 8 height 8
radio input "true"
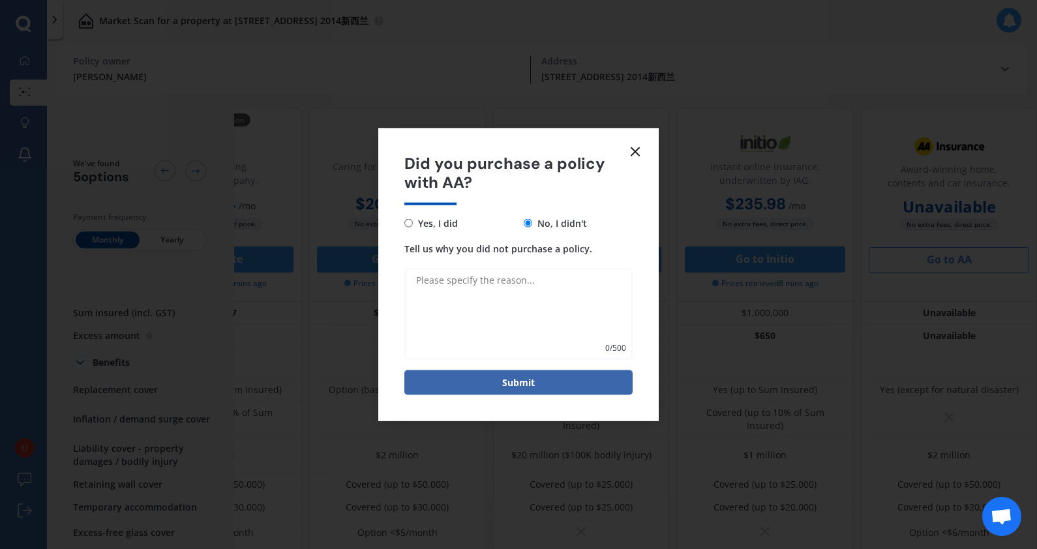
click at [633, 149] on icon at bounding box center [635, 152] width 16 height 16
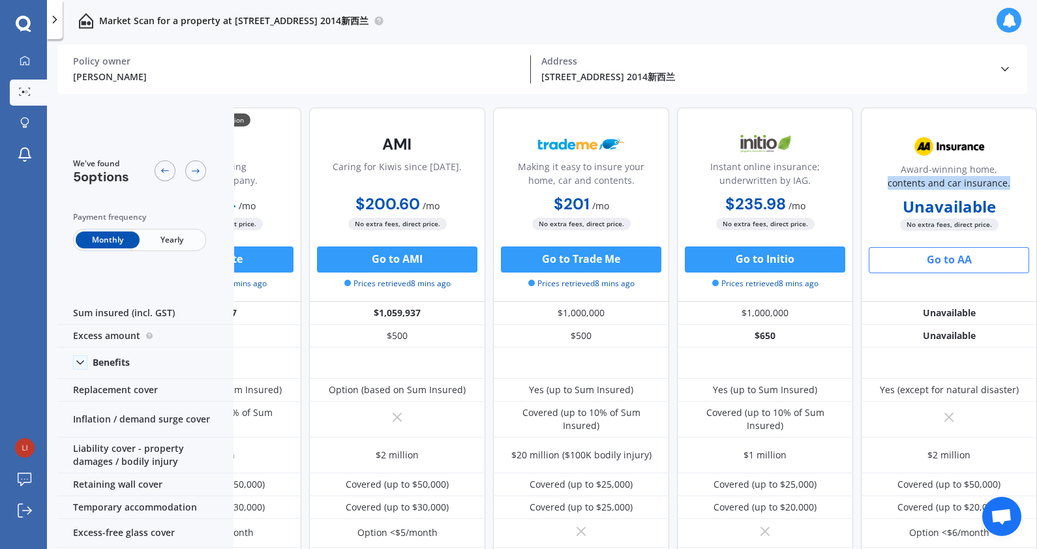
drag, startPoint x: 894, startPoint y: 179, endPoint x: 797, endPoint y: 177, distance: 96.5
click at [797, 177] on div "💰 Cheapest option Award winning insurance company. $200.54 / mo $2,406.40 / yr …" at bounding box center [580, 205] width 911 height 194
click at [699, 172] on div "Instant online insurance; underwritten by IAG." at bounding box center [765, 176] width 154 height 33
click at [805, 180] on div "Instant online insurance; underwritten by IAG." at bounding box center [765, 176] width 154 height 33
click at [808, 180] on div "Instant online insurance; underwritten by IAG." at bounding box center [765, 176] width 154 height 33
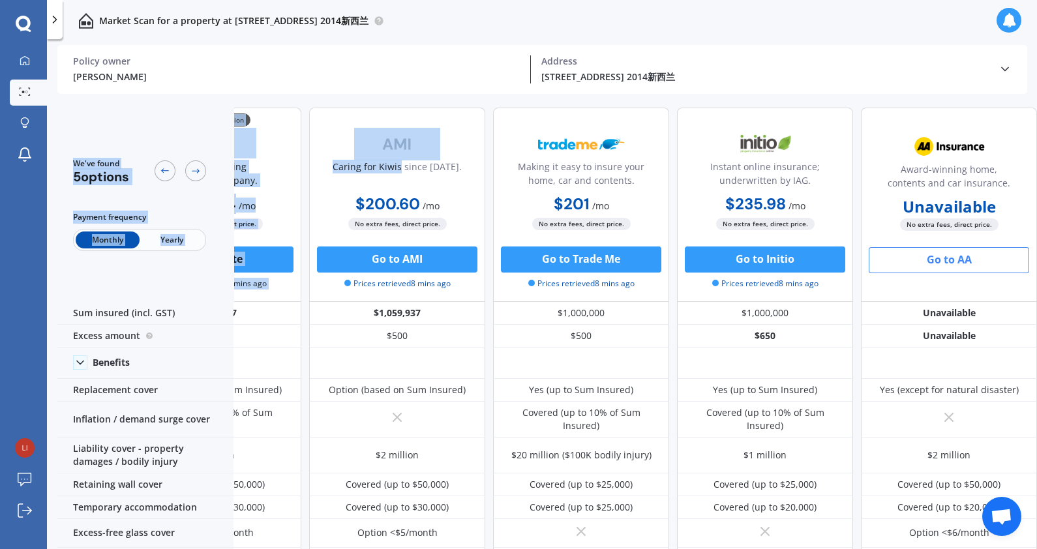
scroll to position [0, 53]
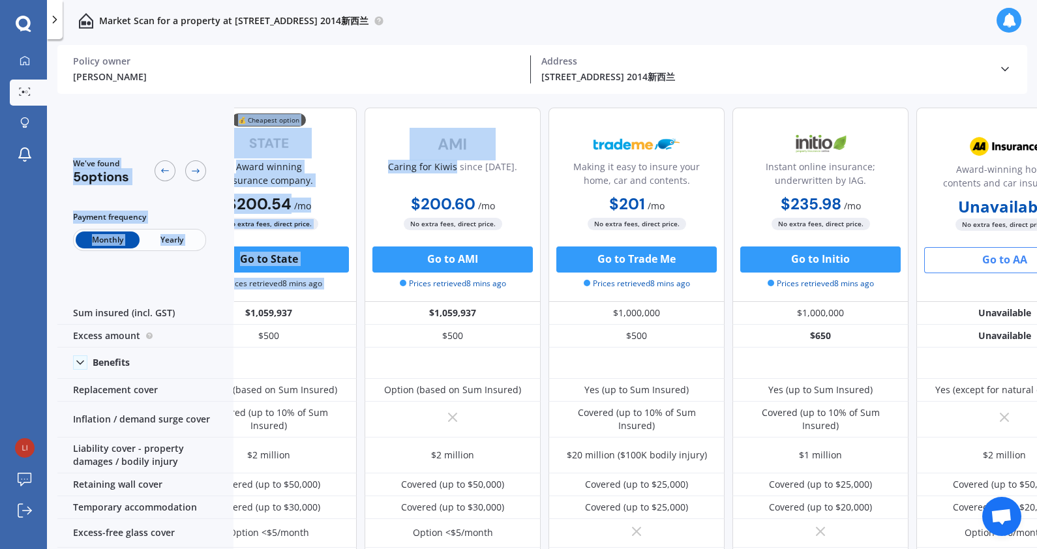
drag, startPoint x: 293, startPoint y: 167, endPoint x: 59, endPoint y: 166, distance: 234.7
click at [59, 166] on div "We've found 5 options Payment frequency Monthly Yearly 💰 Cheapest option Award …" at bounding box center [548, 205] width 1087 height 194
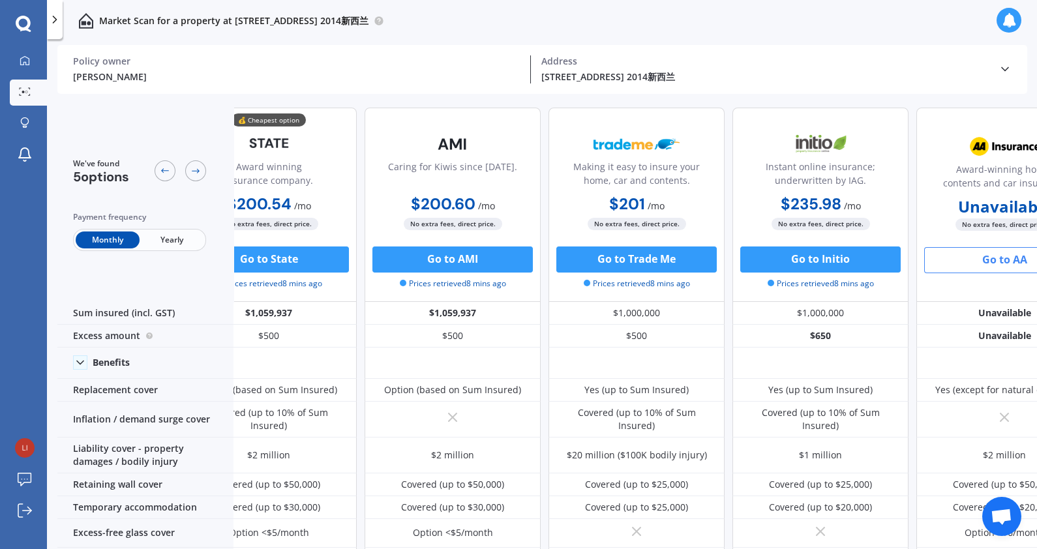
click at [526, 192] on div "$200.60 / mo $2,407.10 / yr $200.60 / mo" at bounding box center [452, 204] width 176 height 25
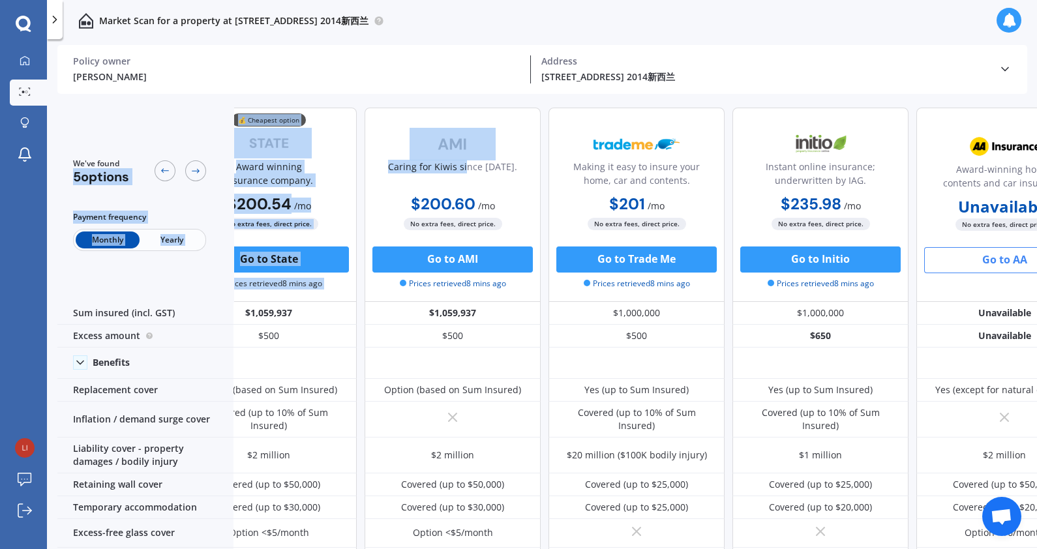
scroll to position [0, 0]
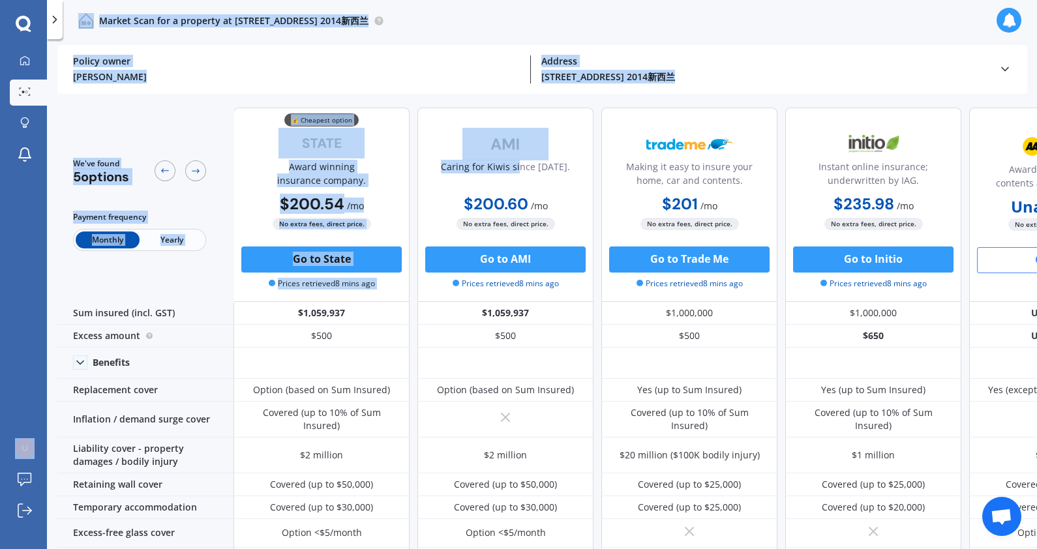
drag, startPoint x: 271, startPoint y: 168, endPoint x: 21, endPoint y: 183, distance: 250.8
click at [21, 183] on div "My Dashboard Market Scan Explore insurance Notifications John Smith Submit feed…" at bounding box center [518, 274] width 1037 height 549
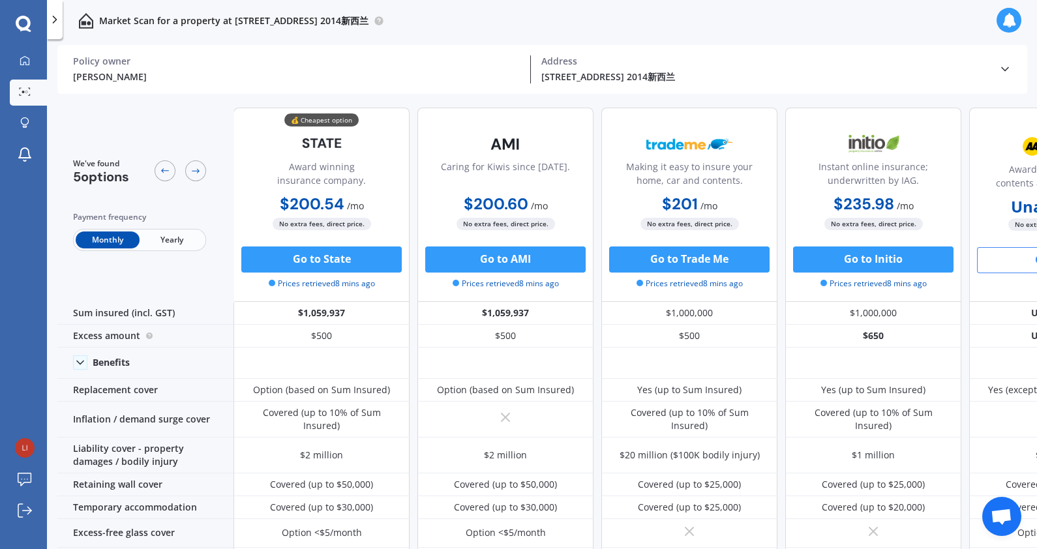
click at [580, 192] on div "$200.60 / mo $2,407.10 / yr $200.60 / mo" at bounding box center [505, 204] width 176 height 25
click at [535, 261] on button "Go to AMI" at bounding box center [505, 259] width 160 height 26
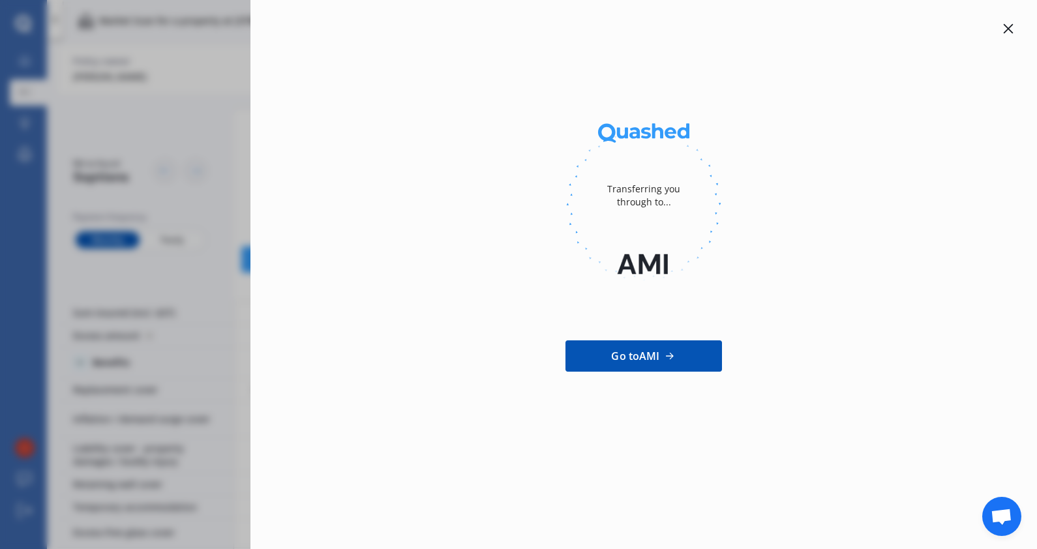
click at [1007, 29] on icon at bounding box center [1008, 29] width 10 height 10
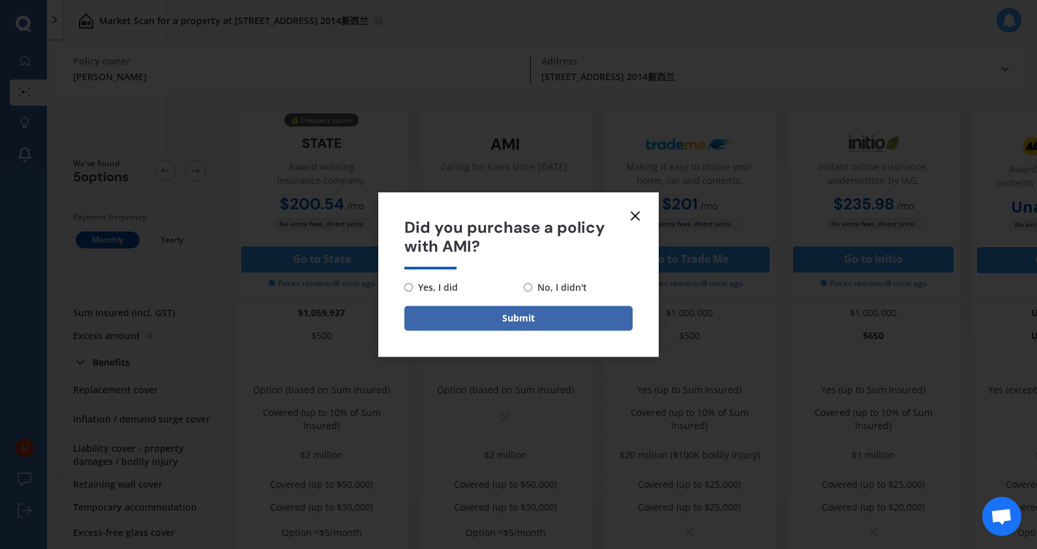
click at [640, 213] on icon at bounding box center [635, 216] width 16 height 16
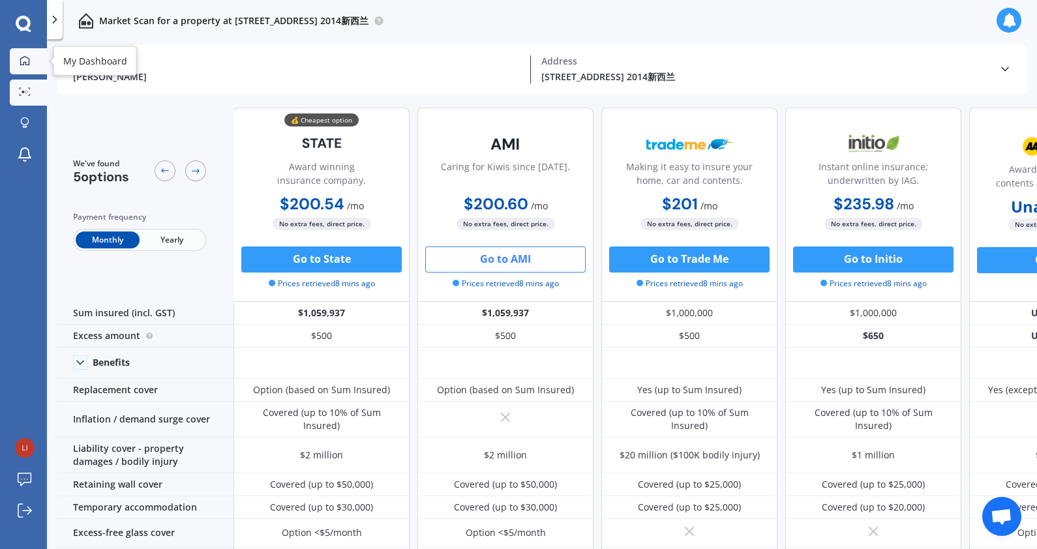
click at [16, 61] on div at bounding box center [25, 61] width 20 height 12
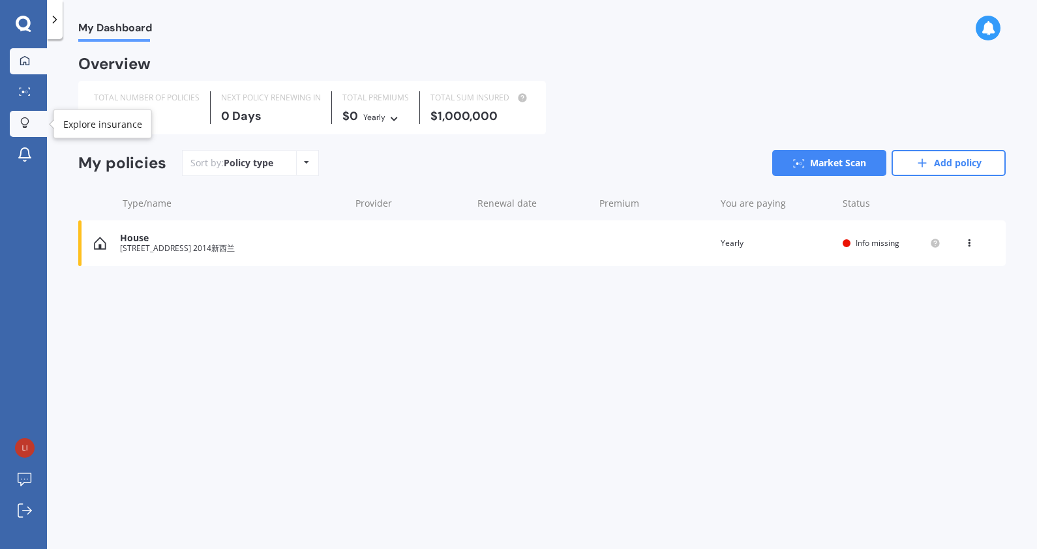
click at [26, 127] on icon at bounding box center [24, 122] width 9 height 11
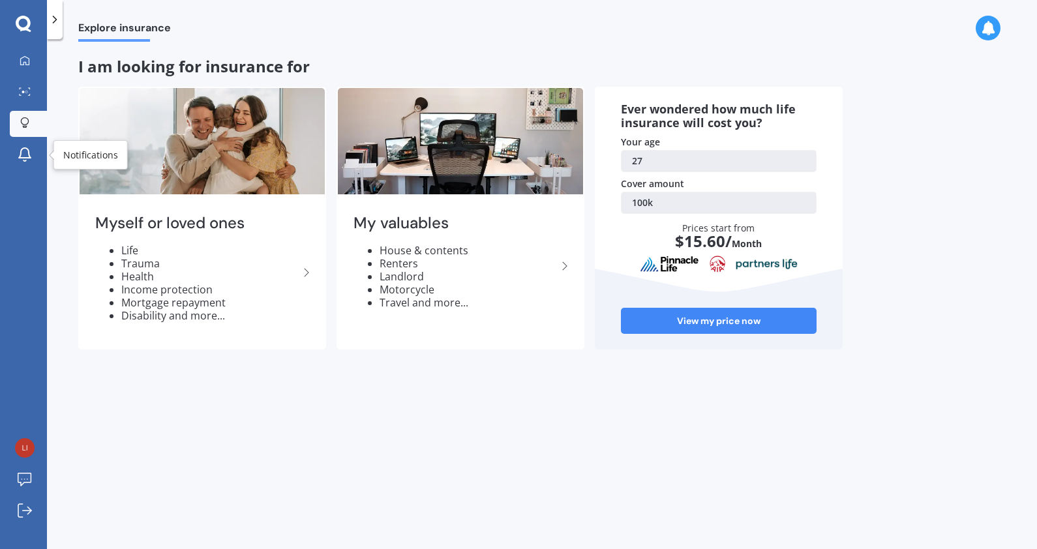
drag, startPoint x: 32, startPoint y: 152, endPoint x: 38, endPoint y: 173, distance: 21.7
click at [32, 153] on icon at bounding box center [25, 155] width 16 height 16
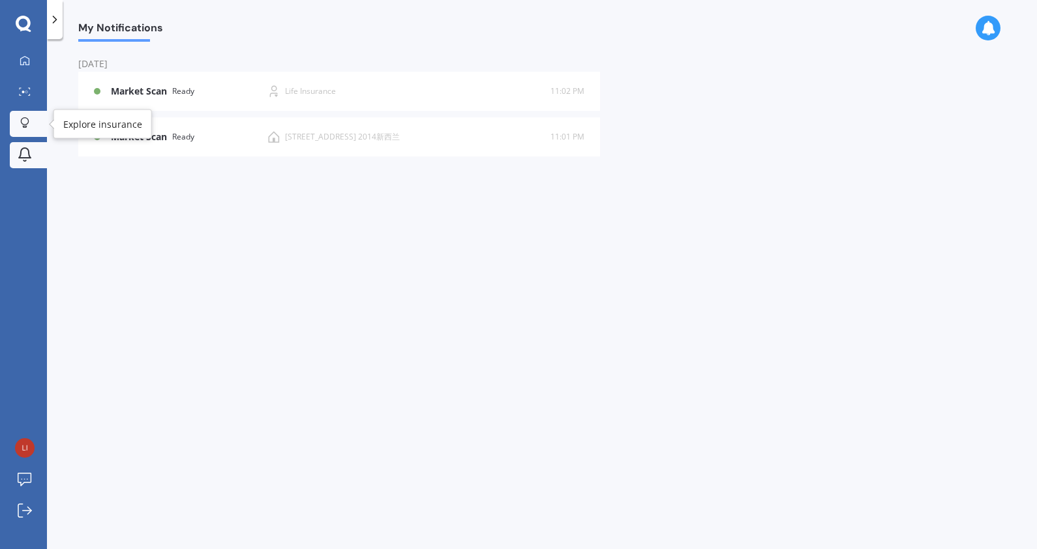
click at [20, 123] on icon at bounding box center [24, 122] width 9 height 11
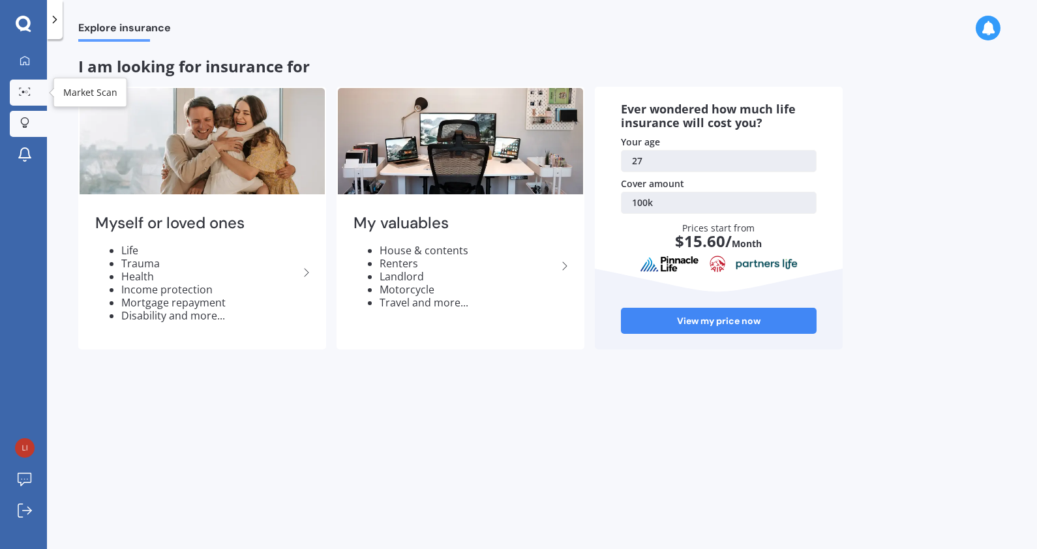
click at [35, 83] on link "Market Scan" at bounding box center [28, 93] width 37 height 26
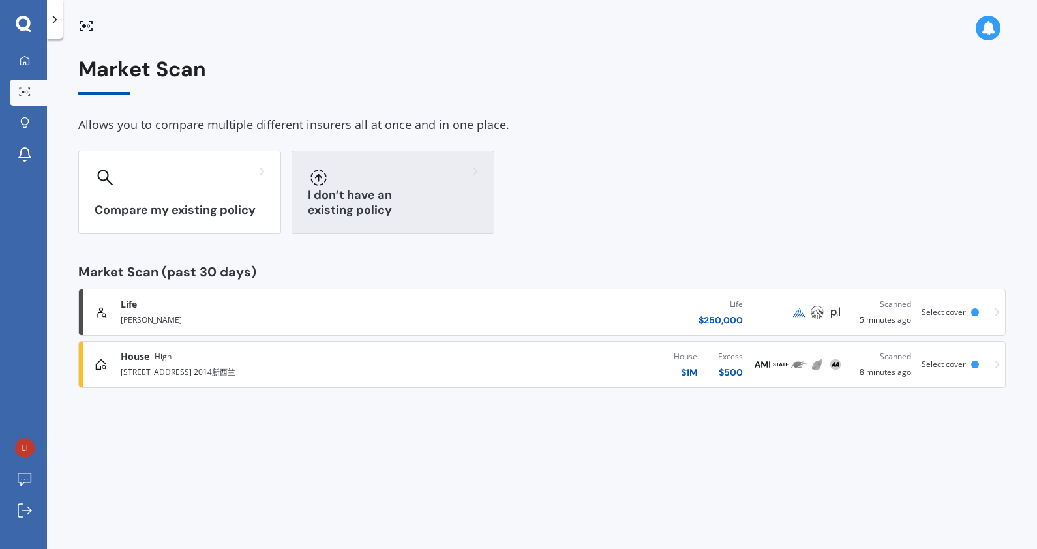
click at [431, 204] on h3 "I don’t have an existing policy" at bounding box center [393, 203] width 170 height 30
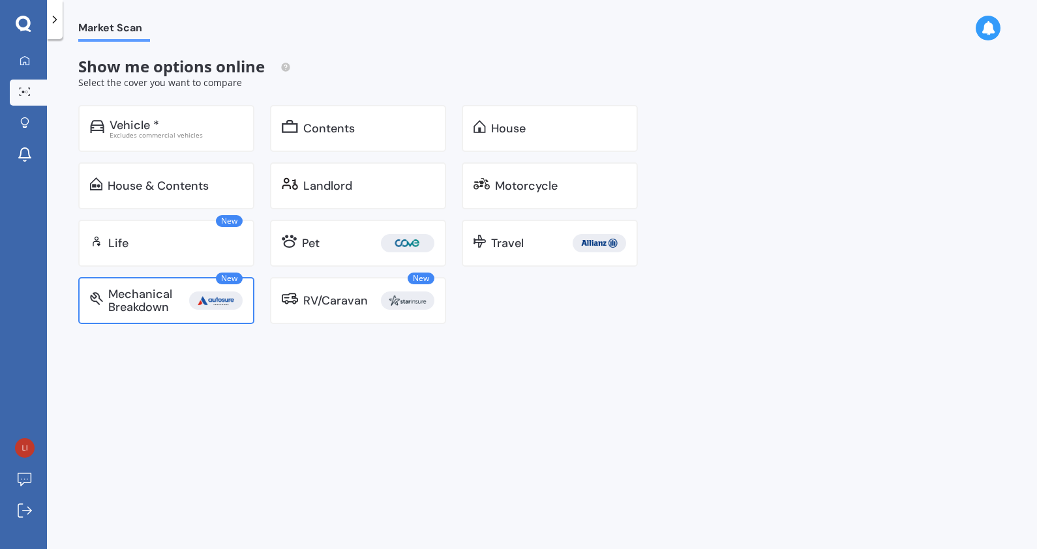
click at [166, 299] on div "Mechanical Breakdown" at bounding box center [148, 301] width 81 height 26
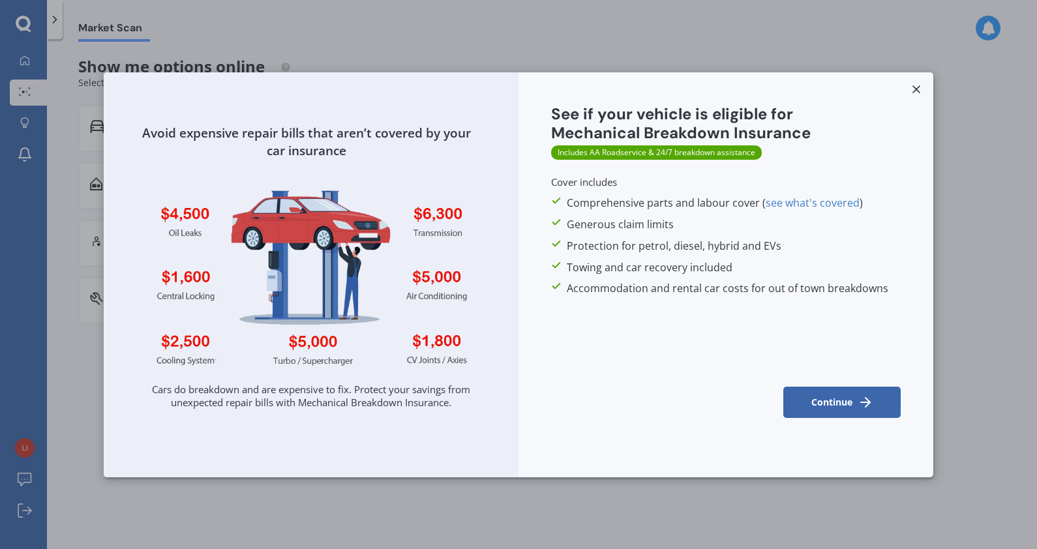
click at [913, 90] on icon at bounding box center [915, 89] width 13 height 13
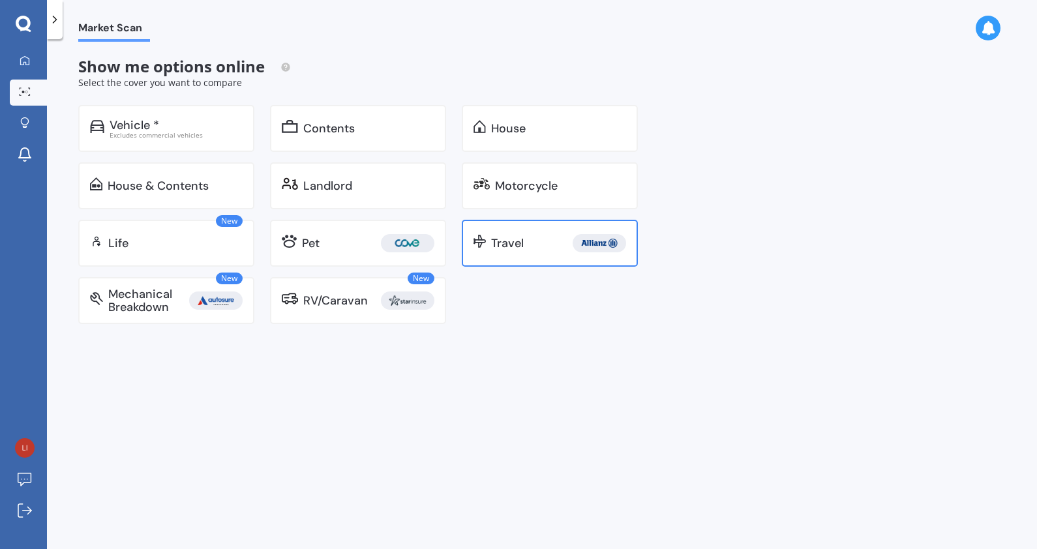
click at [544, 233] on div "Travel" at bounding box center [550, 243] width 176 height 47
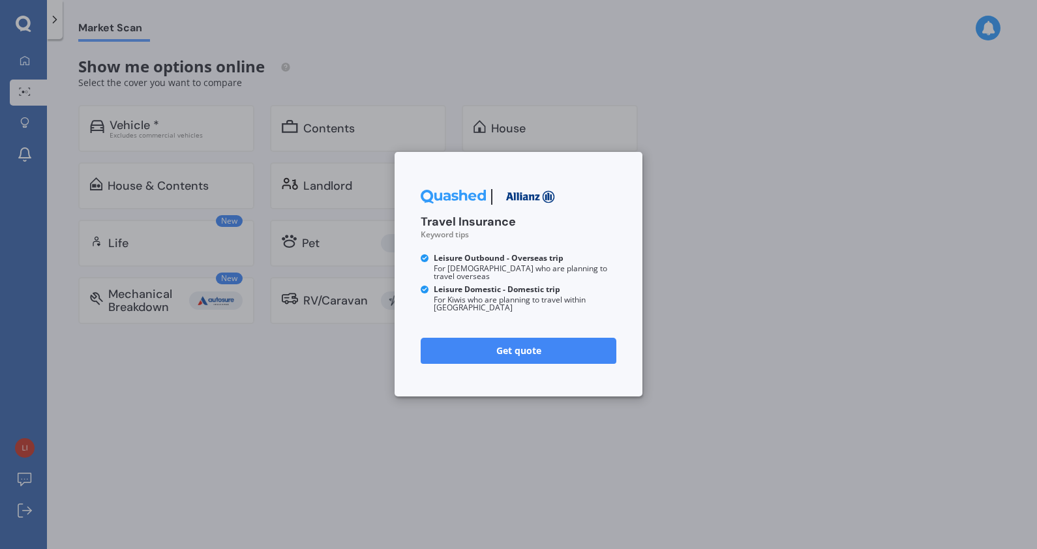
click at [587, 338] on link "Get quote" at bounding box center [519, 351] width 196 height 26
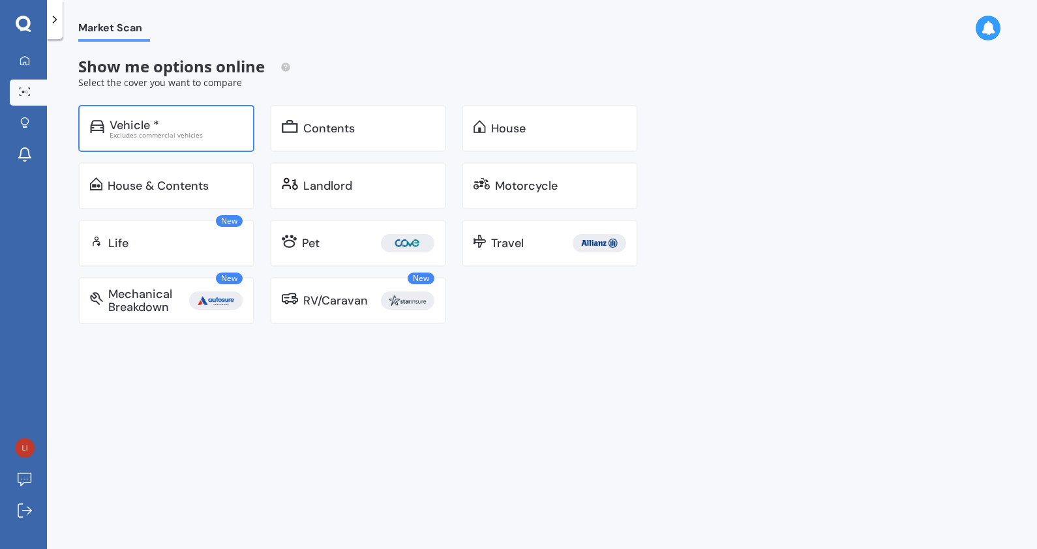
click at [153, 121] on div "Vehicle *" at bounding box center [135, 125] width 50 height 13
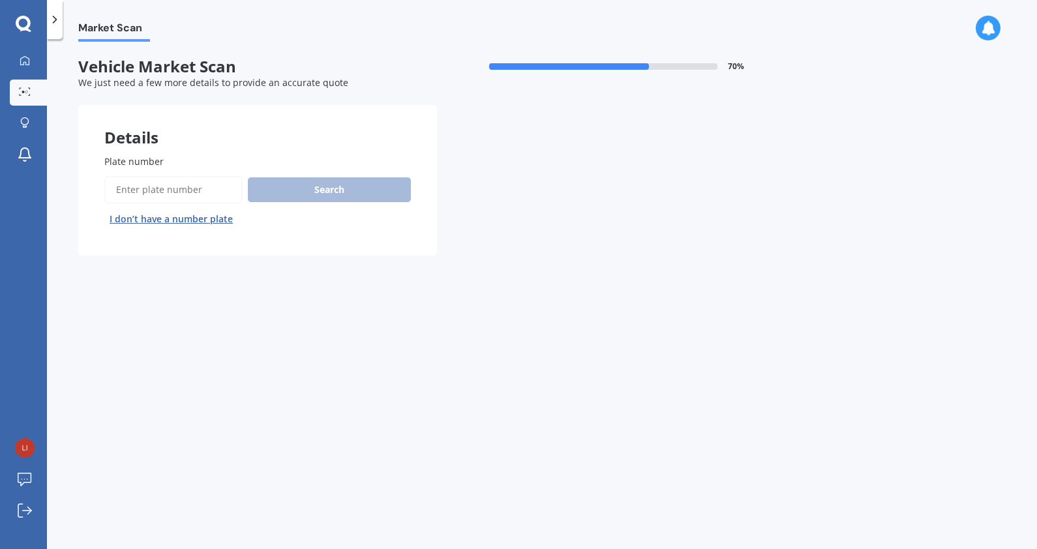
click at [143, 204] on div "Search I don’t have a number plate" at bounding box center [257, 202] width 306 height 53
click at [186, 183] on input "Plate number" at bounding box center [173, 189] width 138 height 27
type input "mhr38"
click at [0, 0] on button "Next" at bounding box center [0, 0] width 0 height 0
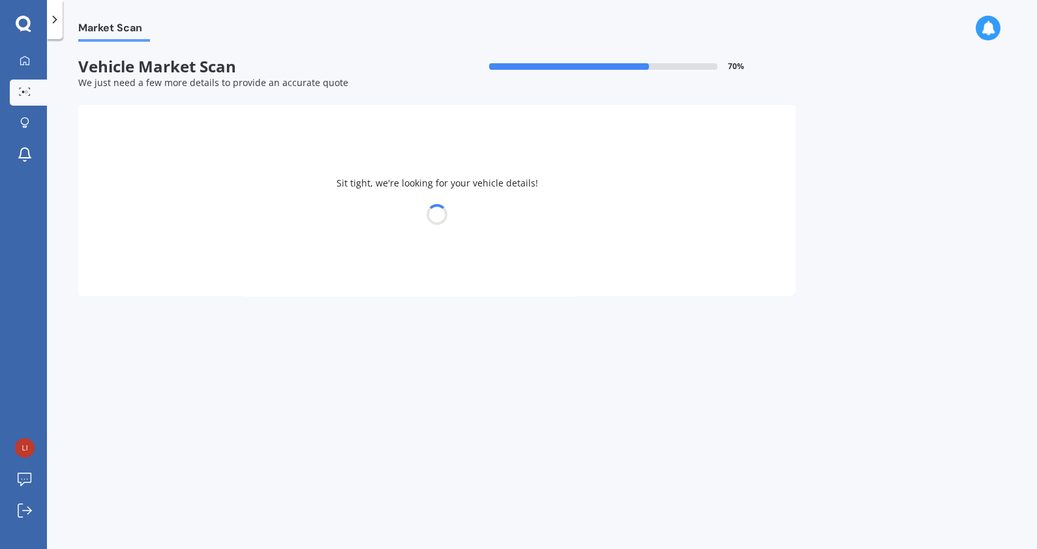
select select "VOLVO"
select select "XC60"
select select "01"
select select "1998"
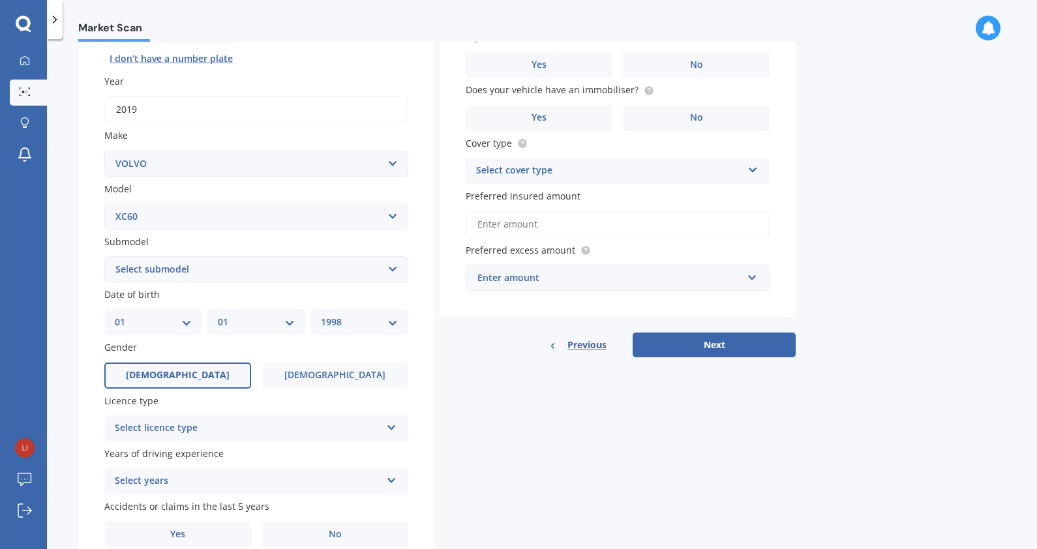
scroll to position [217, 0]
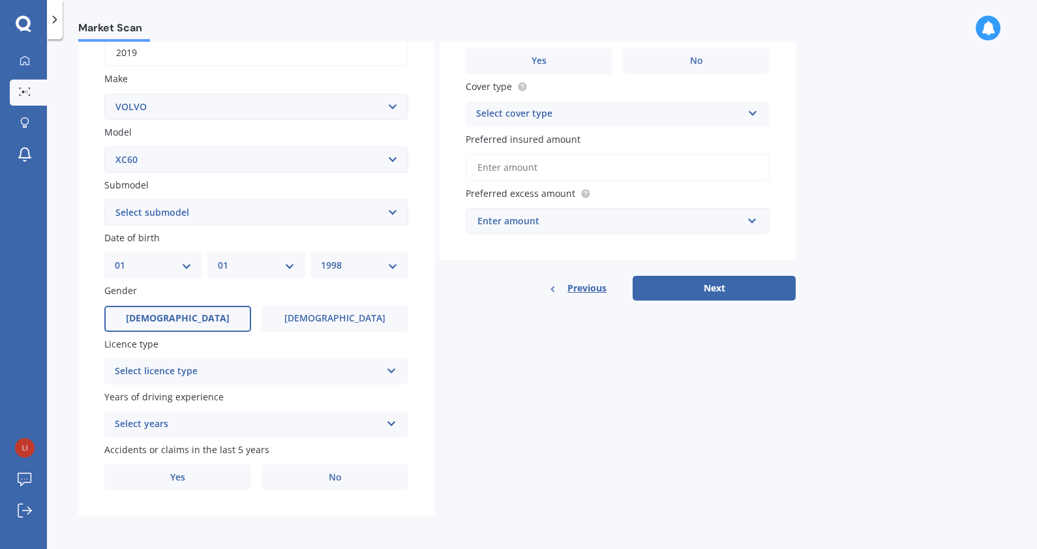
click at [317, 374] on div "Select licence type" at bounding box center [248, 372] width 266 height 16
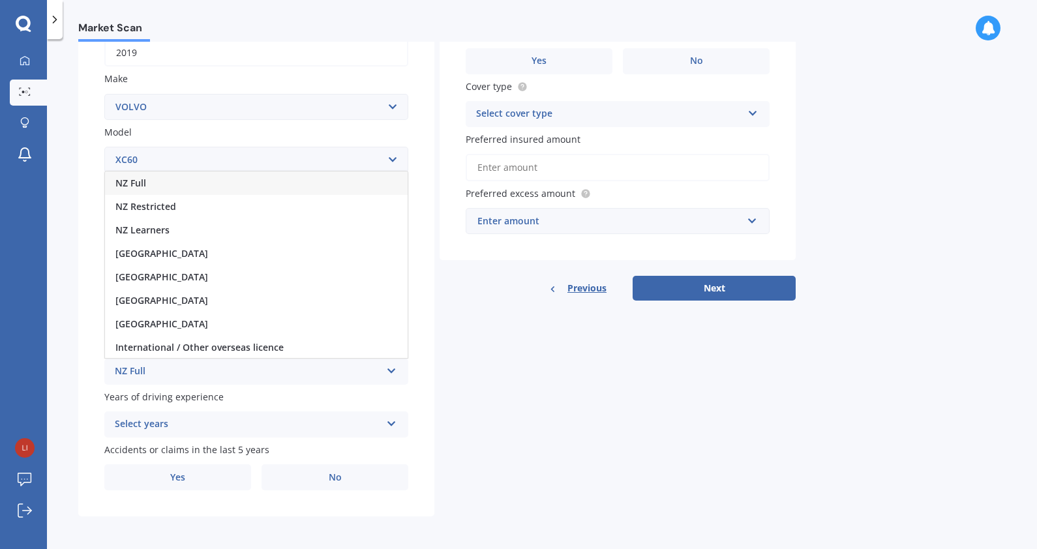
click at [218, 179] on div "NZ Full" at bounding box center [256, 182] width 303 height 23
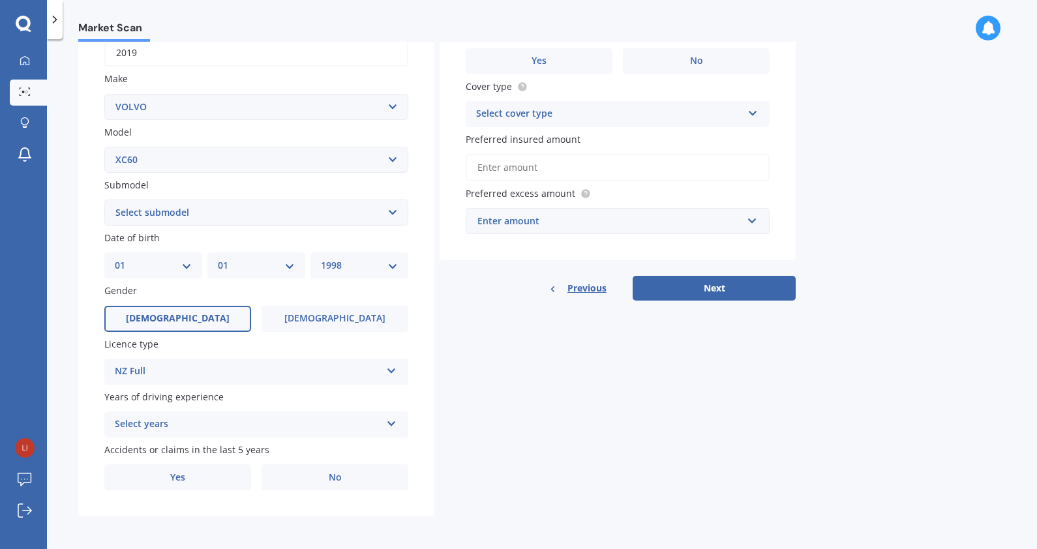
click at [253, 422] on div "Select years" at bounding box center [248, 425] width 266 height 16
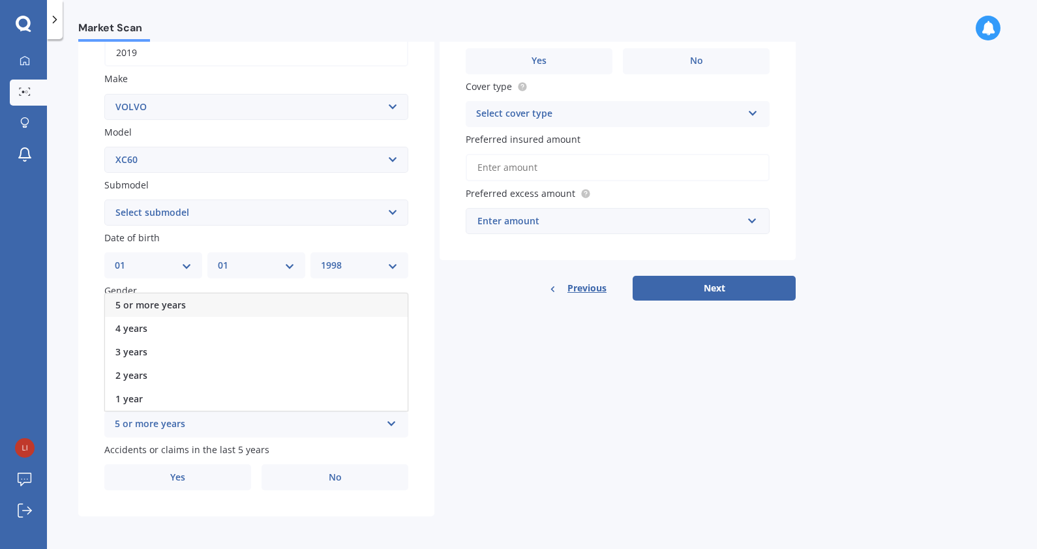
click at [211, 295] on div "5 or more years" at bounding box center [256, 304] width 303 height 23
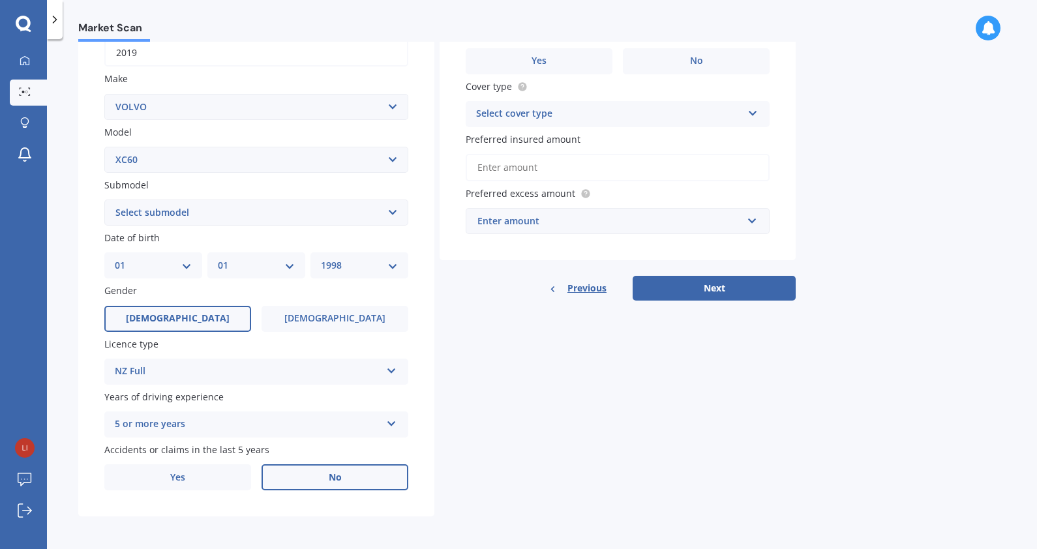
click at [316, 477] on label "No" at bounding box center [334, 477] width 147 height 26
click at [0, 0] on input "No" at bounding box center [0, 0] width 0 height 0
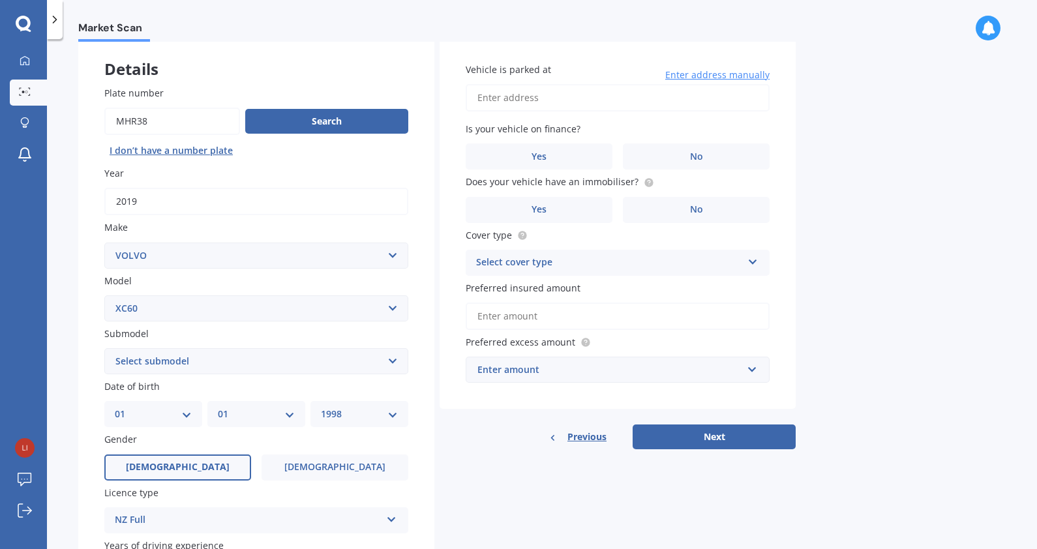
scroll to position [0, 0]
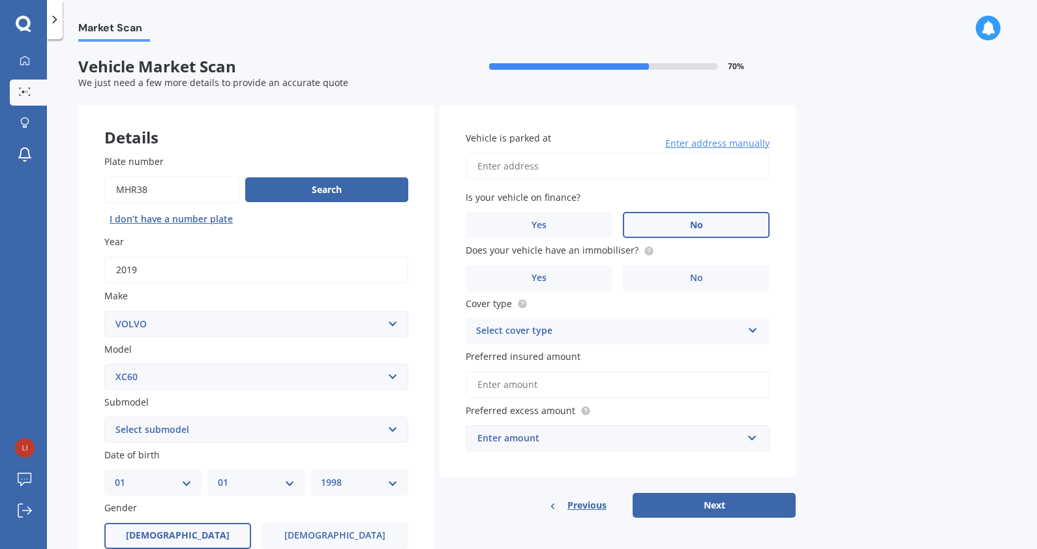
click at [703, 224] on label "No" at bounding box center [696, 225] width 147 height 26
click at [0, 0] on input "No" at bounding box center [0, 0] width 0 height 0
click at [703, 282] on label "No" at bounding box center [696, 278] width 147 height 26
click at [0, 0] on input "No" at bounding box center [0, 0] width 0 height 0
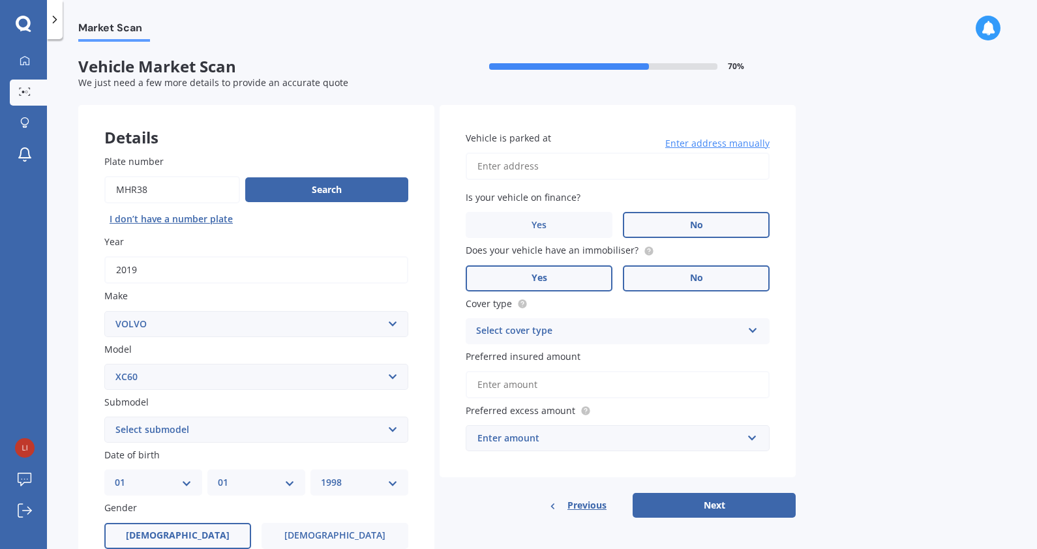
click at [572, 269] on label "Yes" at bounding box center [538, 278] width 147 height 26
click at [0, 0] on input "Yes" at bounding box center [0, 0] width 0 height 0
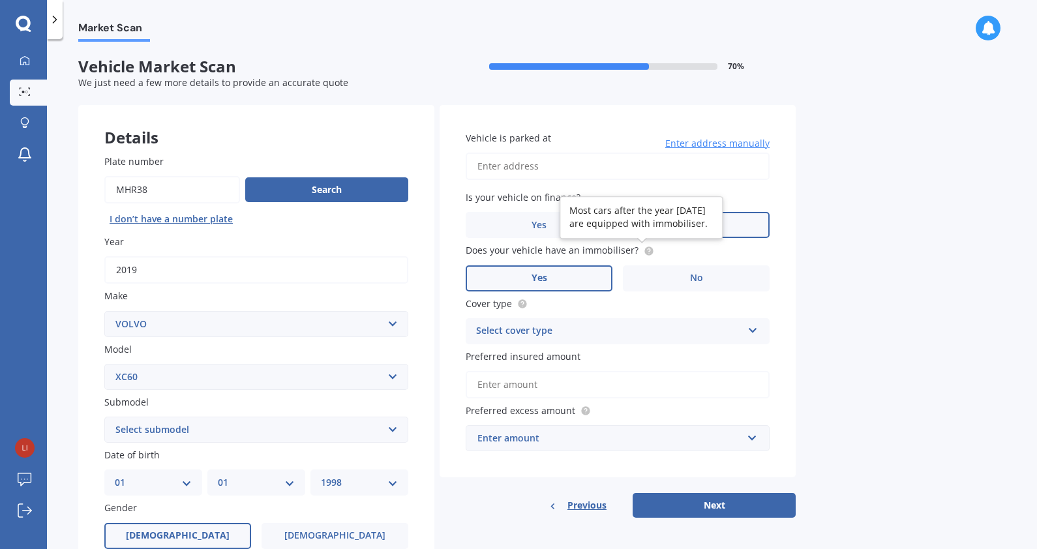
click at [647, 248] on icon at bounding box center [648, 249] width 3 height 3
click at [632, 335] on div "Select cover type" at bounding box center [609, 331] width 266 height 16
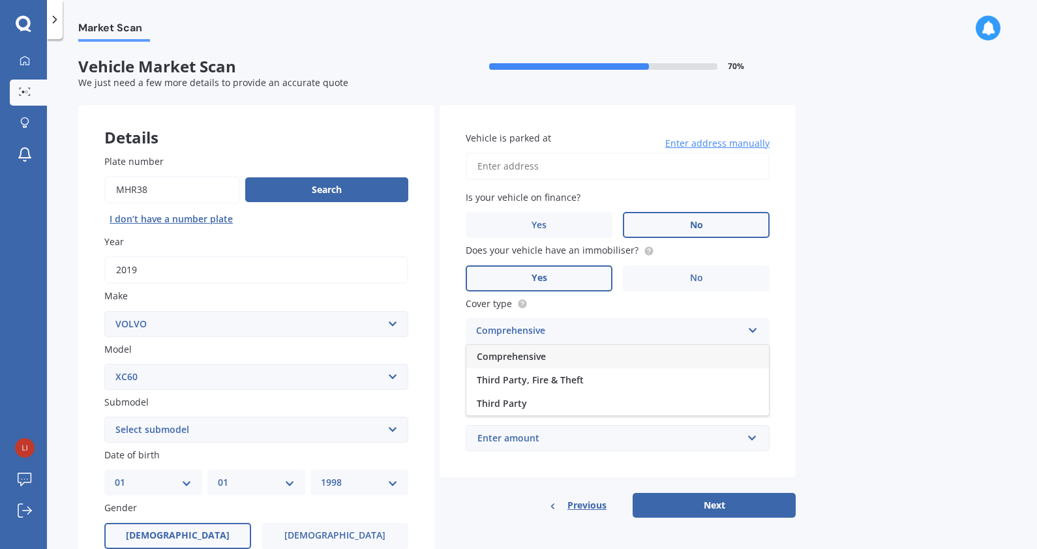
click at [610, 352] on div "Comprehensive" at bounding box center [617, 356] width 303 height 23
click at [593, 384] on input "Preferred insured amount" at bounding box center [617, 384] width 304 height 27
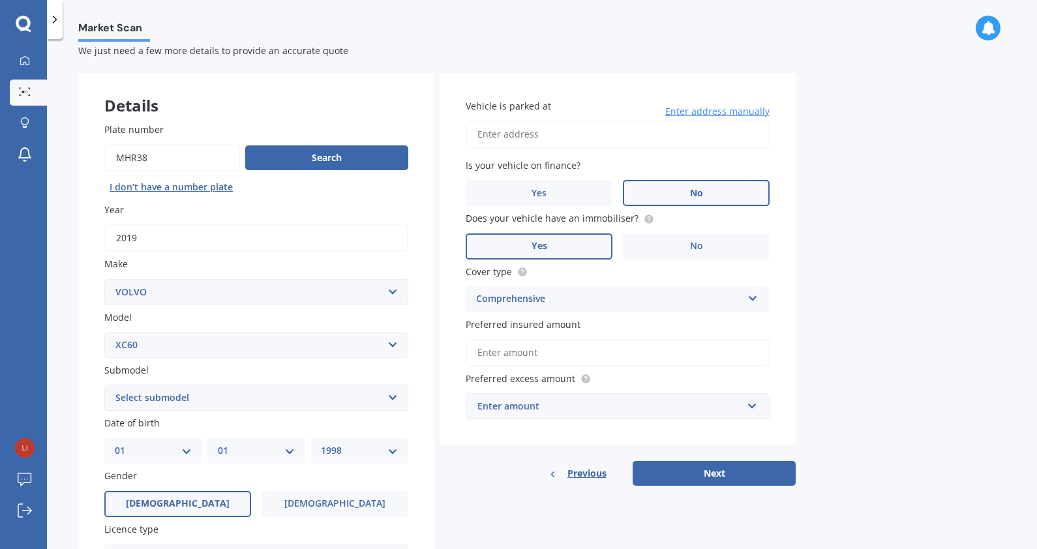
scroll to position [81, 0]
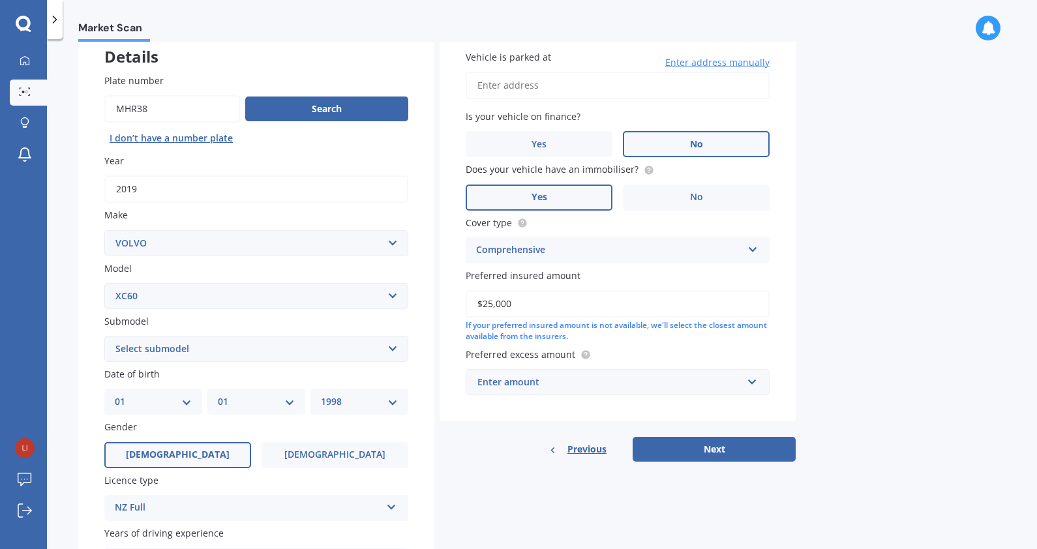
type input "$25,000"
click at [657, 382] on div "Enter amount" at bounding box center [609, 382] width 265 height 14
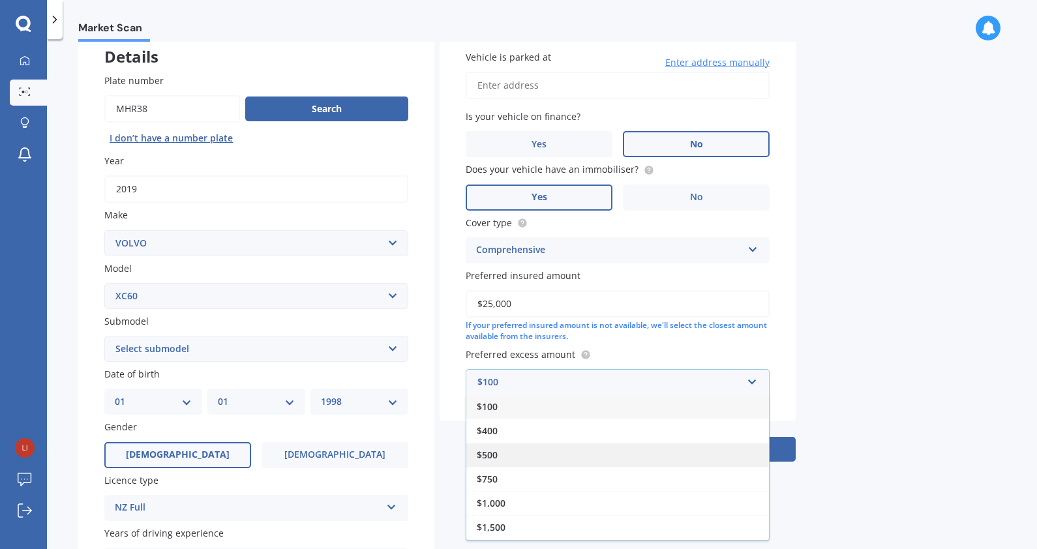
click at [593, 454] on div "$500" at bounding box center [617, 455] width 303 height 24
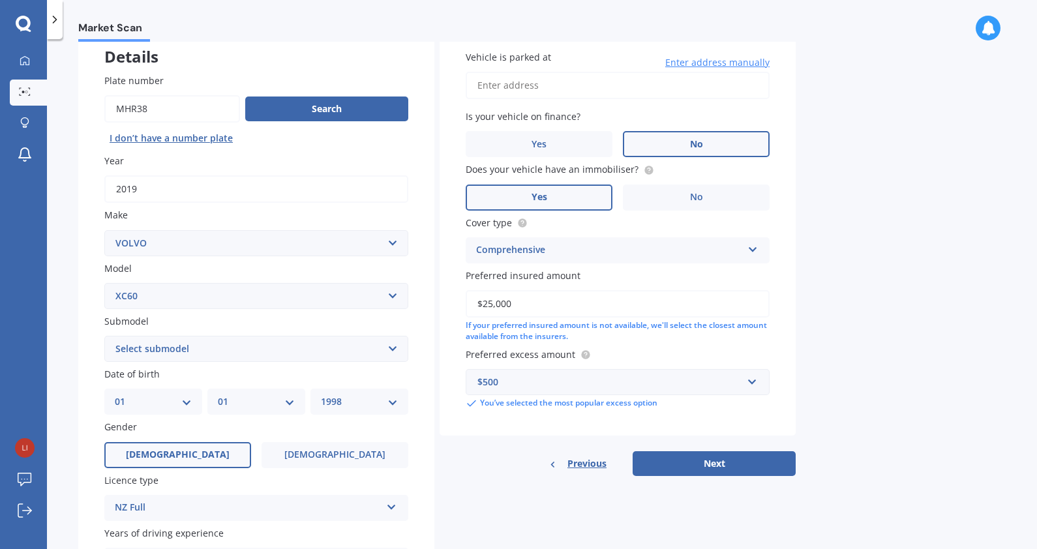
click at [816, 306] on div "Market Scan Vehicle Market Scan 70 % We just need a few more details to provide…" at bounding box center [542, 297] width 990 height 510
click at [539, 85] on input "Vehicle is parked at" at bounding box center [617, 85] width 304 height 27
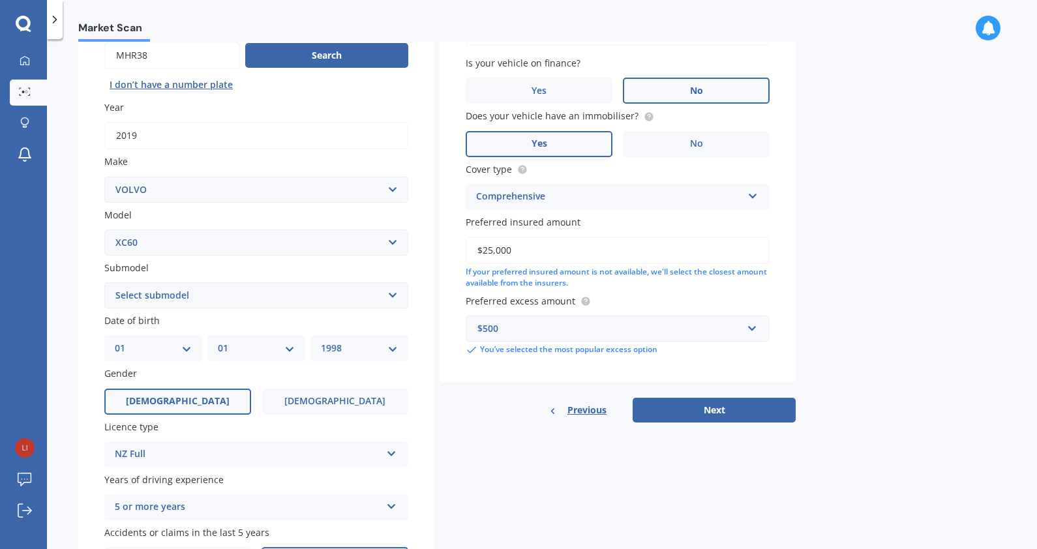
scroll to position [0, 0]
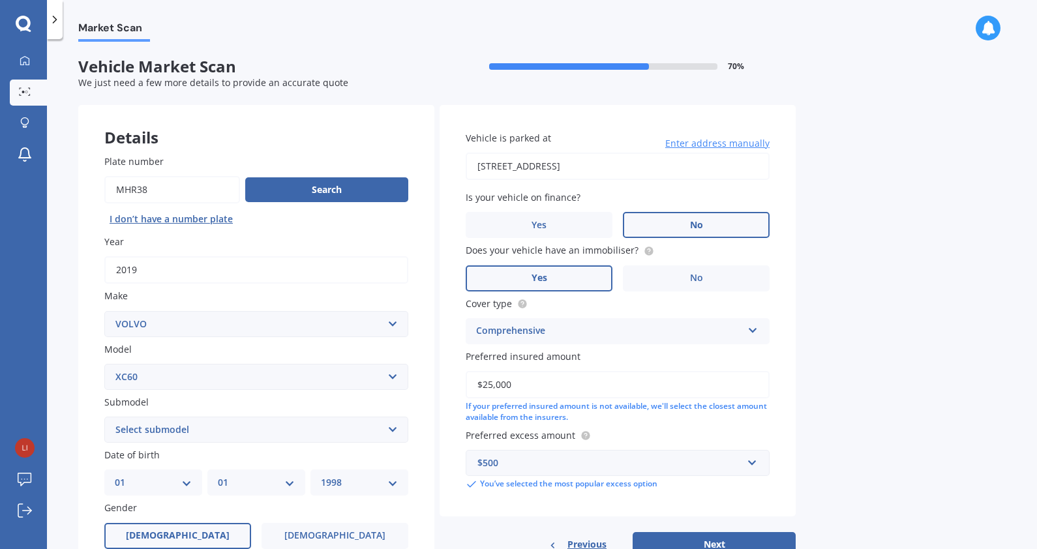
type input "[STREET_ADDRESS] 2014新西兰"
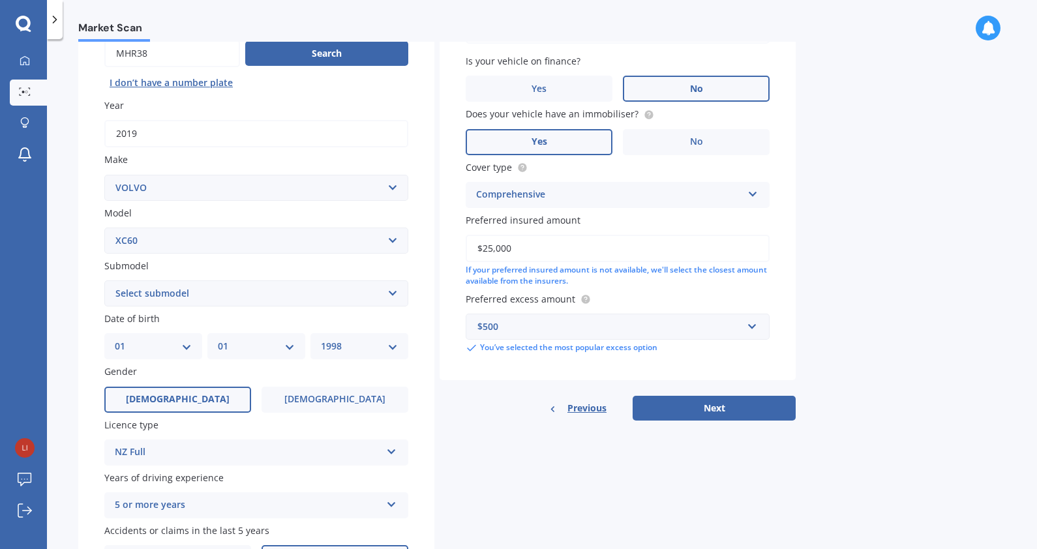
scroll to position [217, 0]
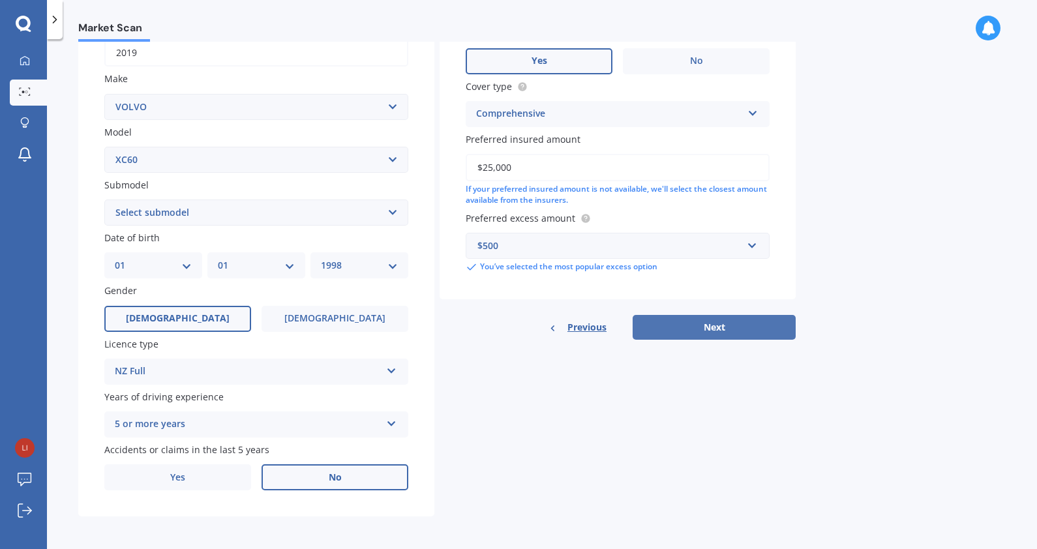
click at [730, 326] on button "Next" at bounding box center [713, 327] width 163 height 25
click at [326, 216] on select "Select submodel Diesel turbo Petrol Petrol Turbo T8 Hybrid" at bounding box center [256, 212] width 304 height 26
select select "PETROL TURBO"
click at [104, 199] on select "Select submodel Diesel turbo Petrol Petrol Turbo T8 Hybrid" at bounding box center [256, 212] width 304 height 26
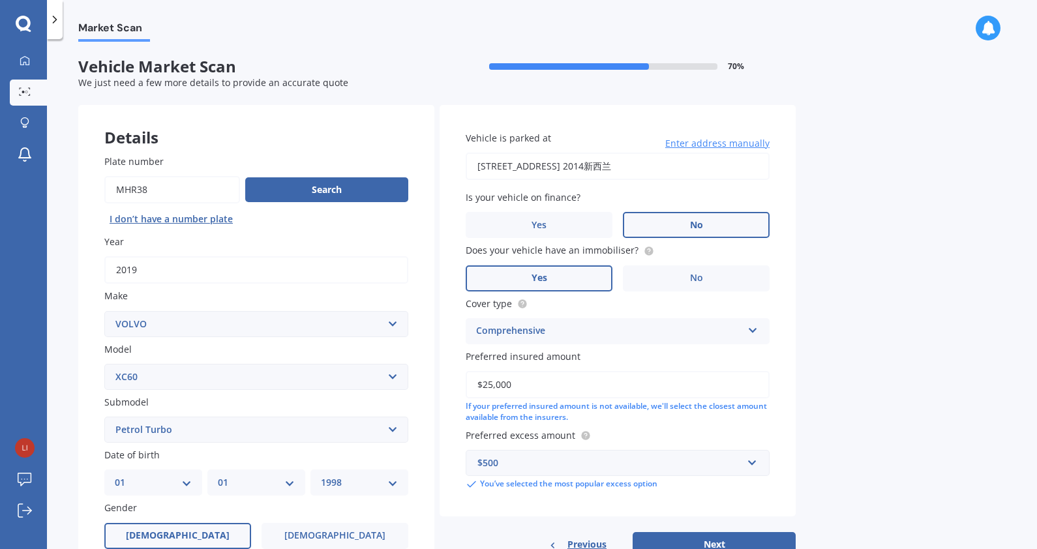
drag, startPoint x: 722, startPoint y: 162, endPoint x: 390, endPoint y: 154, distance: 331.9
click at [454, 154] on div "Vehicle is parked at 91 Beach Road, Mellons Bay, Auckland 2014新西兰 Enter address…" at bounding box center [617, 310] width 356 height 411
type input "3"
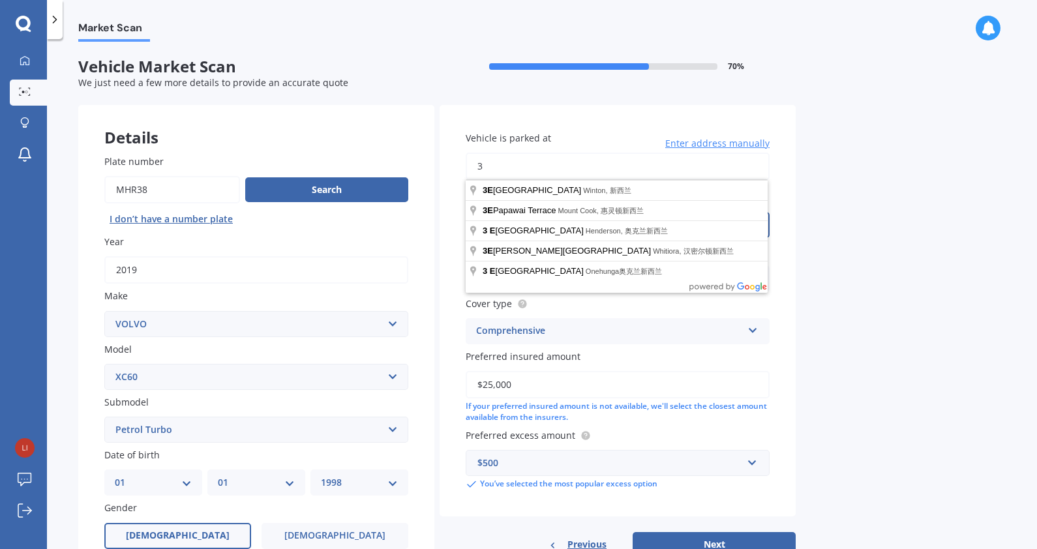
type input "3"
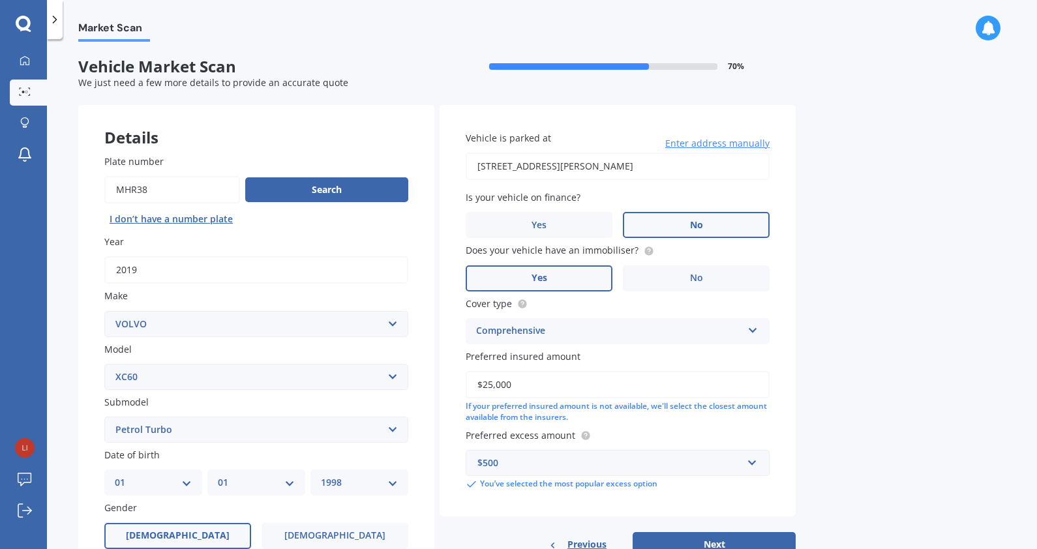
type input "[STREET_ADDRESS][PERSON_NAME] 2019新西兰"
click at [844, 252] on div "Market Scan Vehicle Market Scan 70 % We just need a few more details to provide…" at bounding box center [542, 297] width 990 height 510
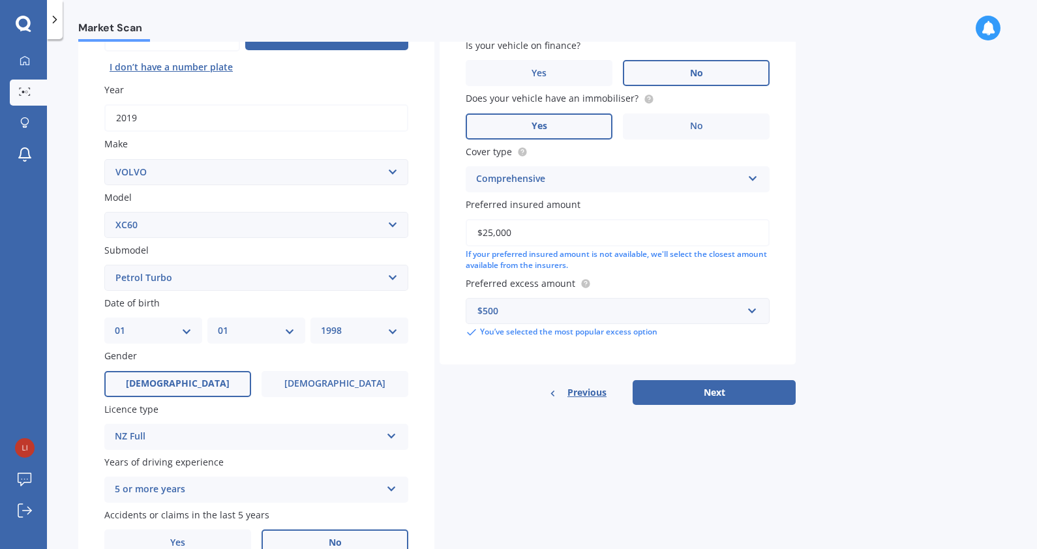
scroll to position [217, 0]
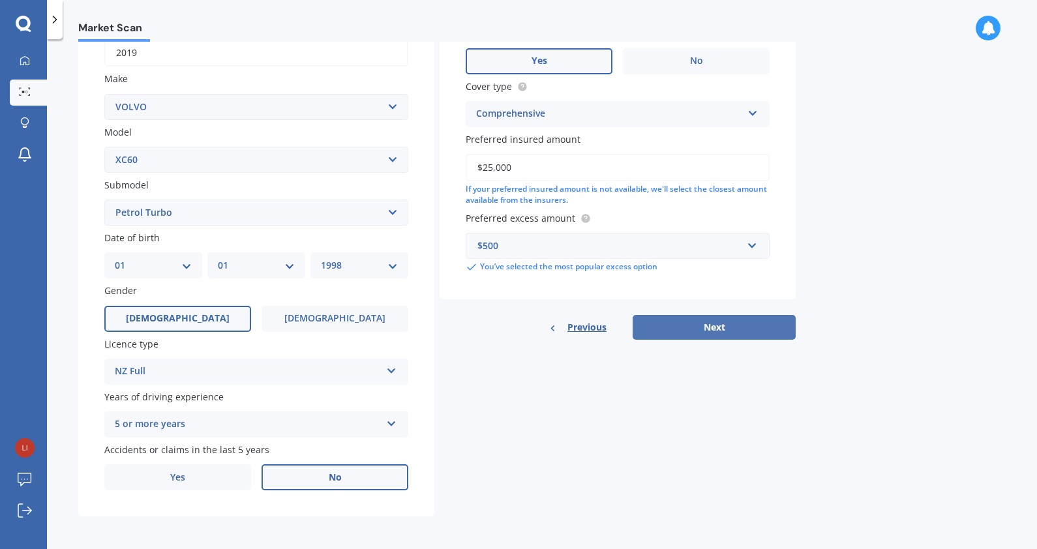
click at [771, 321] on button "Next" at bounding box center [713, 327] width 163 height 25
select select "01"
select select "1998"
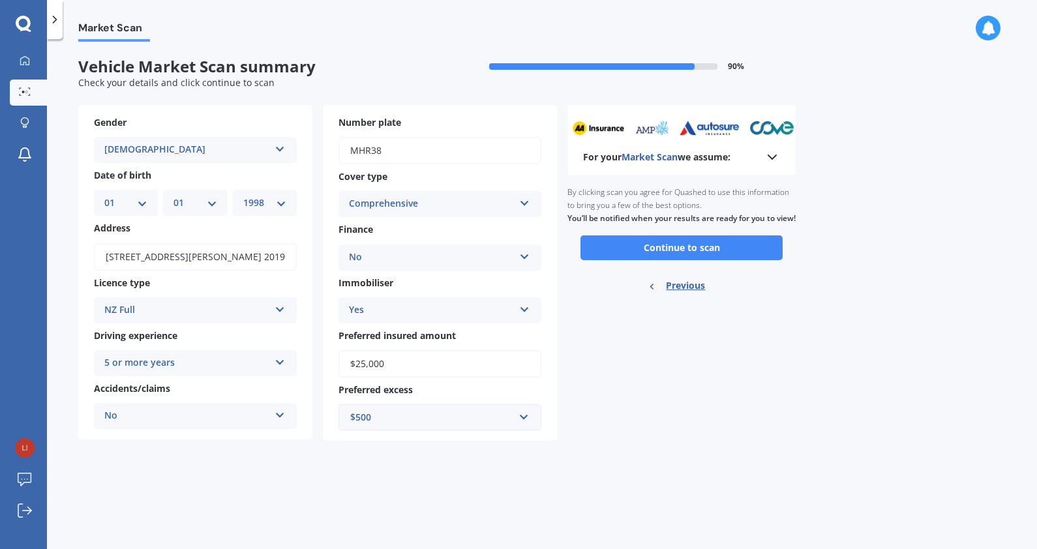
scroll to position [0, 0]
click at [691, 260] on button "Continue to scan" at bounding box center [681, 247] width 202 height 25
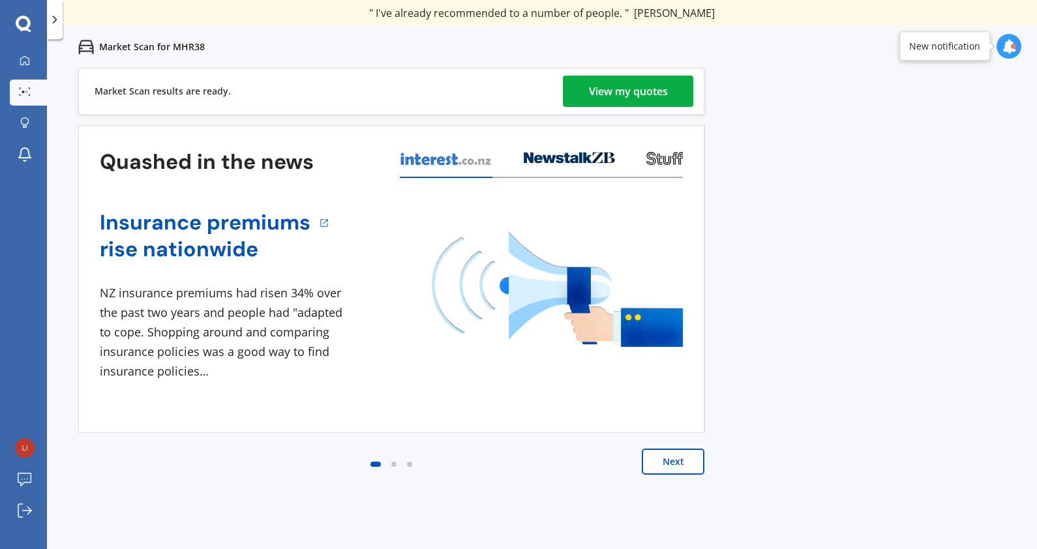
click at [604, 78] on div "View my quotes" at bounding box center [628, 91] width 79 height 31
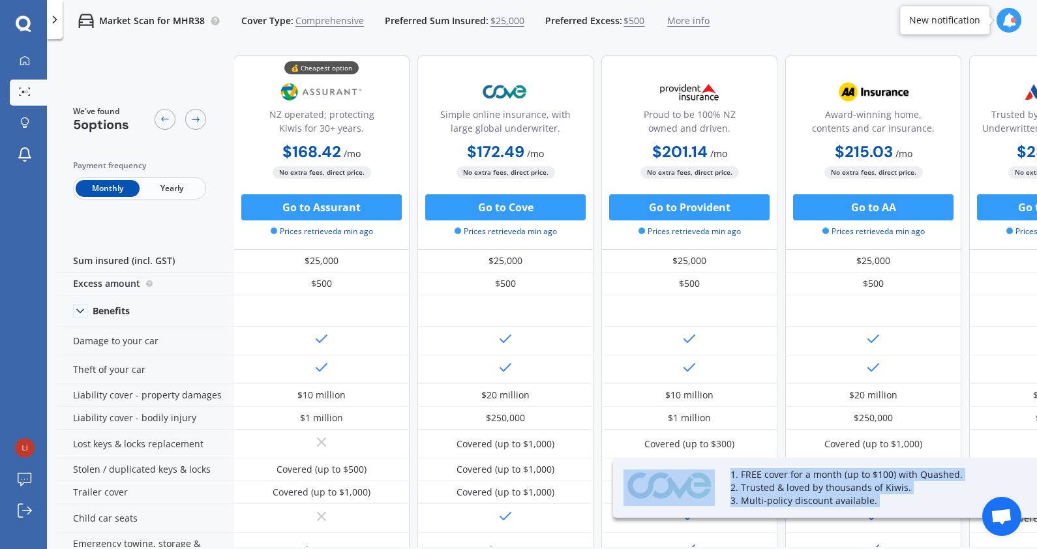
drag, startPoint x: 977, startPoint y: 536, endPoint x: 1002, endPoint y: 535, distance: 24.8
click at [1002, 535] on body "We are experiencing high volume of Market Scans . Just a heads up we will have …" at bounding box center [518, 274] width 1037 height 549
click at [936, 488] on p "2. Trusted & loved by thousands of Kiwis." at bounding box center [867, 487] width 274 height 13
click at [838, 473] on p "1. FREE cover for a month (up to $100) with Quashed." at bounding box center [867, 474] width 274 height 13
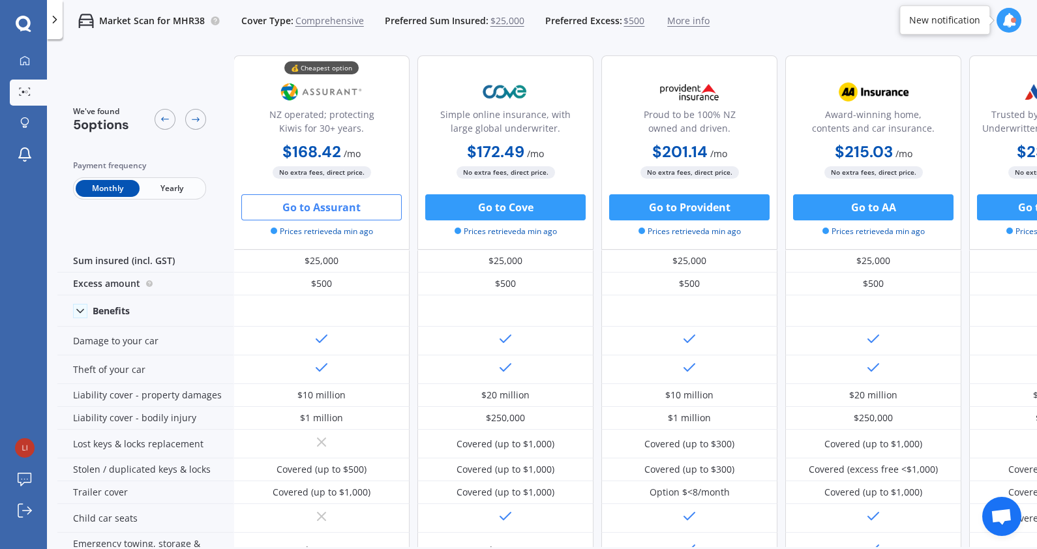
click at [336, 204] on button "Go to Assurant" at bounding box center [321, 207] width 160 height 26
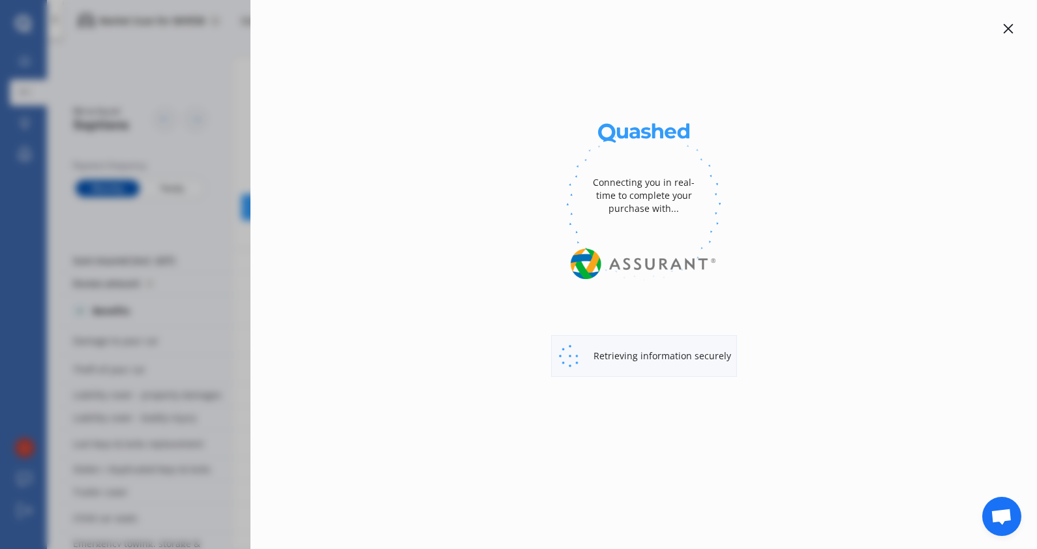
select select "Monthly"
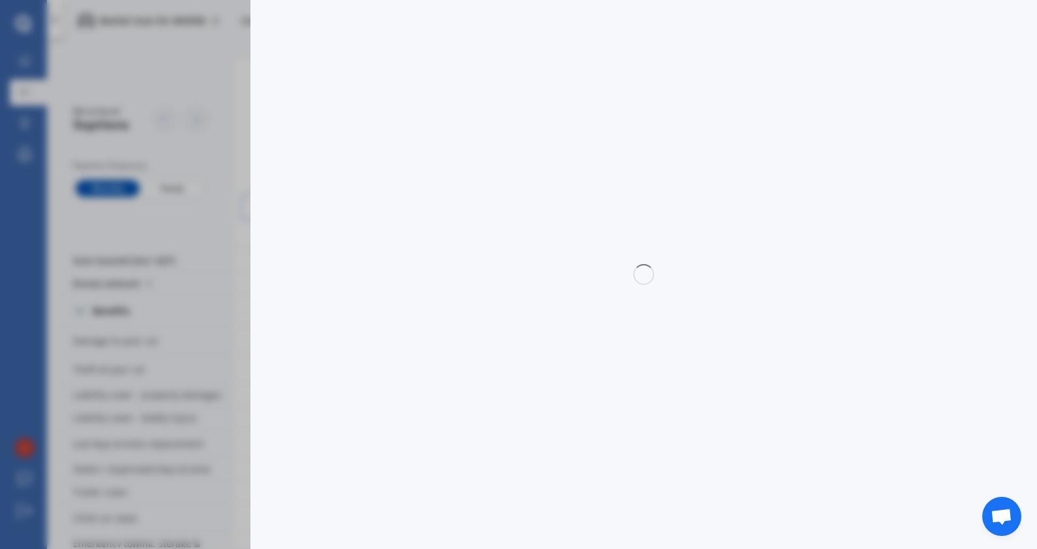
select select "full"
select select "0"
select select "Manukau City"
select select "VOLVO"
select select "XC60"
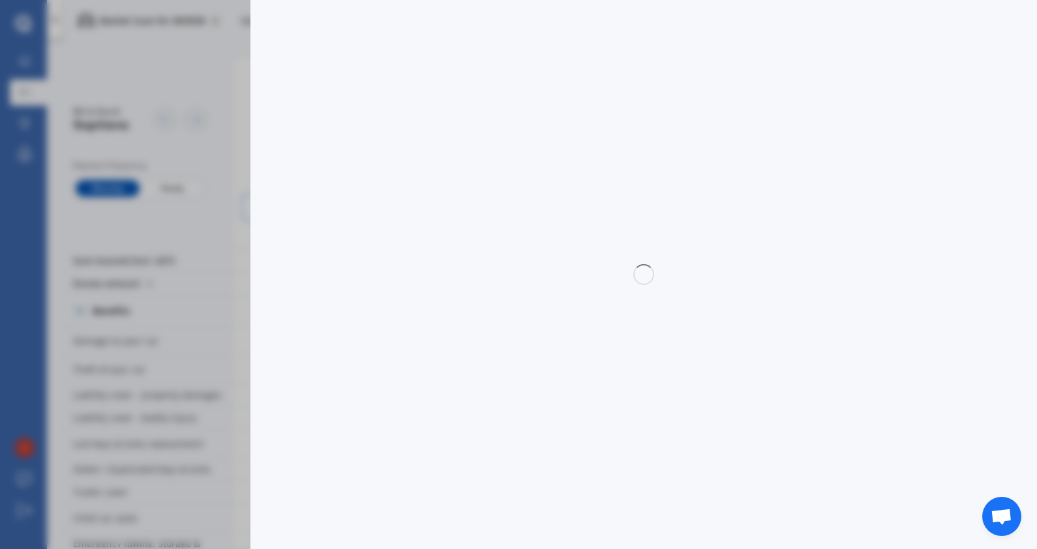
select select "PETROL TURBO"
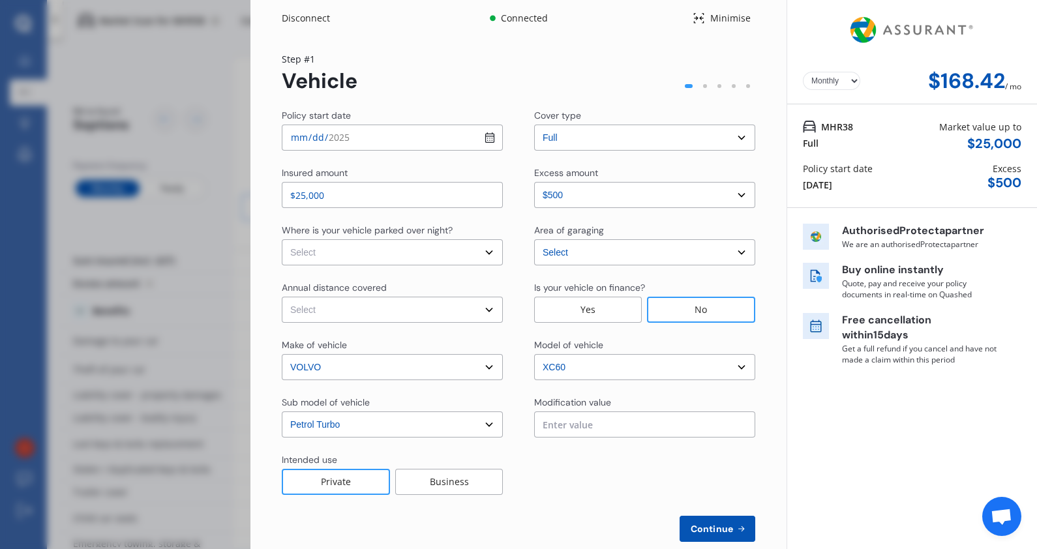
click at [698, 88] on div at bounding box center [705, 86] width 14 height 14
click at [452, 253] on select "Select In a garage On own property On street or road" at bounding box center [392, 252] width 221 height 26
select select "On street or road"
click at [282, 239] on select "Select In a garage On own property On street or road" at bounding box center [392, 252] width 221 height 26
click at [489, 304] on select "Select Low (less than 15,000km per year) Average (15,000-30,000km per year) Hig…" at bounding box center [392, 310] width 221 height 26
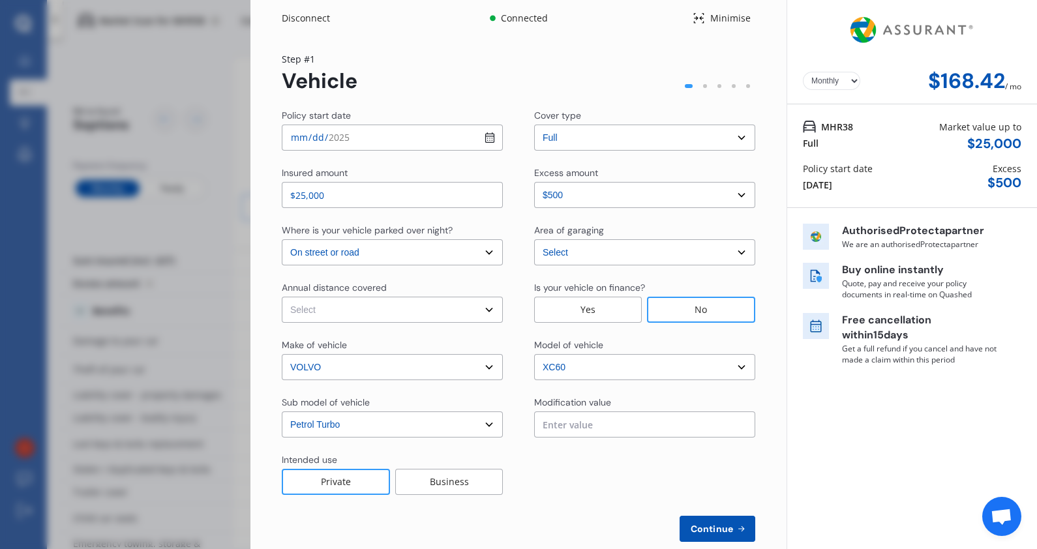
select select "15000"
click at [282, 297] on select "Select Low (less than 15,000km per year) Average (15,000-30,000km per year) Hig…" at bounding box center [392, 310] width 221 height 26
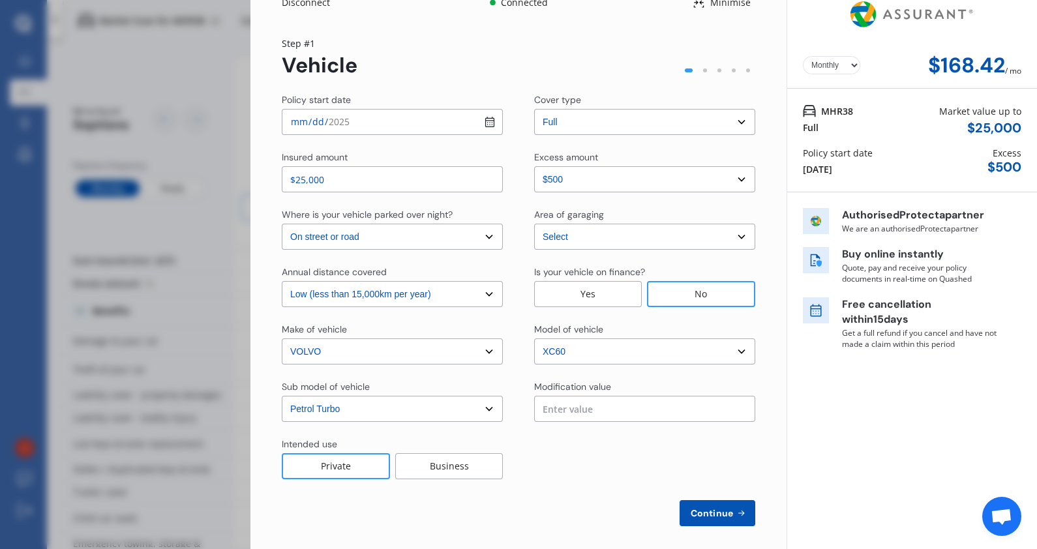
scroll to position [23, 0]
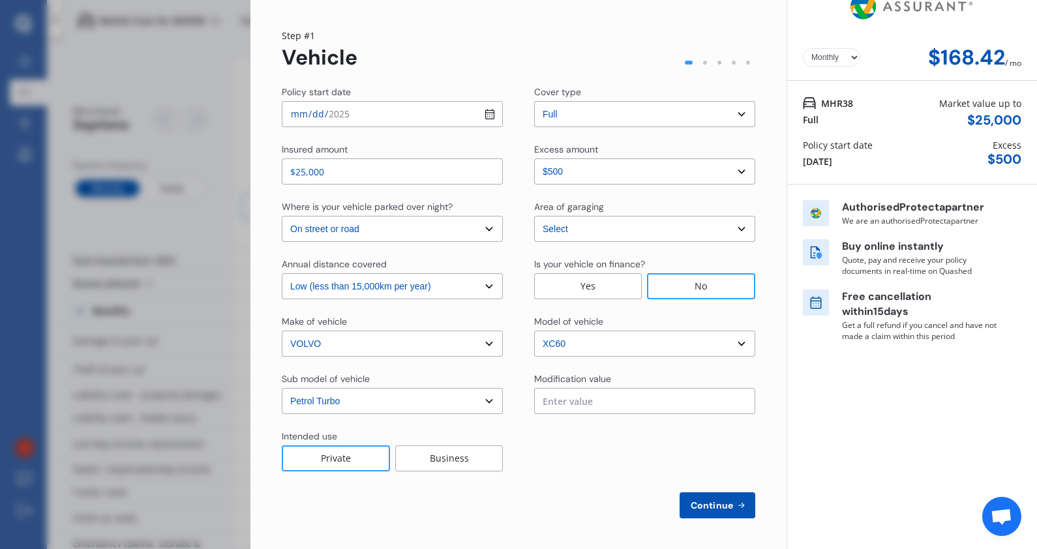
click at [586, 402] on input "text" at bounding box center [644, 401] width 221 height 26
click at [613, 446] on div at bounding box center [644, 451] width 221 height 42
click at [726, 504] on span "Continue" at bounding box center [712, 505] width 48 height 10
select select "Mr"
select select "01"
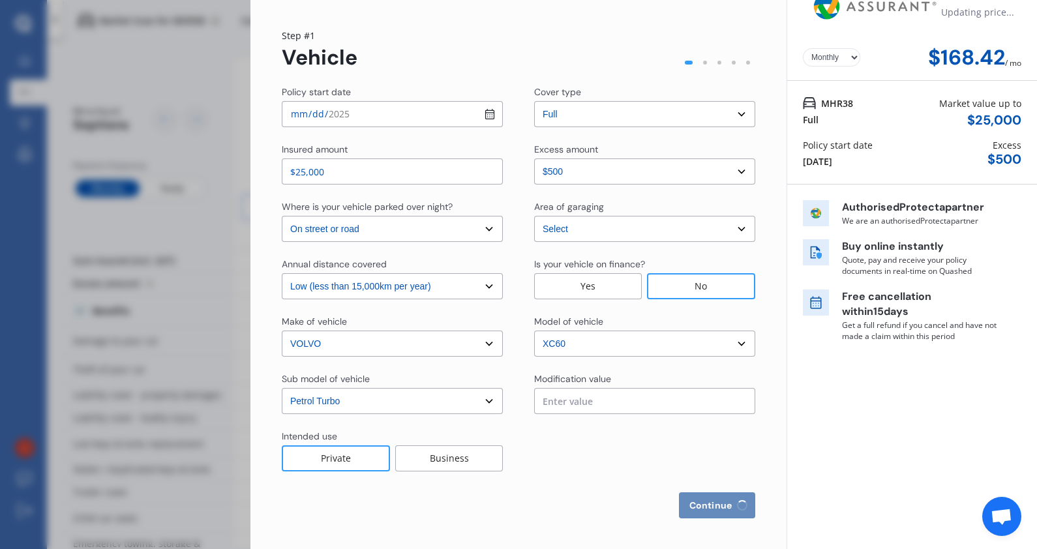
select select "01"
select select "1998"
select select "full"
select select "more than 4 years"
select select "New Zealand"
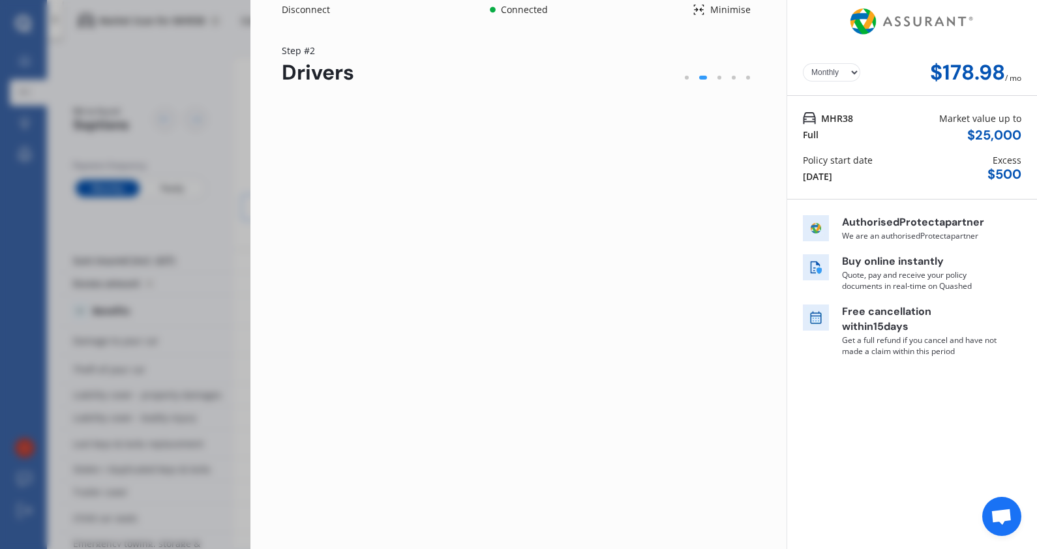
scroll to position [0, 0]
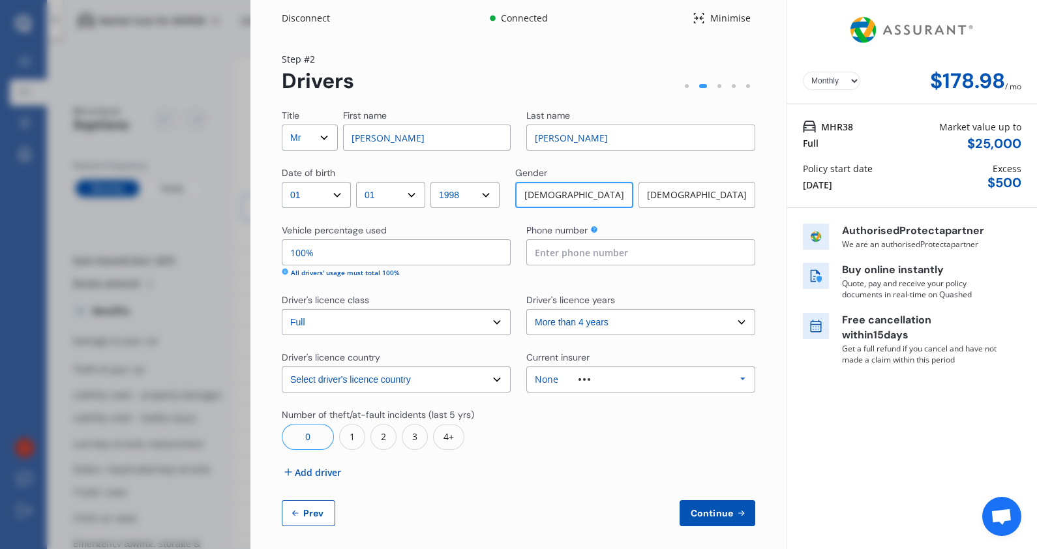
click at [587, 262] on input at bounding box center [640, 252] width 229 height 26
click at [623, 386] on div "None Allianz AAI AMI IAG - NZI/State Lumley Vero Unknown Other Insurer None Pro…" at bounding box center [640, 379] width 229 height 26
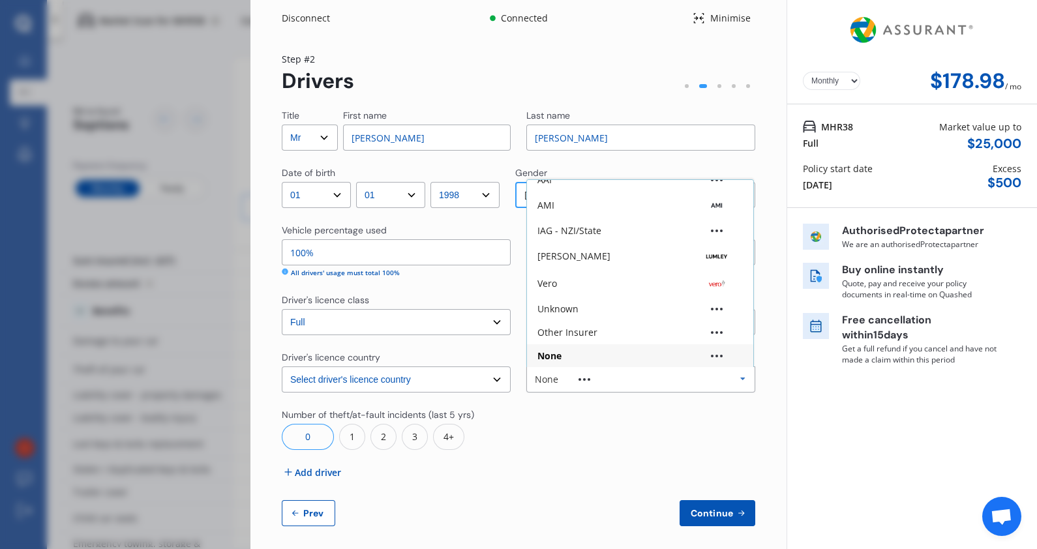
click at [602, 419] on div at bounding box center [640, 429] width 229 height 42
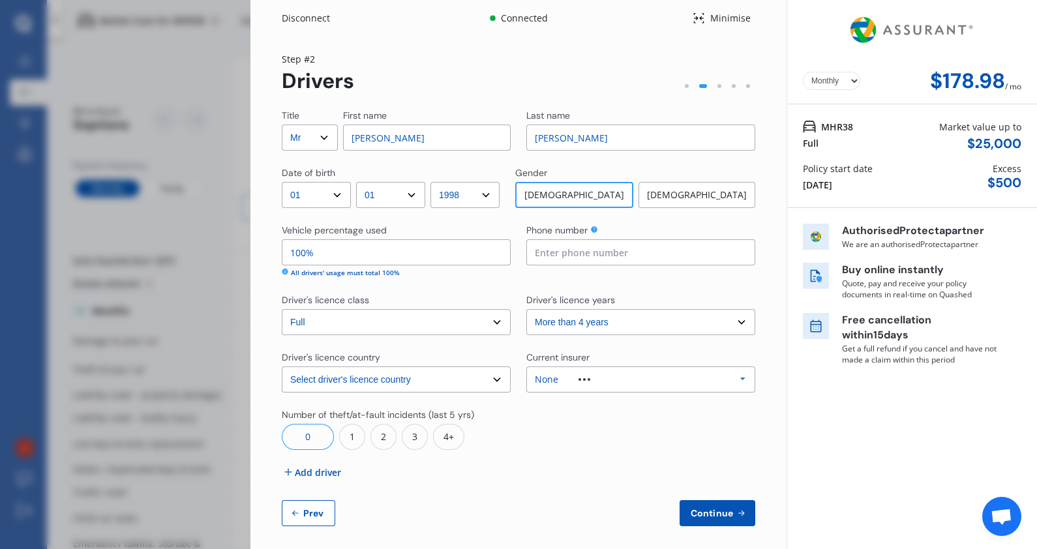
click at [726, 522] on button "Continue" at bounding box center [717, 513] width 76 height 26
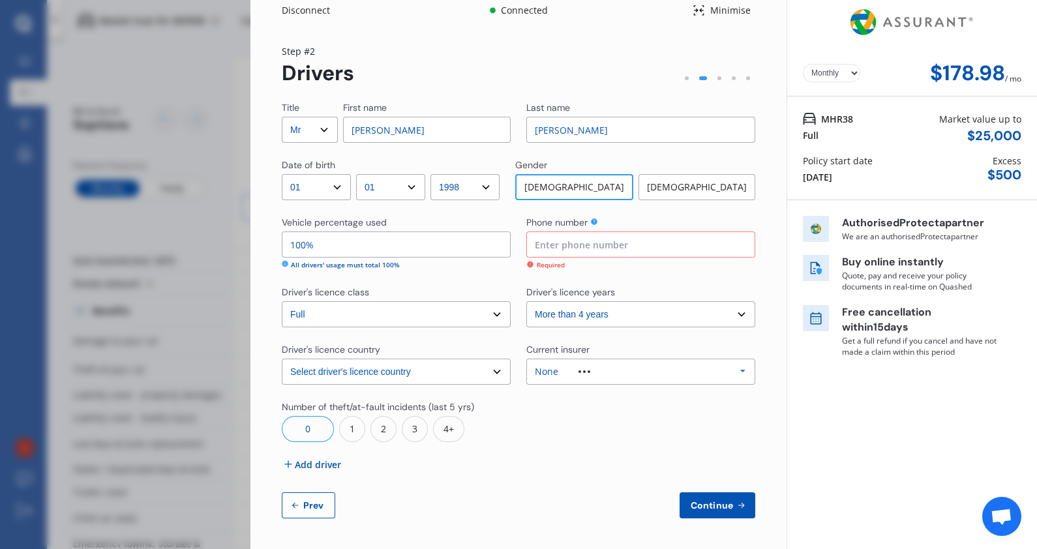
click at [637, 239] on input at bounding box center [640, 244] width 229 height 26
type input "0214859382"
click at [718, 451] on div "Title Select Mr Mrs Miss Ms Dr First name John Last name Smith Date of birth DD…" at bounding box center [518, 309] width 473 height 417
click at [718, 505] on span "Continue" at bounding box center [712, 505] width 48 height 10
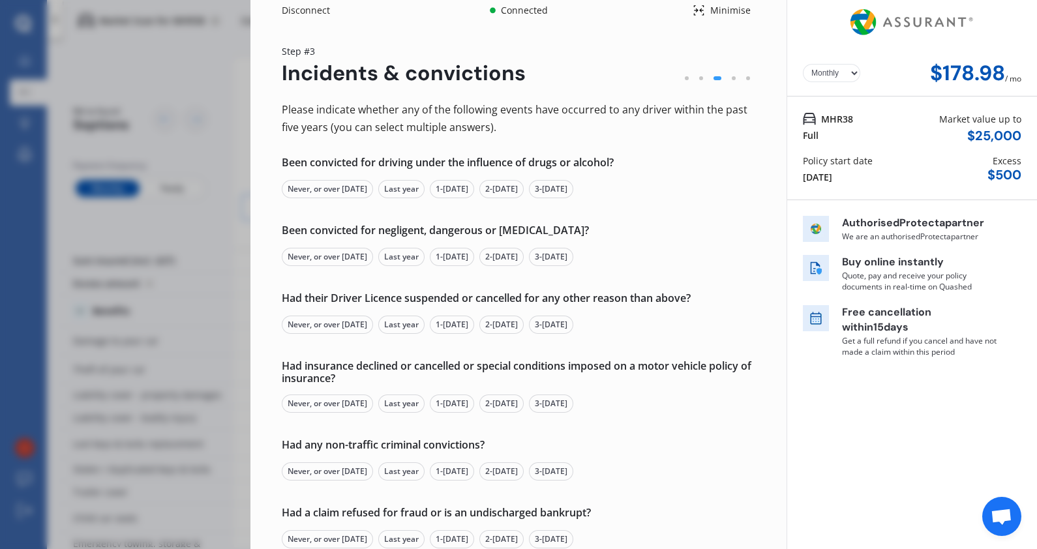
scroll to position [0, 0]
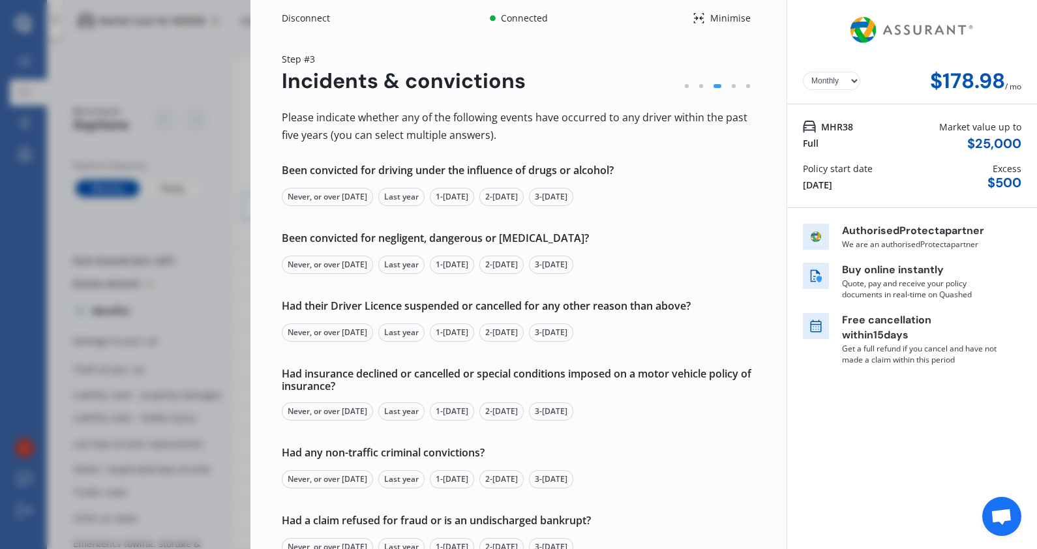
click at [319, 199] on div "Never, or over 5 yrs ago" at bounding box center [327, 197] width 91 height 18
click at [329, 263] on div "Never, or over 5 yrs ago" at bounding box center [327, 265] width 91 height 18
click at [342, 337] on div "Never, or over 5 yrs ago" at bounding box center [327, 332] width 91 height 18
click at [349, 417] on div "Never, or over 5 yrs ago" at bounding box center [327, 411] width 91 height 18
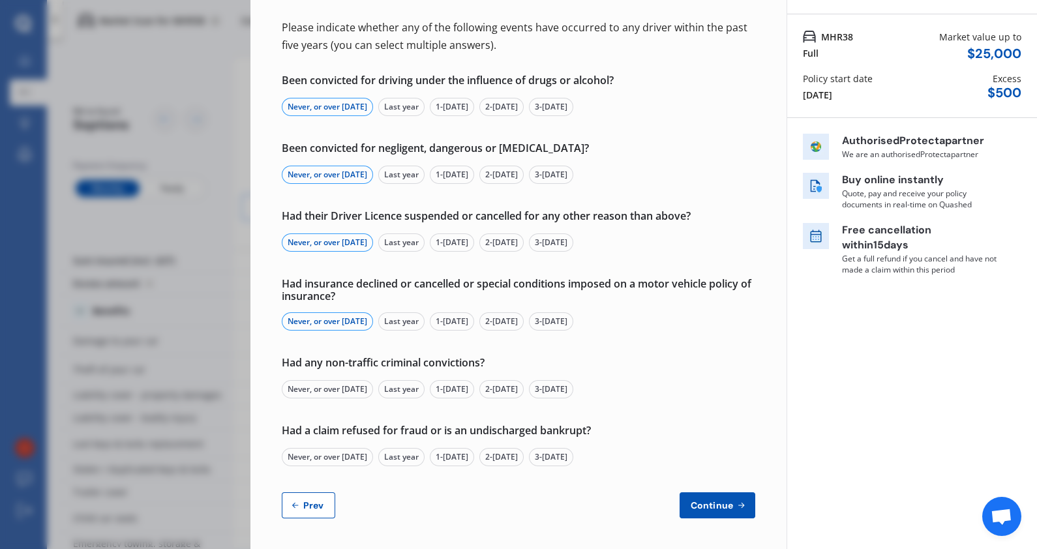
click at [352, 387] on div "Never, or over 5 yrs ago" at bounding box center [327, 389] width 91 height 18
click at [349, 455] on div "Never, or over 5 yrs ago" at bounding box center [327, 457] width 91 height 18
click at [731, 511] on button "Continue" at bounding box center [717, 505] width 76 height 26
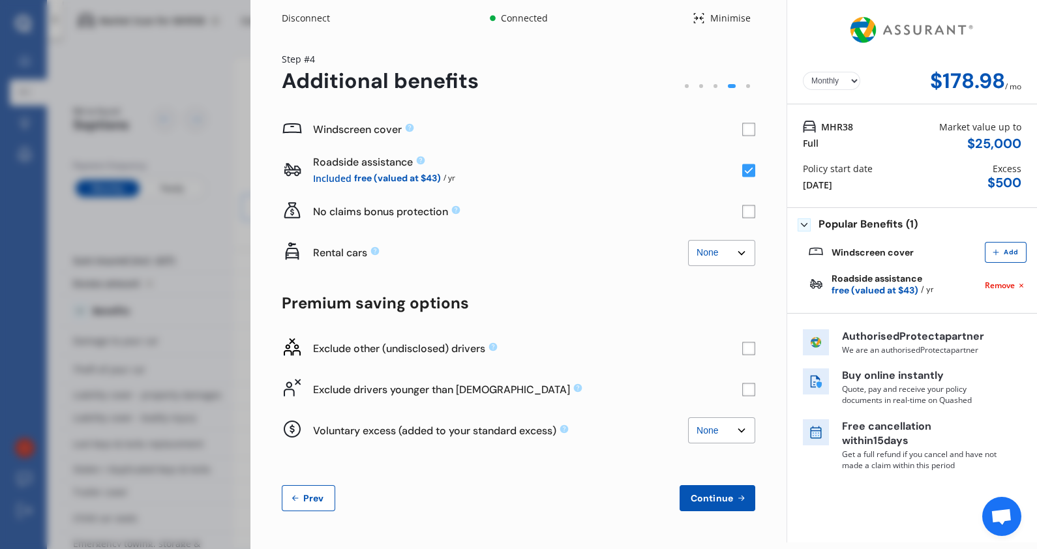
scroll to position [0, 0]
click at [735, 248] on select "None $2,500 $5,000" at bounding box center [721, 253] width 67 height 26
click at [720, 250] on select "None $2,500 $5,000" at bounding box center [721, 253] width 67 height 26
click at [544, 222] on div "No claims bonus protection" at bounding box center [527, 211] width 429 height 31
click at [743, 173] on rect at bounding box center [748, 170] width 13 height 13
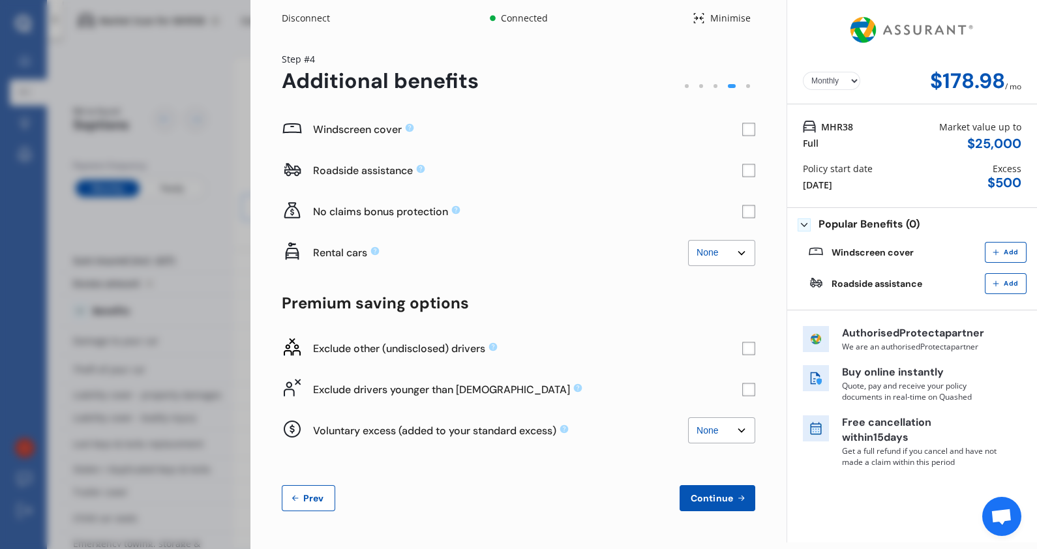
click at [750, 173] on rect at bounding box center [748, 170] width 13 height 13
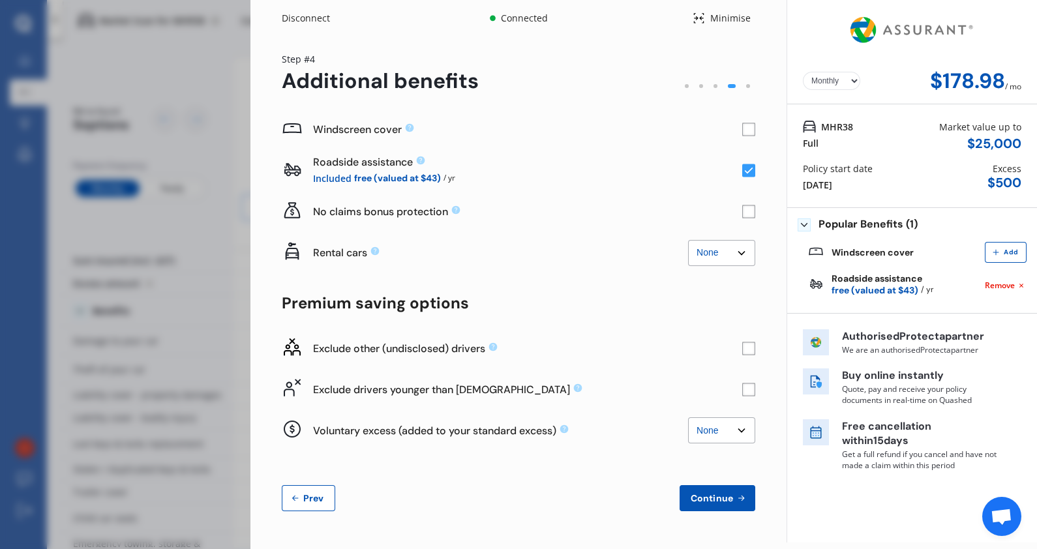
click at [753, 169] on rect at bounding box center [748, 170] width 13 height 13
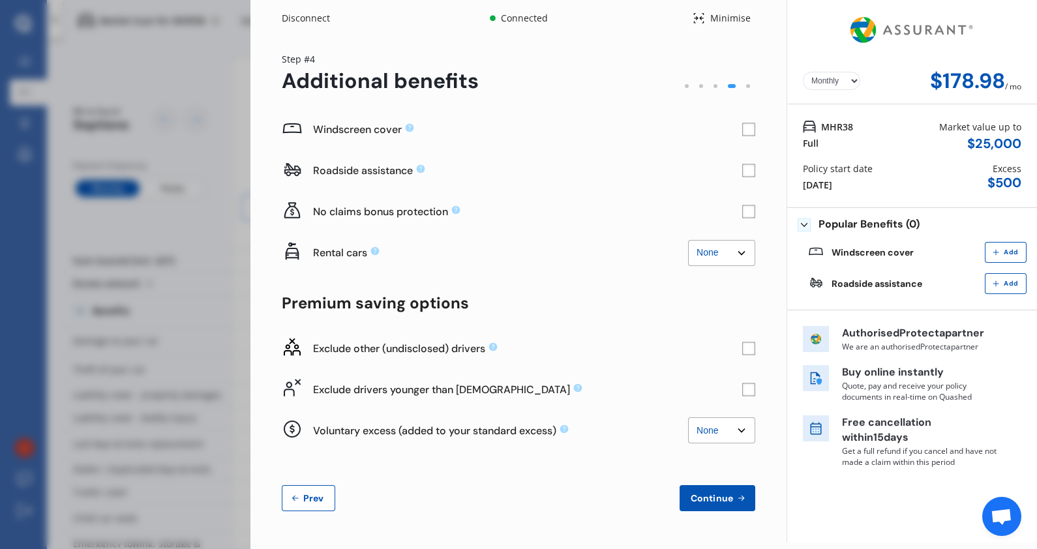
click at [753, 169] on rect at bounding box center [748, 170] width 13 height 13
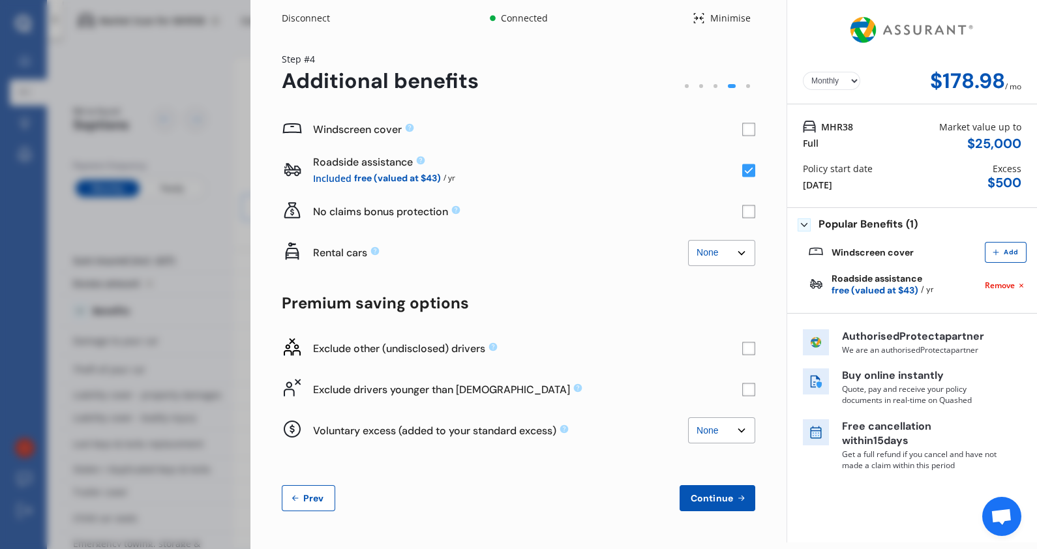
click at [749, 169] on rect at bounding box center [748, 170] width 13 height 13
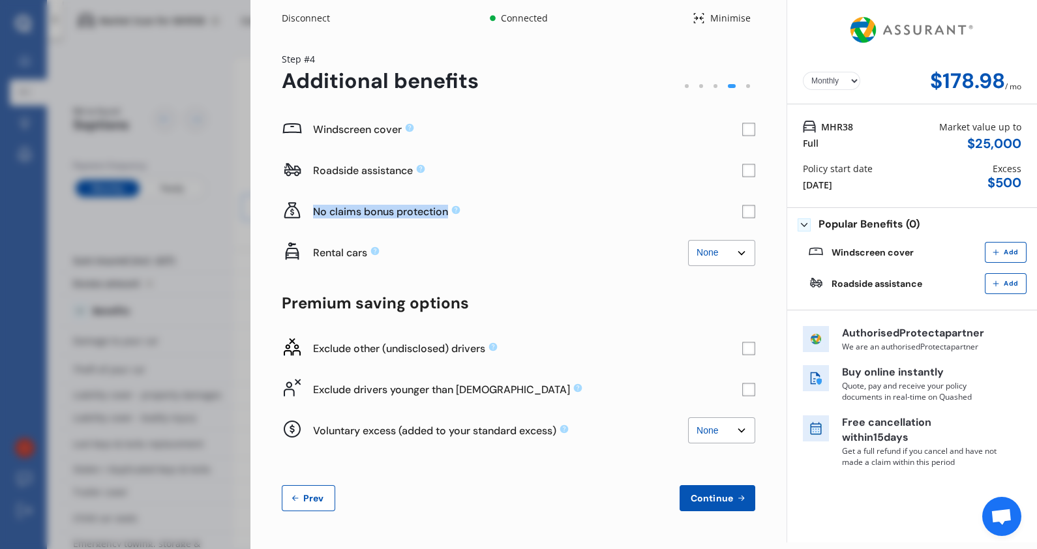
click at [749, 169] on rect at bounding box center [748, 170] width 13 height 13
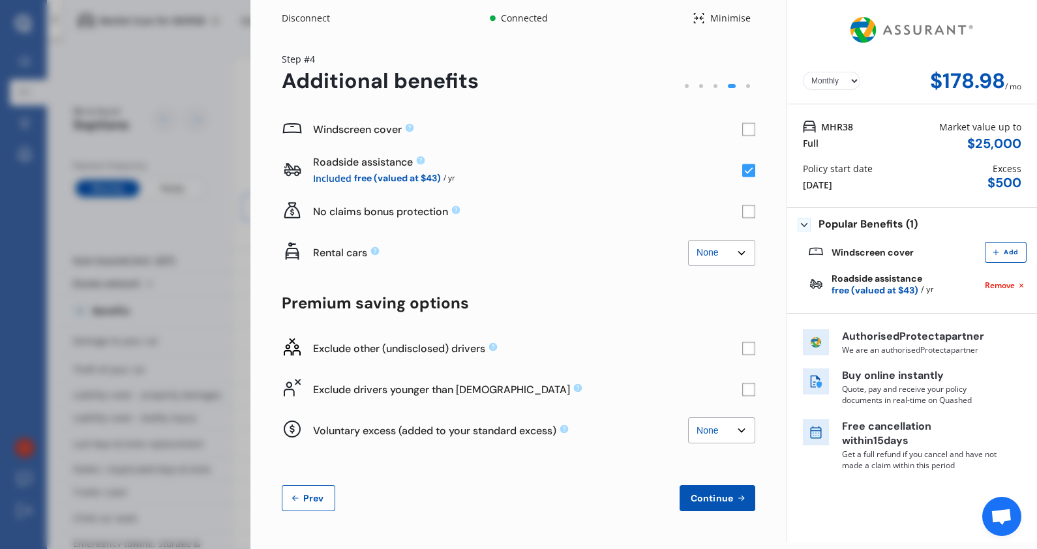
click at [489, 187] on div "Roadside assistance Included free (valued at $43) / yr" at bounding box center [518, 170] width 473 height 41
click at [762, 354] on div "Yearly Monthly $178.98 / mo Step # 4 Additional benefits Windscreen cover Roads…" at bounding box center [518, 290] width 536 height 506
click at [746, 349] on rect at bounding box center [748, 348] width 13 height 13
click at [750, 389] on rect at bounding box center [748, 389] width 13 height 13
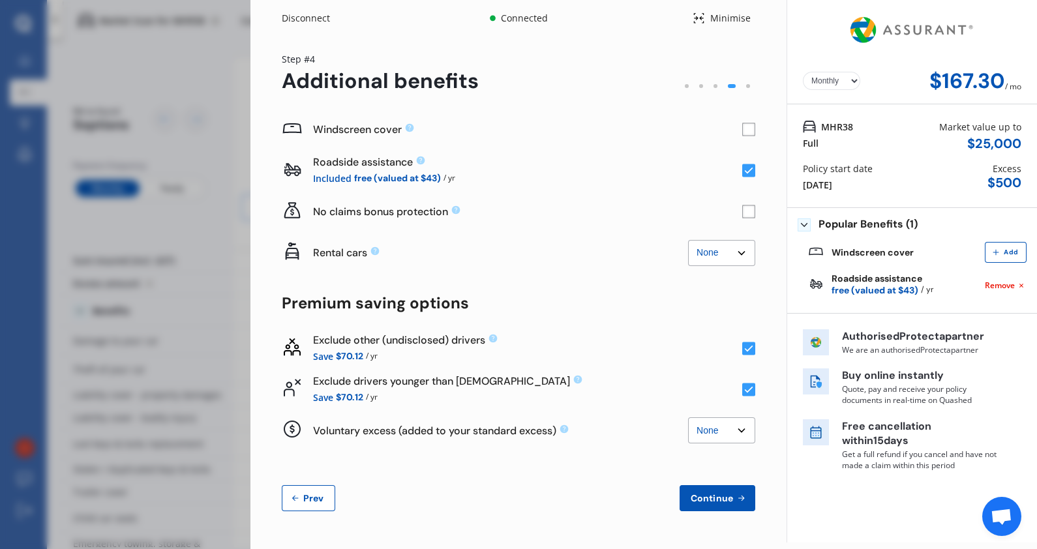
click at [720, 432] on select "None $500 $1,000" at bounding box center [721, 430] width 67 height 26
click at [720, 428] on select "None $500 $1,000" at bounding box center [721, 430] width 67 height 26
click at [727, 431] on select "None $500 $1,000" at bounding box center [721, 430] width 67 height 26
click at [629, 440] on div "Voluntary excess (added to your standard excess) None $500 $1,000" at bounding box center [500, 430] width 375 height 31
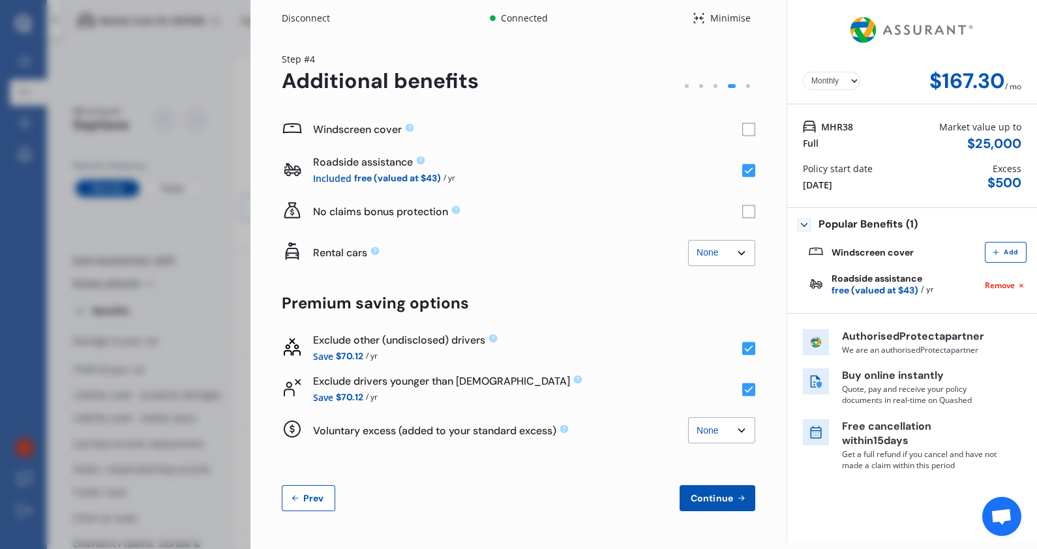
click at [834, 81] on select "Yearly Monthly" at bounding box center [831, 81] width 57 height 18
select select "Yearly"
click at [803, 72] on select "Yearly Monthly" at bounding box center [831, 81] width 57 height 18
click at [724, 431] on select "None $500 $1,000" at bounding box center [721, 430] width 67 height 26
click at [688, 417] on select "None $500 $1,000" at bounding box center [721, 430] width 67 height 26
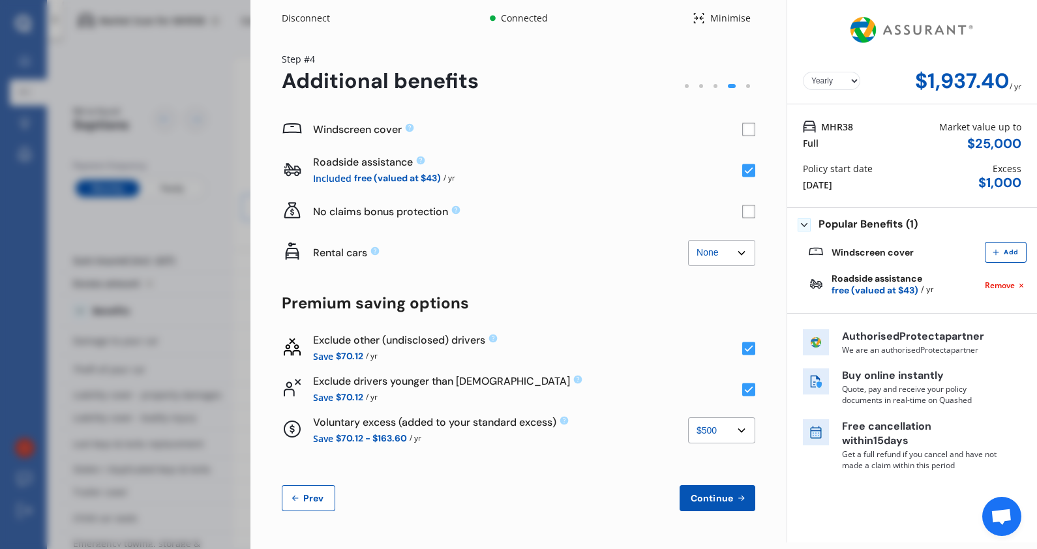
click at [718, 447] on div "Voluntary excess (added to your standard excess) None $500 $1,000 Save $70.12 -…" at bounding box center [518, 430] width 473 height 41
click at [713, 436] on select "None $500 $1,000" at bounding box center [721, 430] width 67 height 26
select select "0"
click at [688, 417] on select "None $500 $1,000" at bounding box center [721, 430] width 67 height 26
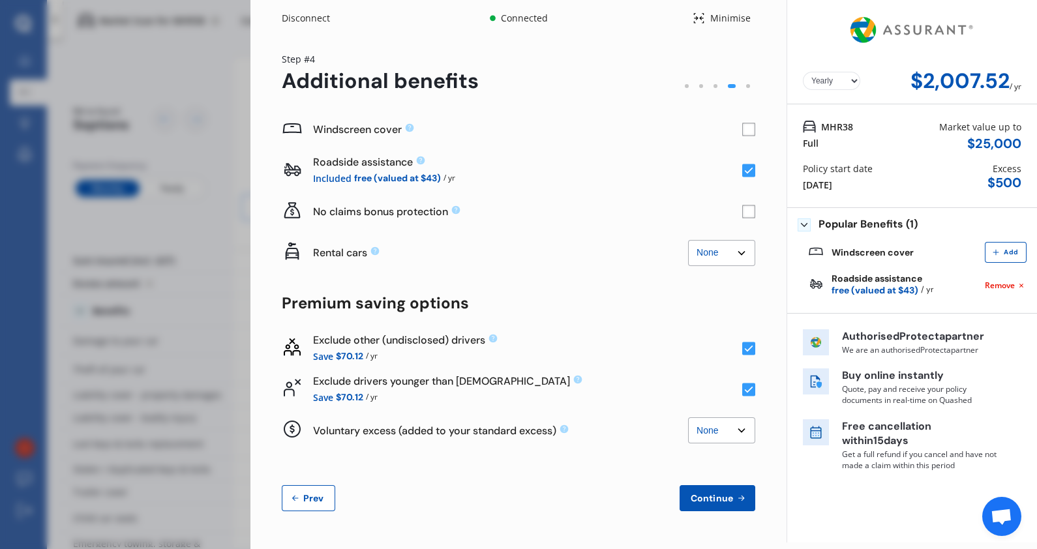
click at [742, 493] on icon at bounding box center [740, 498] width 11 height 10
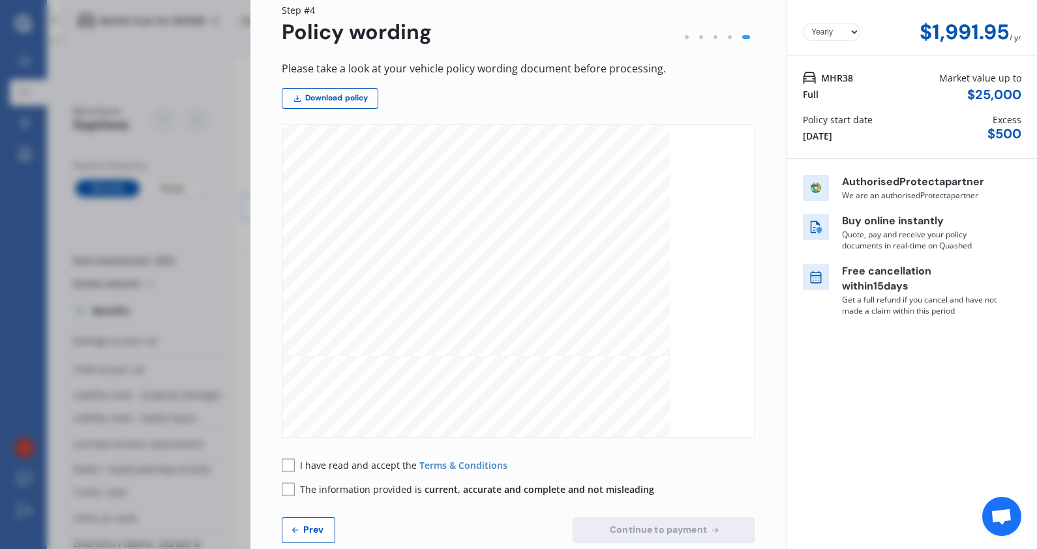
scroll to position [74, 0]
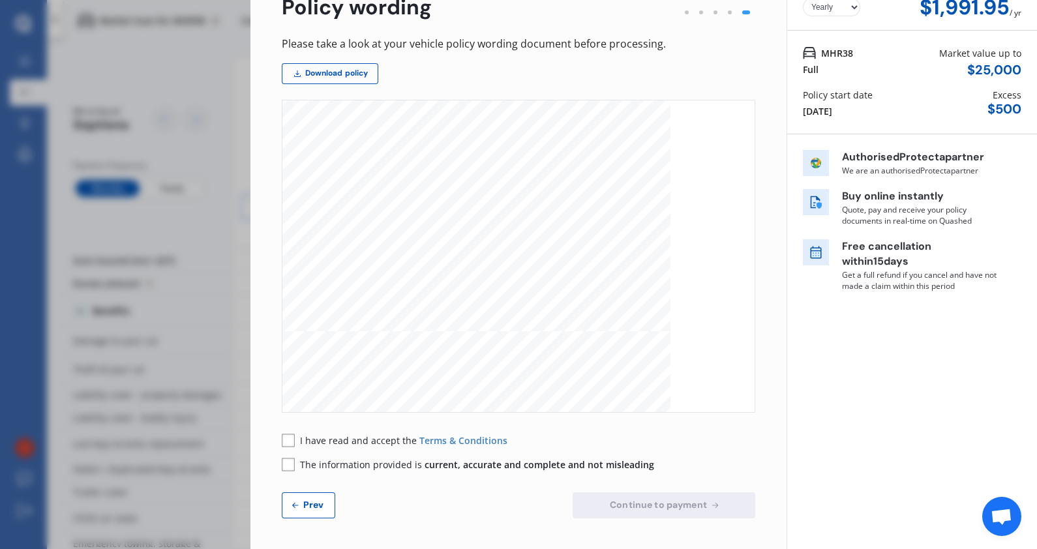
click at [287, 466] on rect at bounding box center [288, 464] width 13 height 13
click at [288, 447] on icon at bounding box center [288, 441] width 13 height 14
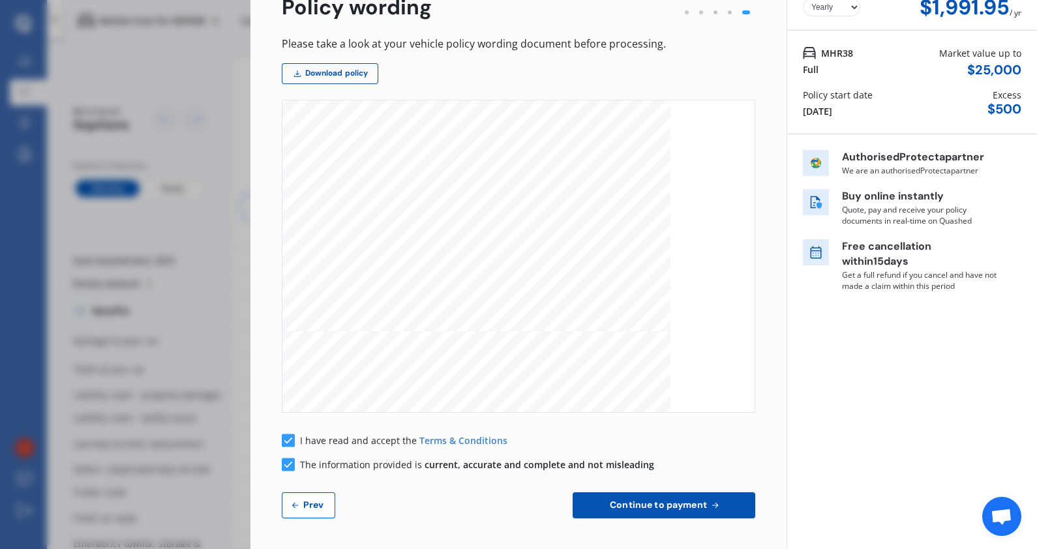
click at [662, 506] on span "Continue to payment" at bounding box center [658, 504] width 102 height 10
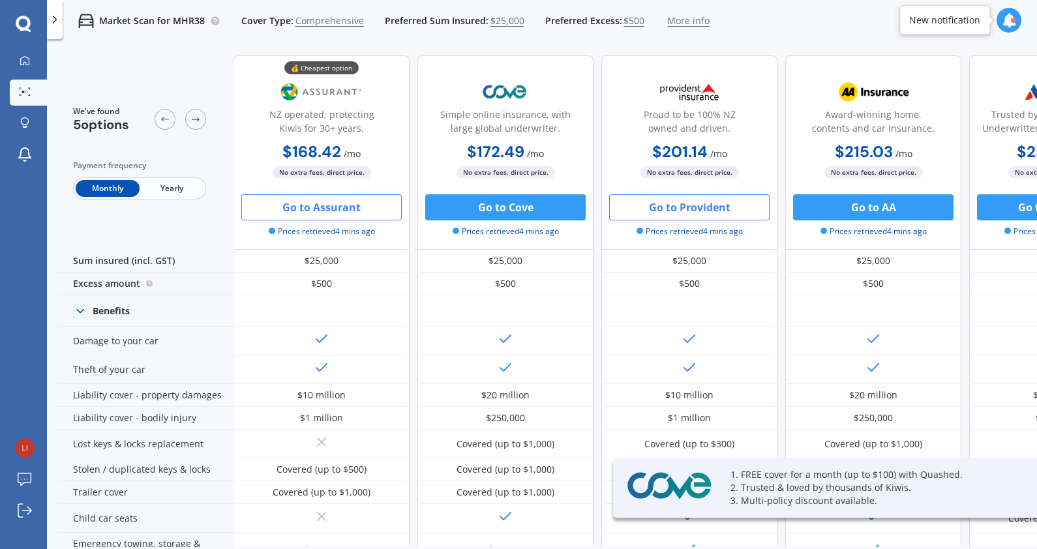
click at [691, 214] on button "Go to Provident" at bounding box center [689, 207] width 160 height 26
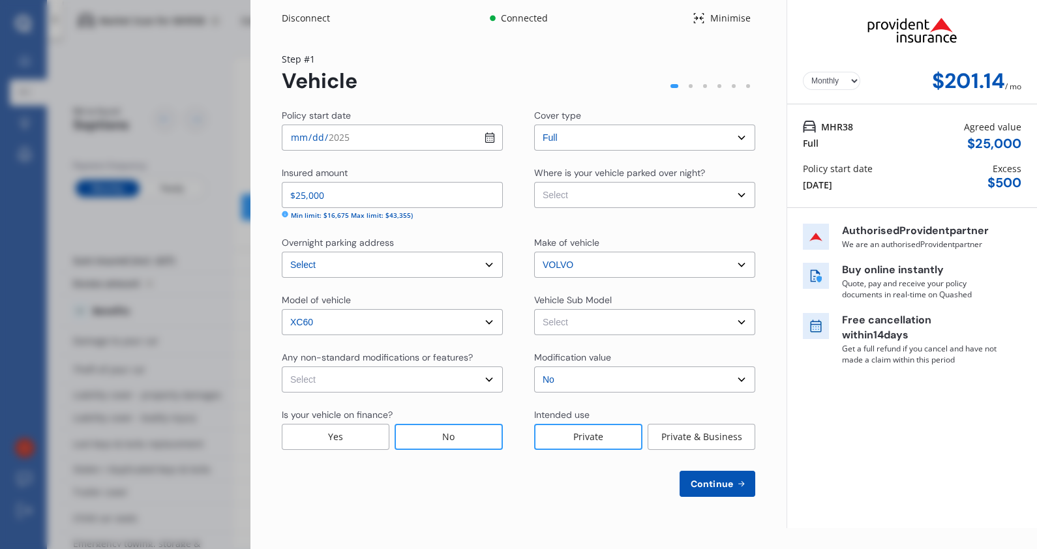
click at [211, 108] on div "Disconnect Connected Minimise Yearly Monthly $201.14 / mo Step # 1 Vehicle Poli…" at bounding box center [518, 274] width 1037 height 549
click at [725, 18] on div "Minimise" at bounding box center [730, 18] width 50 height 13
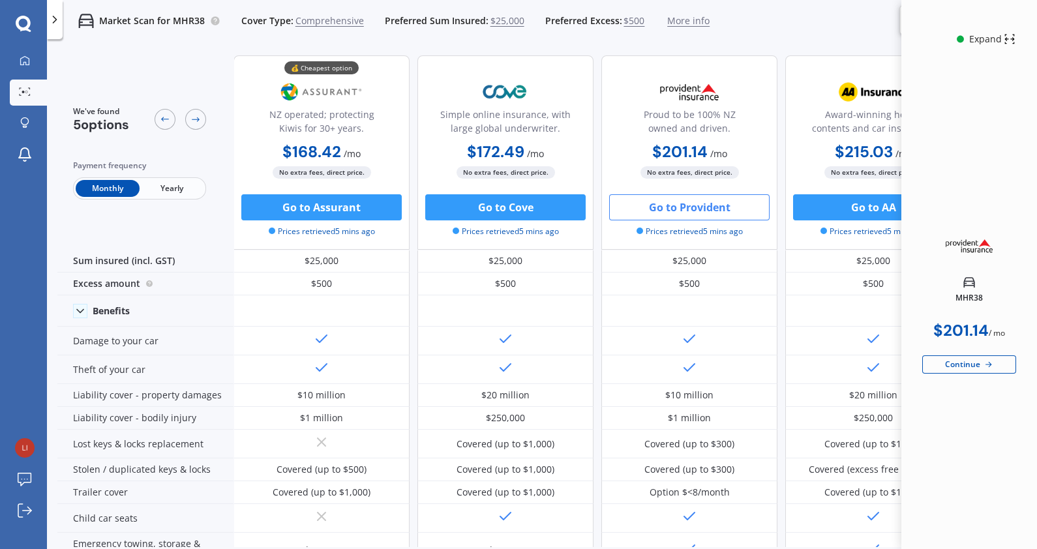
scroll to position [0, 250]
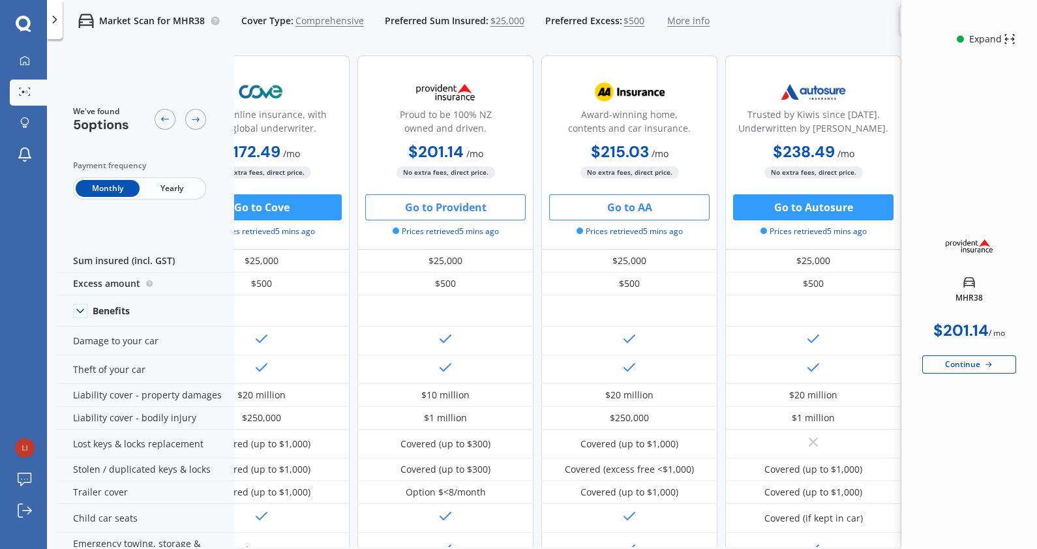
click at [661, 205] on button "Go to AA" at bounding box center [629, 207] width 160 height 26
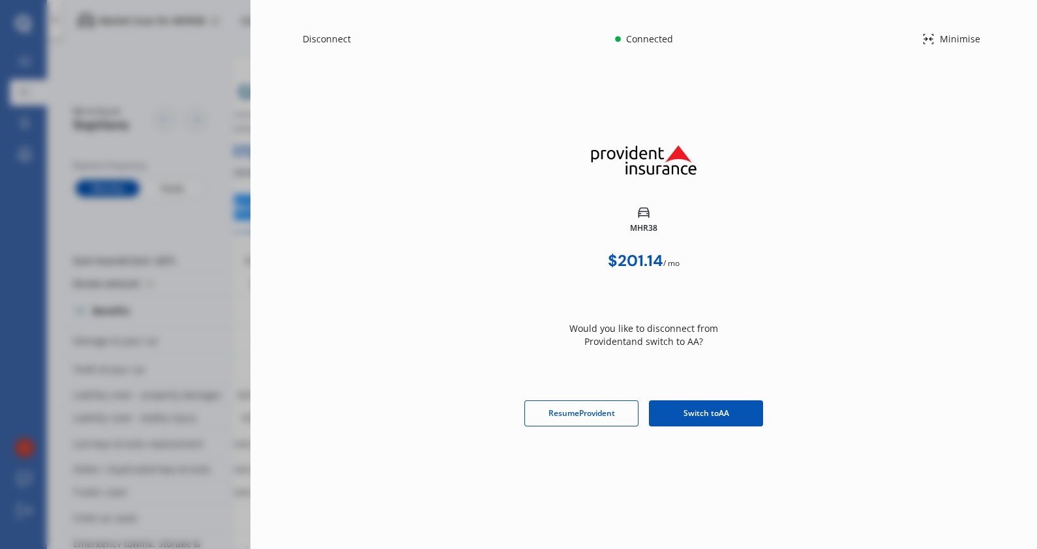
click at [713, 416] on span "Switch to AA" at bounding box center [706, 413] width 46 height 12
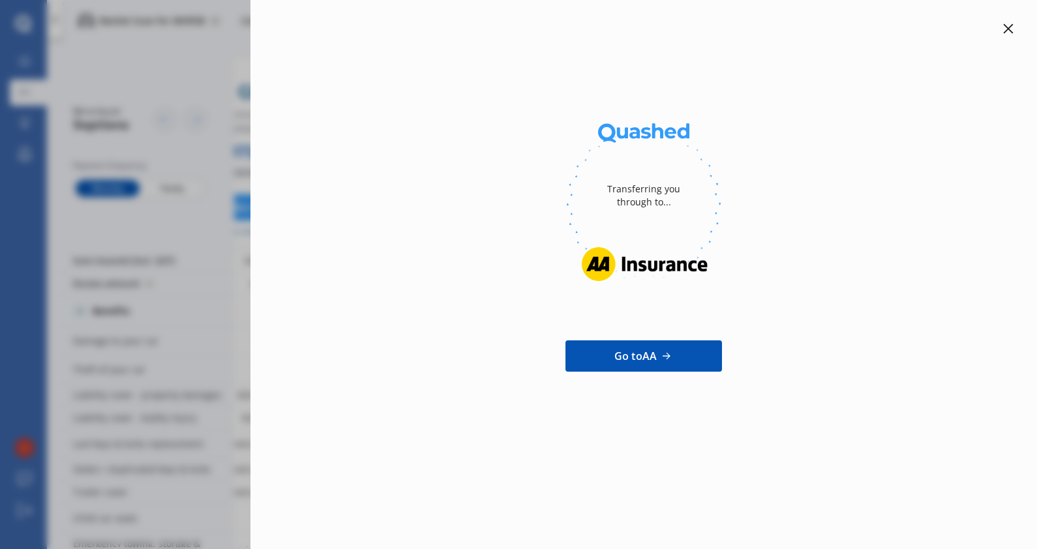
click at [1011, 19] on div "Transferring you through to... Go to AA" at bounding box center [643, 274] width 786 height 549
click at [1009, 26] on icon at bounding box center [1008, 29] width 10 height 10
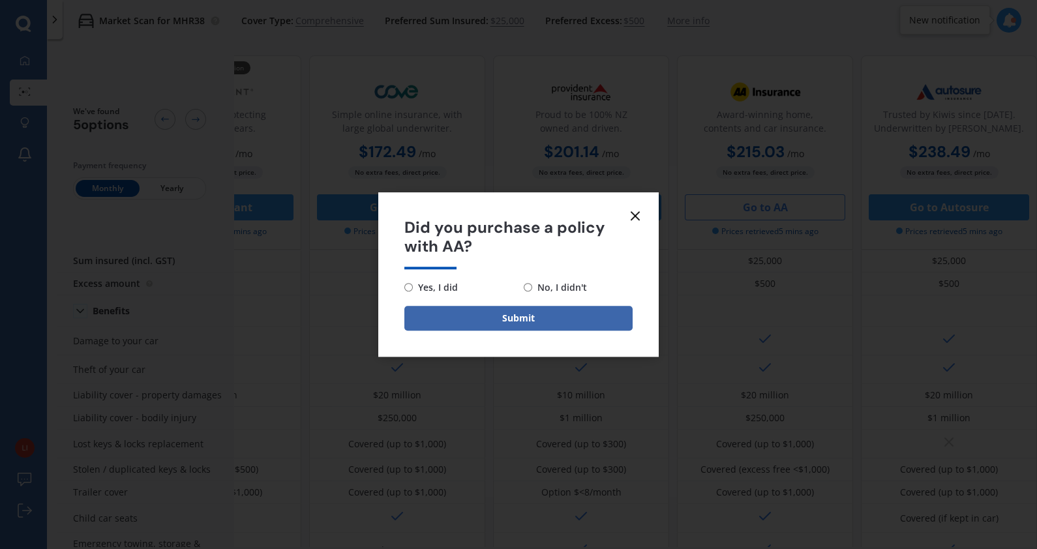
scroll to position [0, 115]
click at [634, 213] on icon at bounding box center [635, 216] width 16 height 16
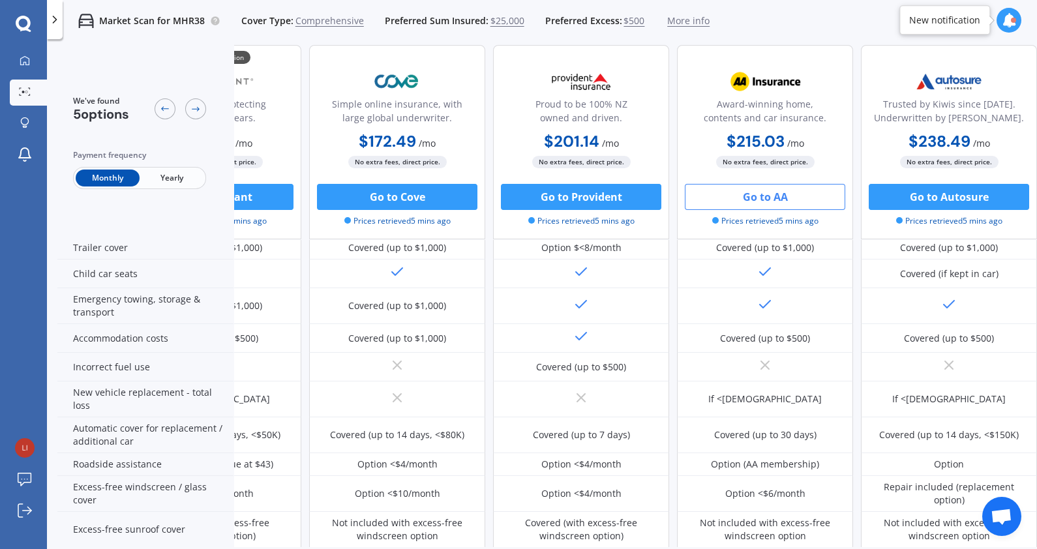
scroll to position [244, 114]
click at [960, 193] on button "Go to Autosure" at bounding box center [948, 197] width 160 height 26
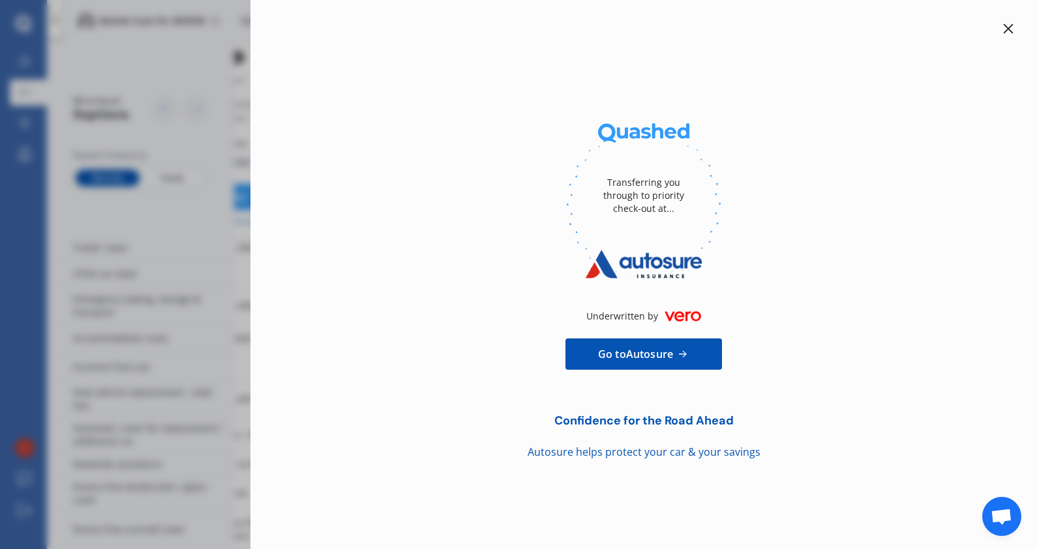
click at [1007, 35] on div at bounding box center [1008, 29] width 16 height 16
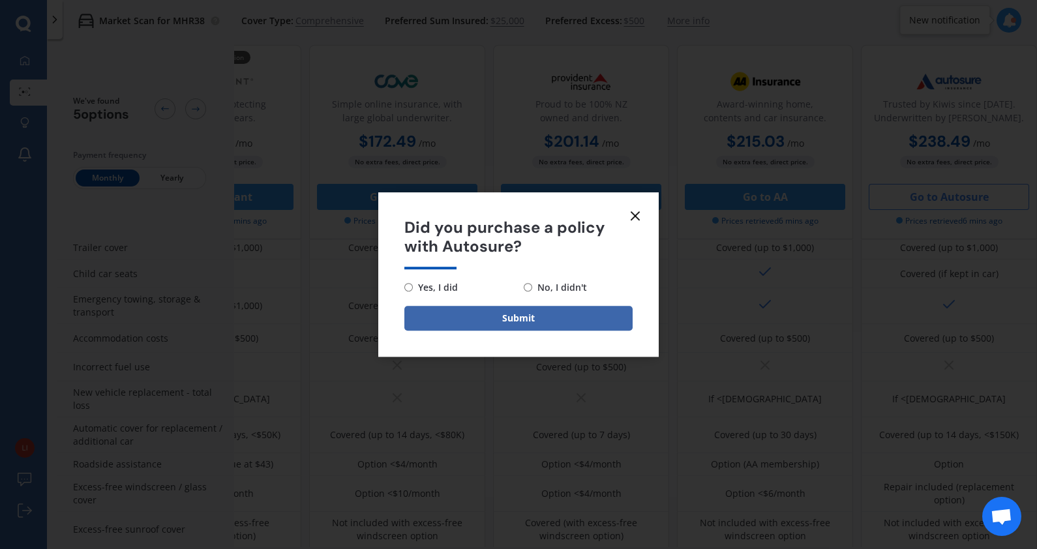
click at [634, 211] on icon at bounding box center [635, 216] width 16 height 16
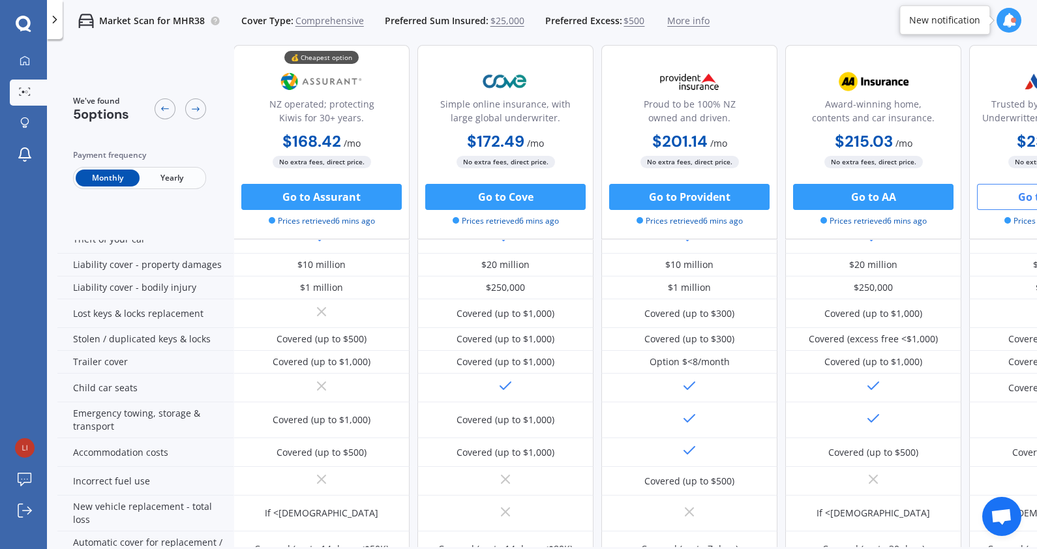
scroll to position [0, 0]
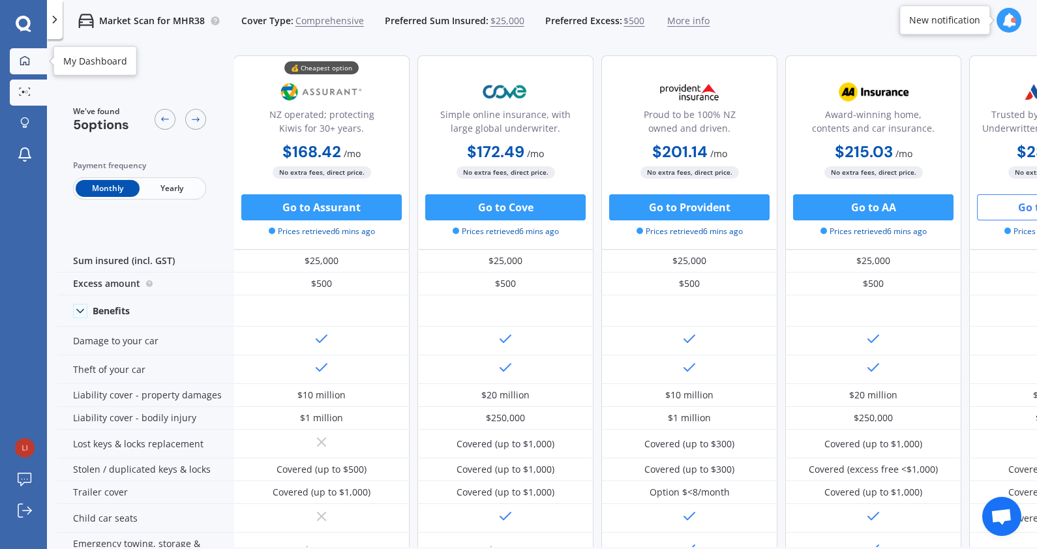
click at [33, 61] on div at bounding box center [25, 61] width 20 height 12
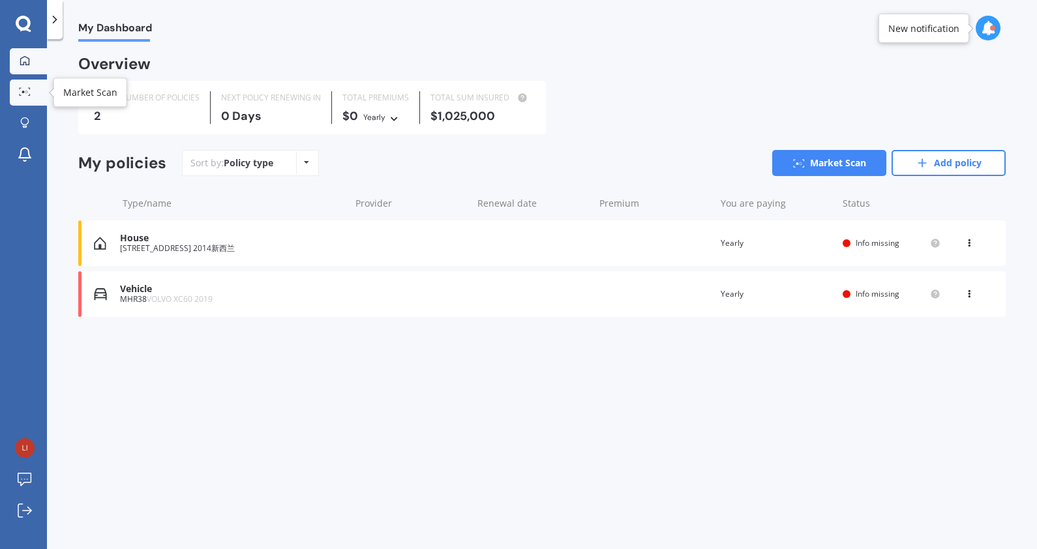
click at [31, 99] on link "Market Scan" at bounding box center [28, 93] width 37 height 26
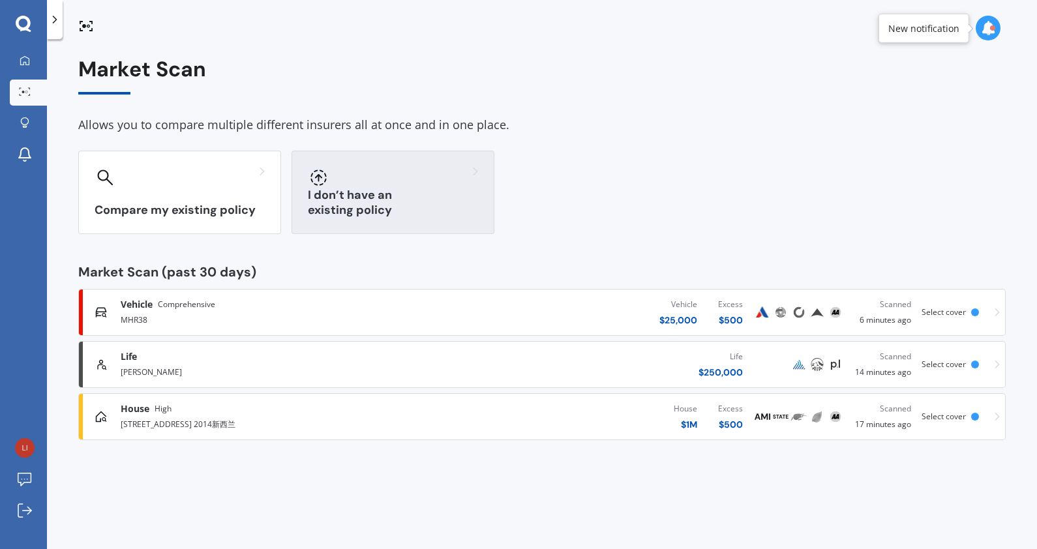
click at [396, 181] on div at bounding box center [393, 177] width 170 height 21
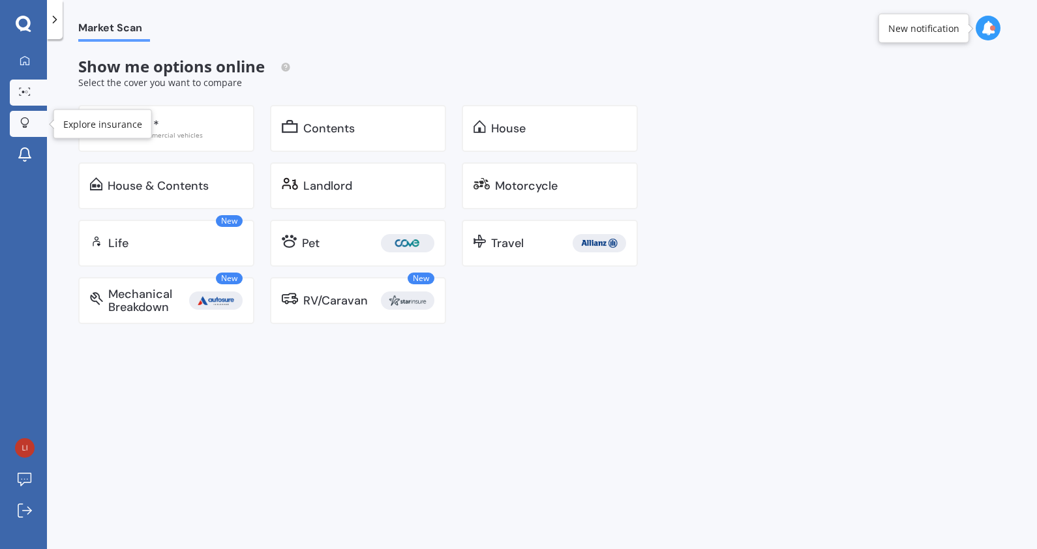
click at [19, 126] on div at bounding box center [25, 123] width 20 height 12
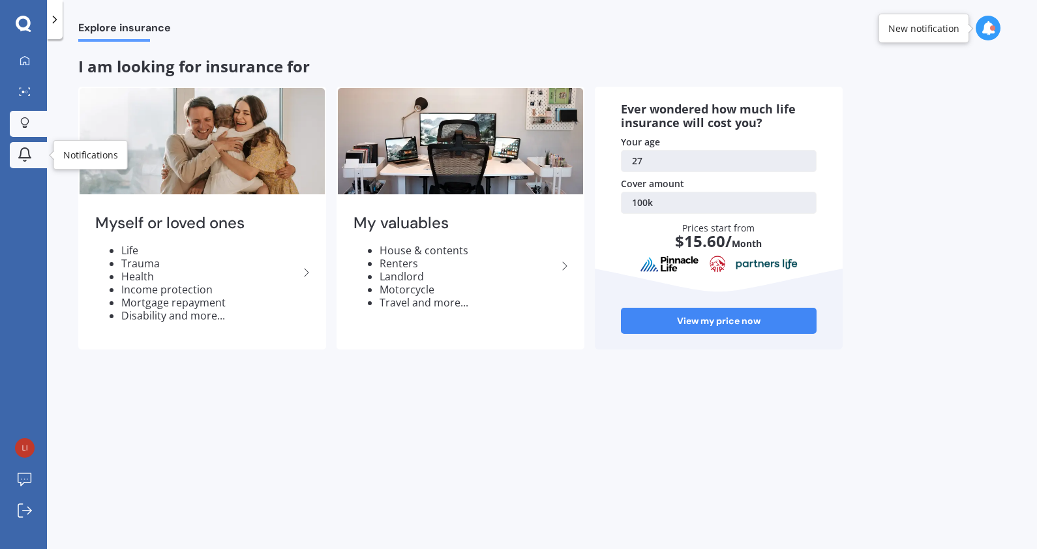
click at [26, 159] on icon at bounding box center [25, 155] width 16 height 16
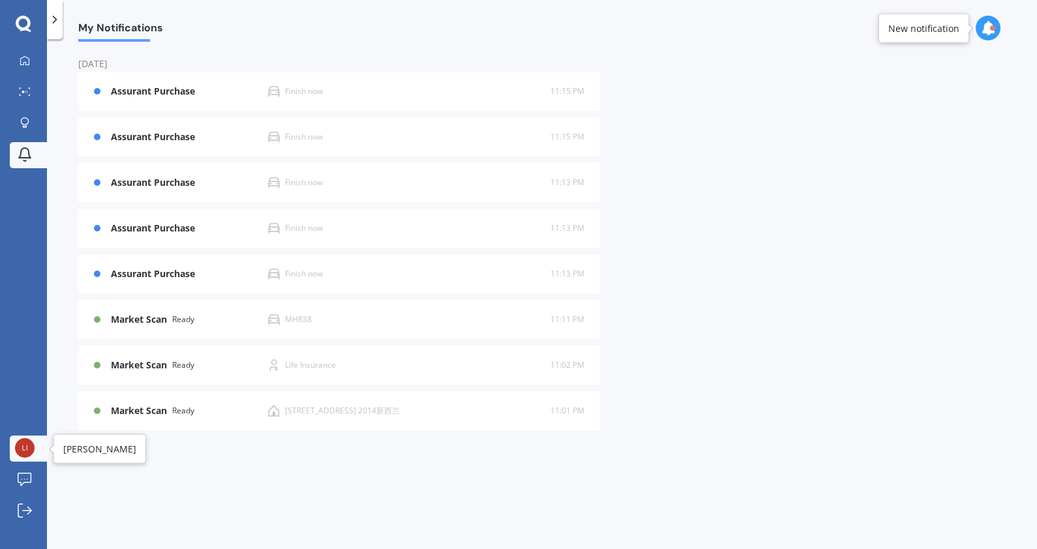
click at [16, 450] on img at bounding box center [25, 448] width 20 height 20
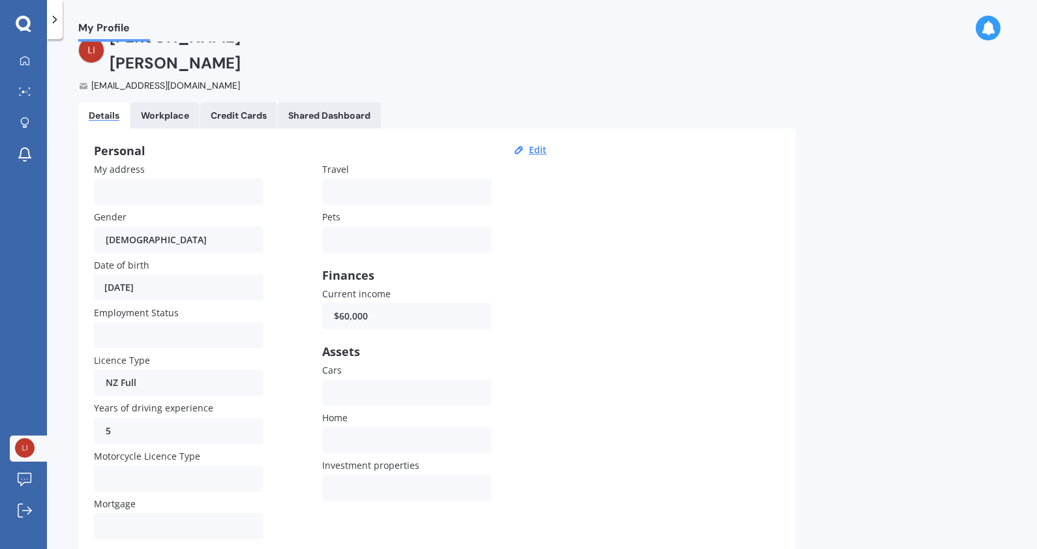
scroll to position [57, 0]
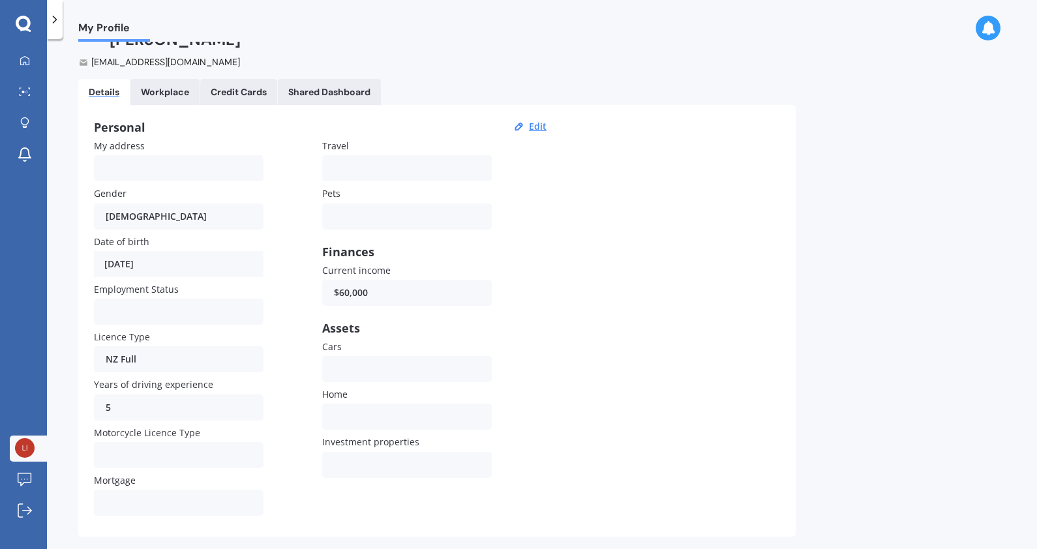
click at [228, 79] on Cards "Credit Cards" at bounding box center [238, 92] width 77 height 26
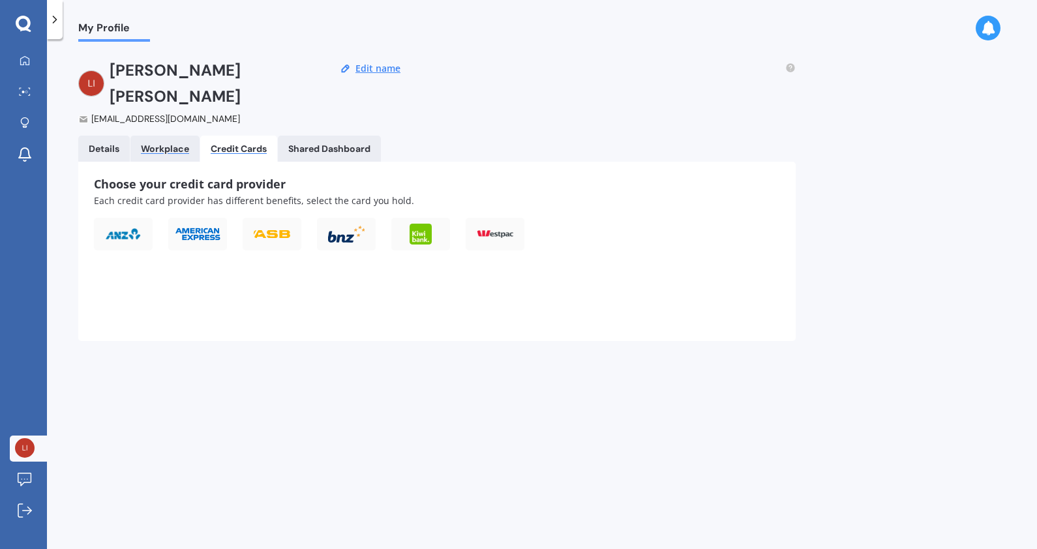
click at [179, 143] on div "Workplace" at bounding box center [165, 148] width 48 height 11
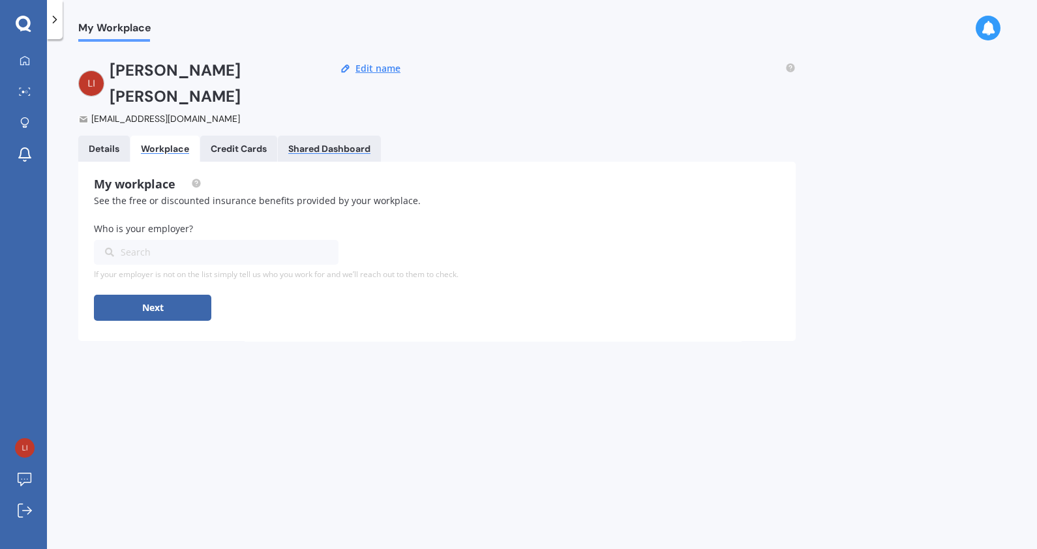
click at [349, 143] on div "Shared Dashboard" at bounding box center [329, 148] width 82 height 11
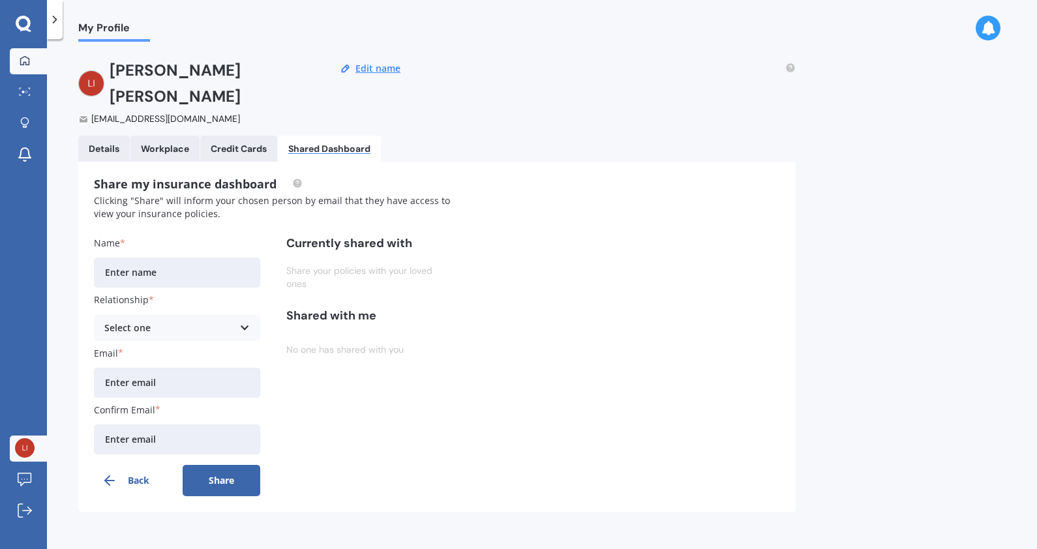
click at [23, 60] on icon at bounding box center [25, 60] width 10 height 10
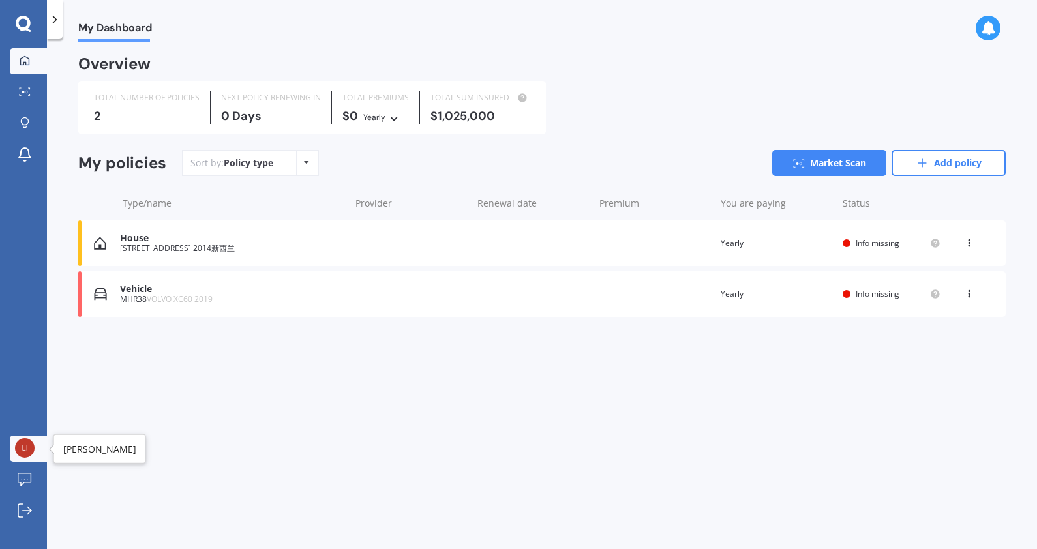
click at [16, 439] on div at bounding box center [25, 448] width 20 height 21
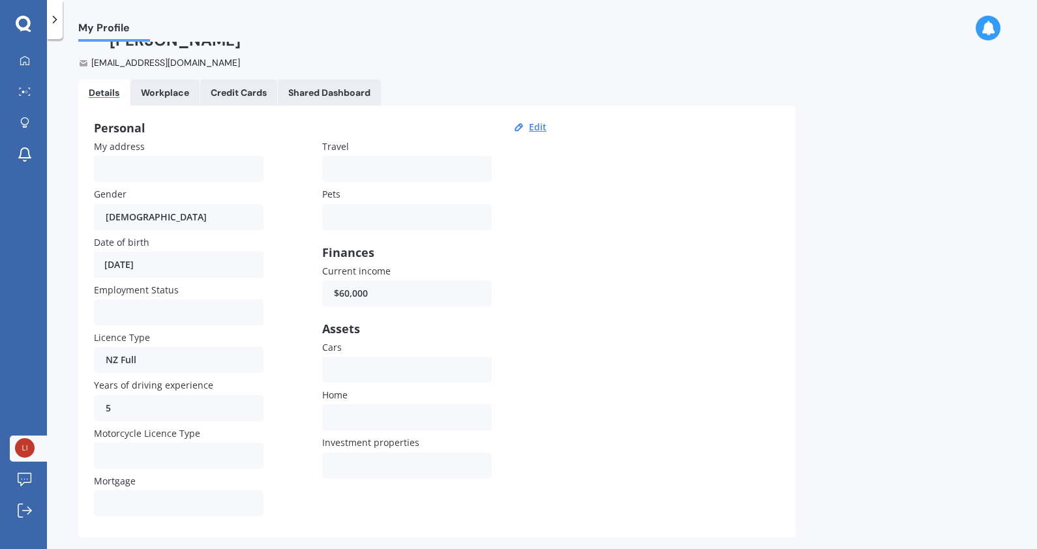
scroll to position [57, 0]
click at [162, 79] on link "Workplace" at bounding box center [164, 92] width 69 height 26
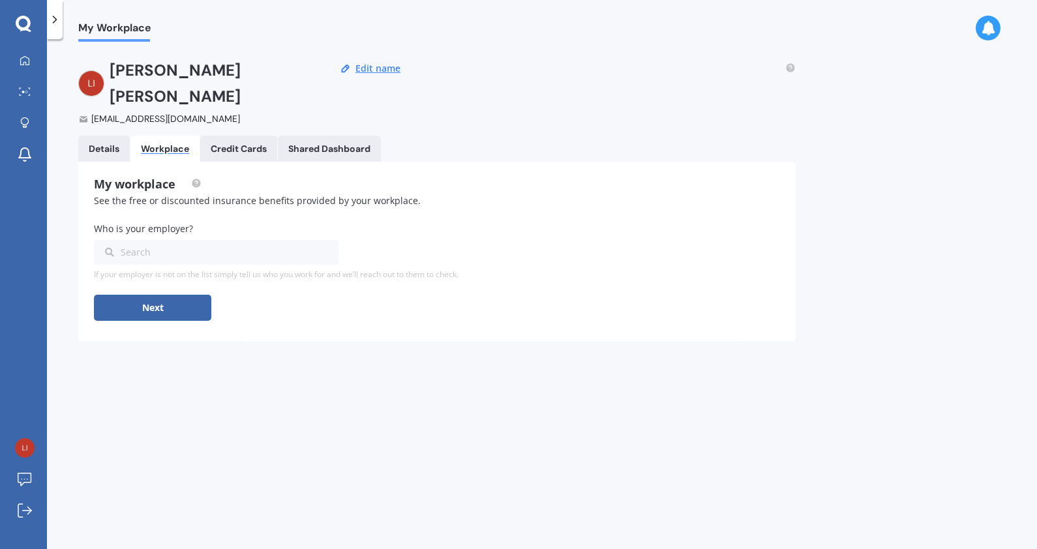
click at [168, 240] on input "text" at bounding box center [212, 252] width 234 height 25
click at [235, 162] on div "My workplace See the free or discounted insurance benefits provided by your wor…" at bounding box center [436, 251] width 717 height 179
click at [258, 143] on div "Credit Cards" at bounding box center [239, 148] width 56 height 11
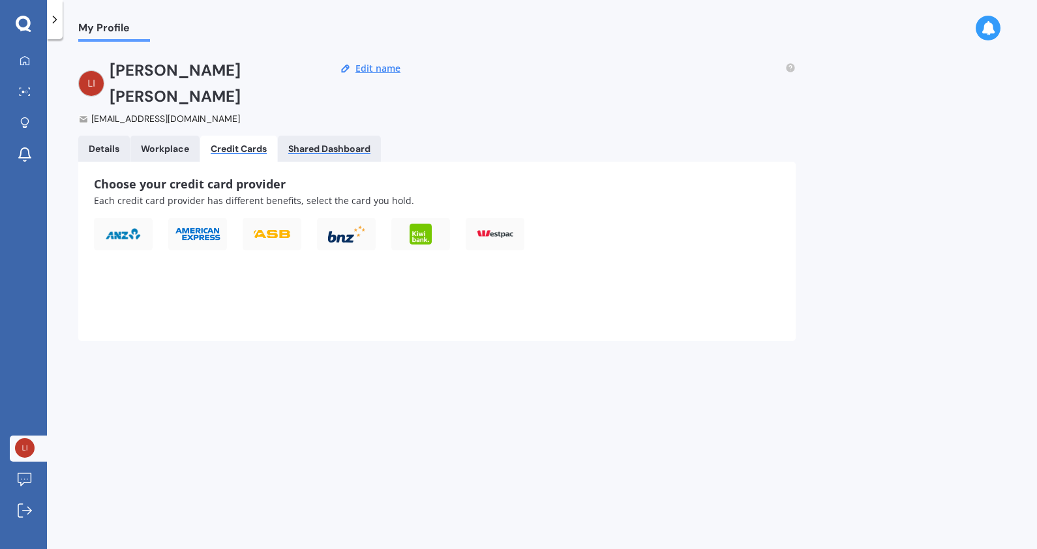
click at [326, 143] on div "Shared Dashboard" at bounding box center [329, 148] width 82 height 11
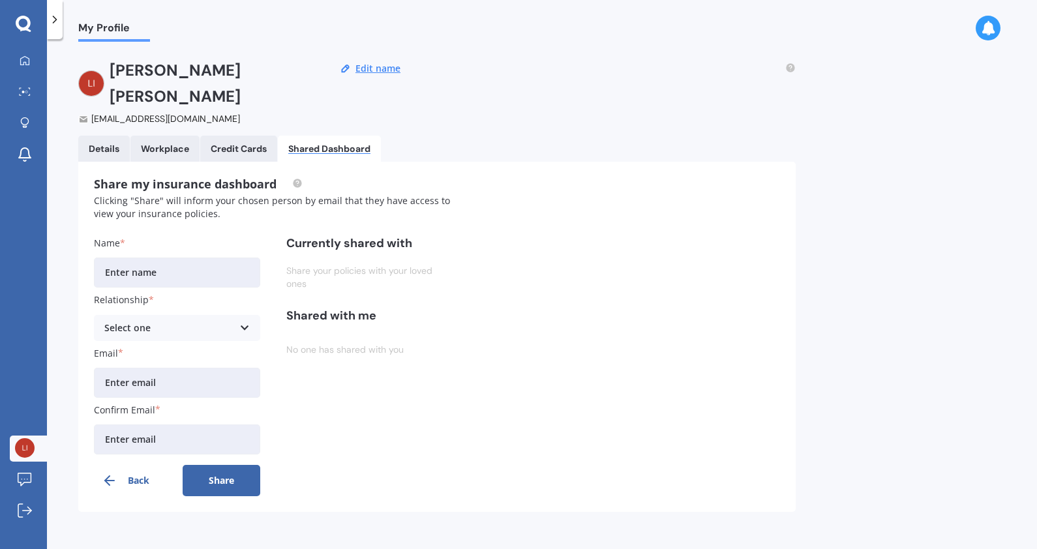
click at [3, 62] on div "My Dashboard Market Scan Explore insurance Notifications" at bounding box center [23, 110] width 47 height 125
click at [21, 65] on icon at bounding box center [24, 59] width 9 height 9
